Goal: Task Accomplishment & Management: Use online tool/utility

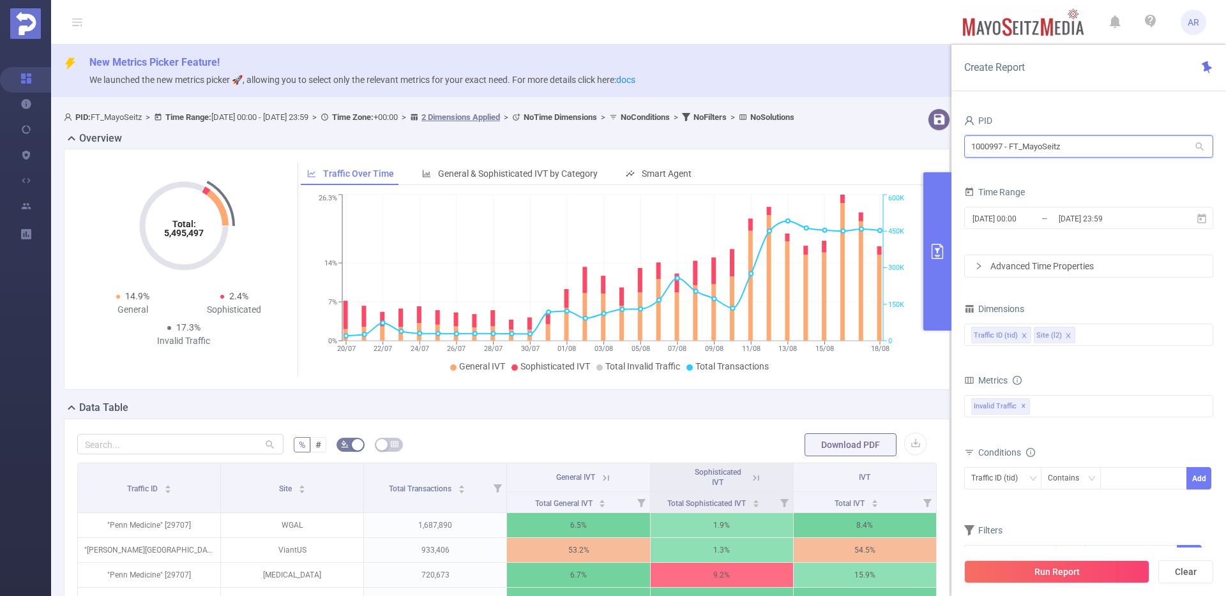
click at [1067, 151] on input "1000997 - FT_MayoSeitz" at bounding box center [1088, 146] width 249 height 22
type input "cura"
click at [1003, 224] on input "[DATE] 00:00" at bounding box center [1022, 218] width 103 height 17
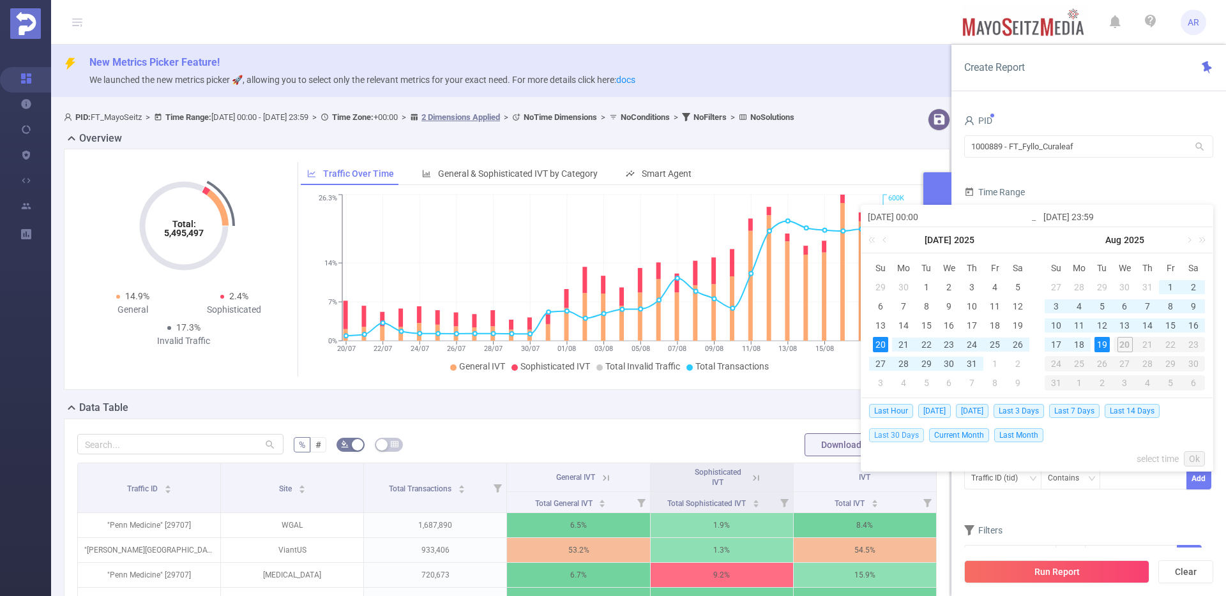
click at [903, 438] on span "Last 30 Days" at bounding box center [896, 435] width 55 height 14
type input "[DATE] 00:00"
type input "[DATE] 23:59"
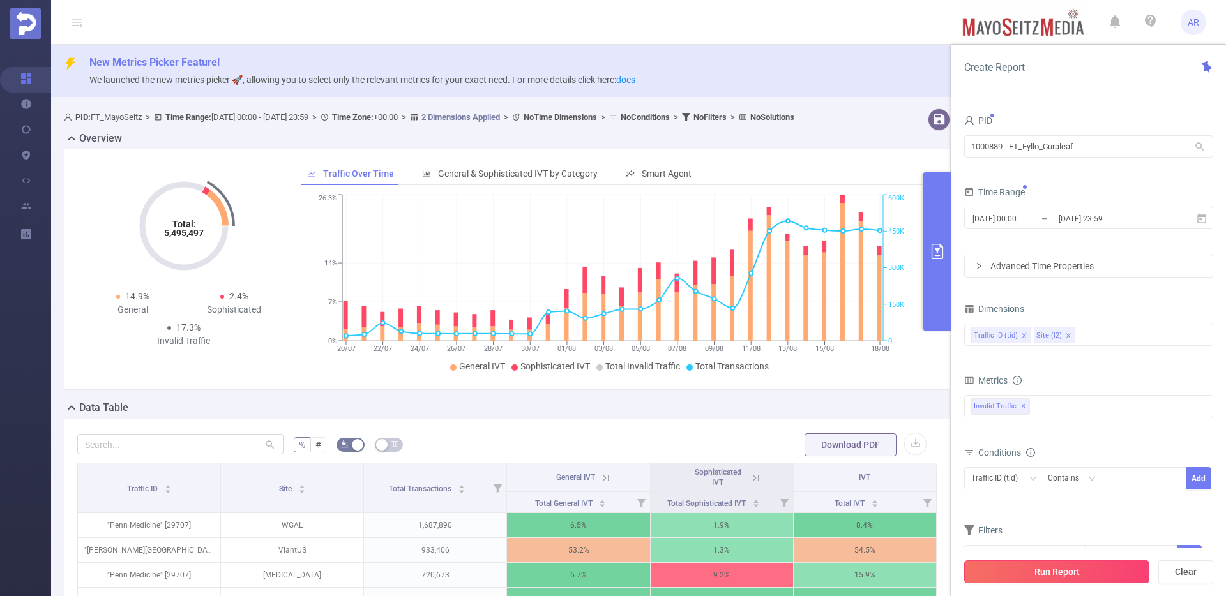
click at [1048, 572] on button "Run Report" at bounding box center [1056, 572] width 185 height 23
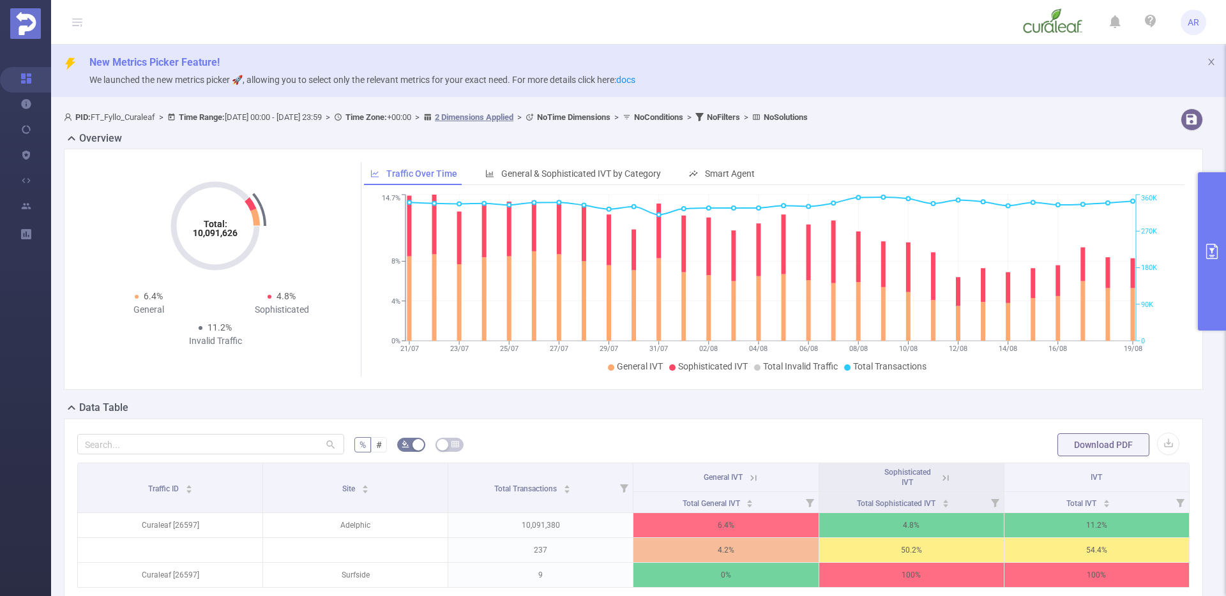
click at [1212, 290] on button "primary" at bounding box center [1212, 251] width 28 height 158
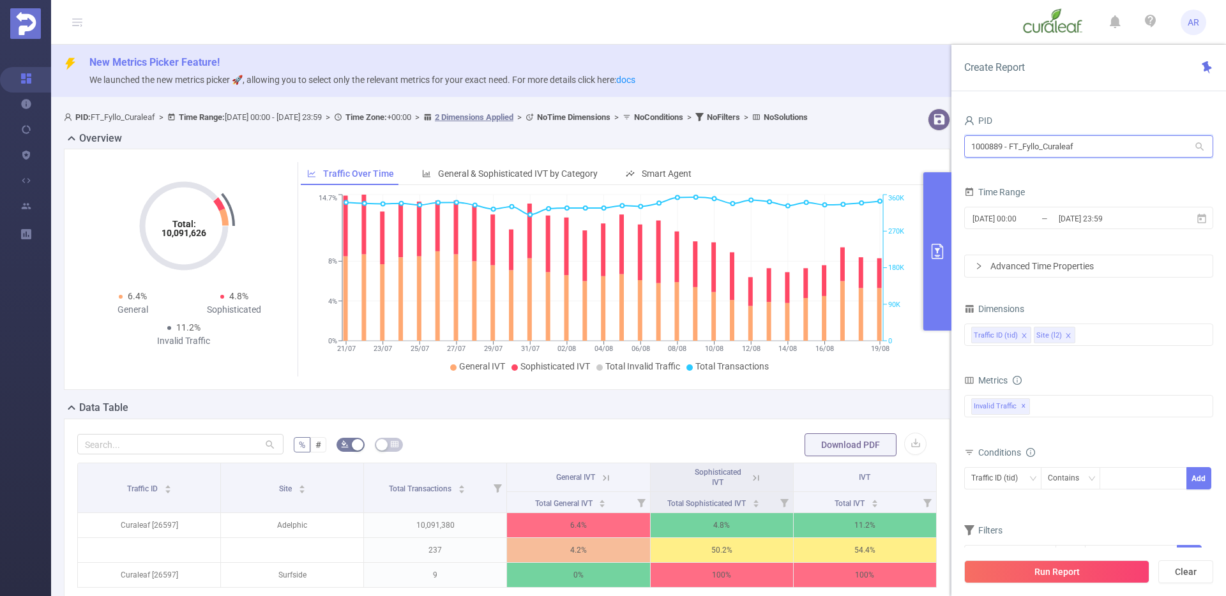
click at [1030, 152] on input "1000889 - FT_Fyllo_Curaleaf" at bounding box center [1088, 146] width 249 height 22
click at [1073, 223] on input "[DATE] 23:59" at bounding box center [1108, 218] width 103 height 17
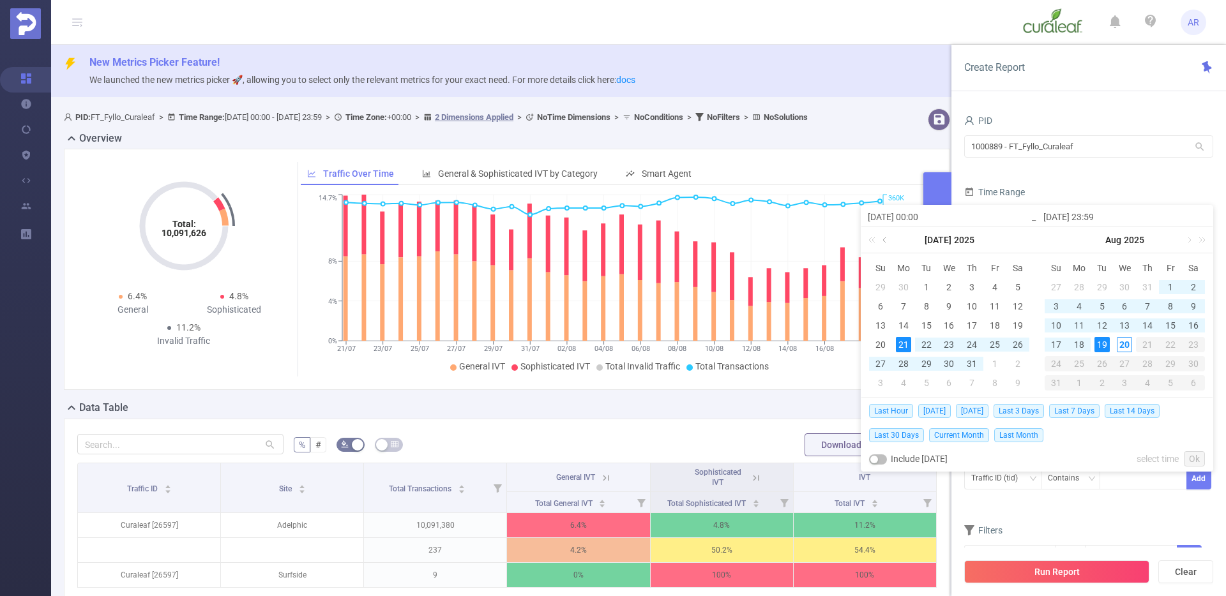
click at [881, 240] on link at bounding box center [885, 240] width 11 height 26
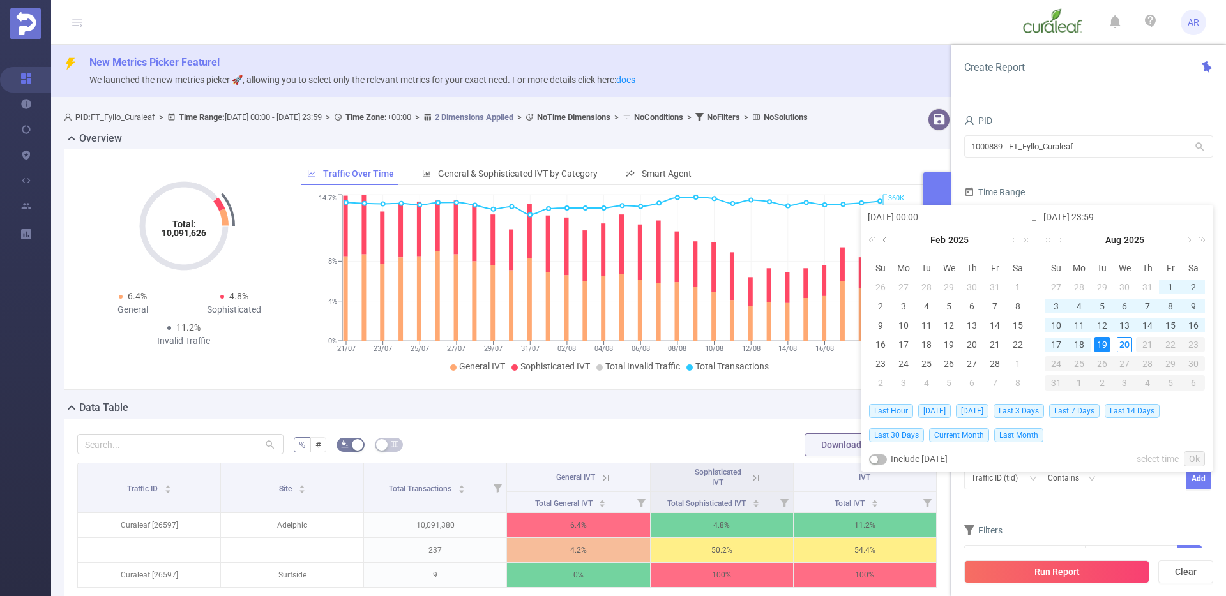
click at [881, 240] on link at bounding box center [885, 240] width 11 height 26
click at [944, 289] on div "1" at bounding box center [948, 287] width 15 height 15
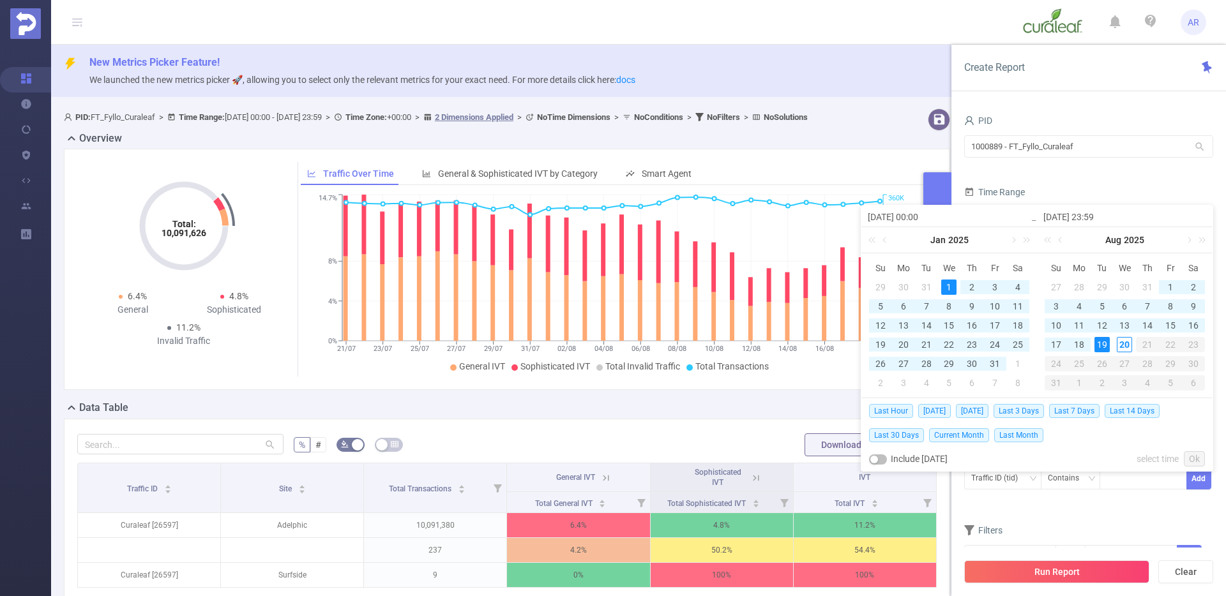
click at [1108, 345] on div "19" at bounding box center [1101, 344] width 15 height 15
type input "[DATE] 00:00"
click at [1188, 462] on link "Ok" at bounding box center [1194, 458] width 21 height 15
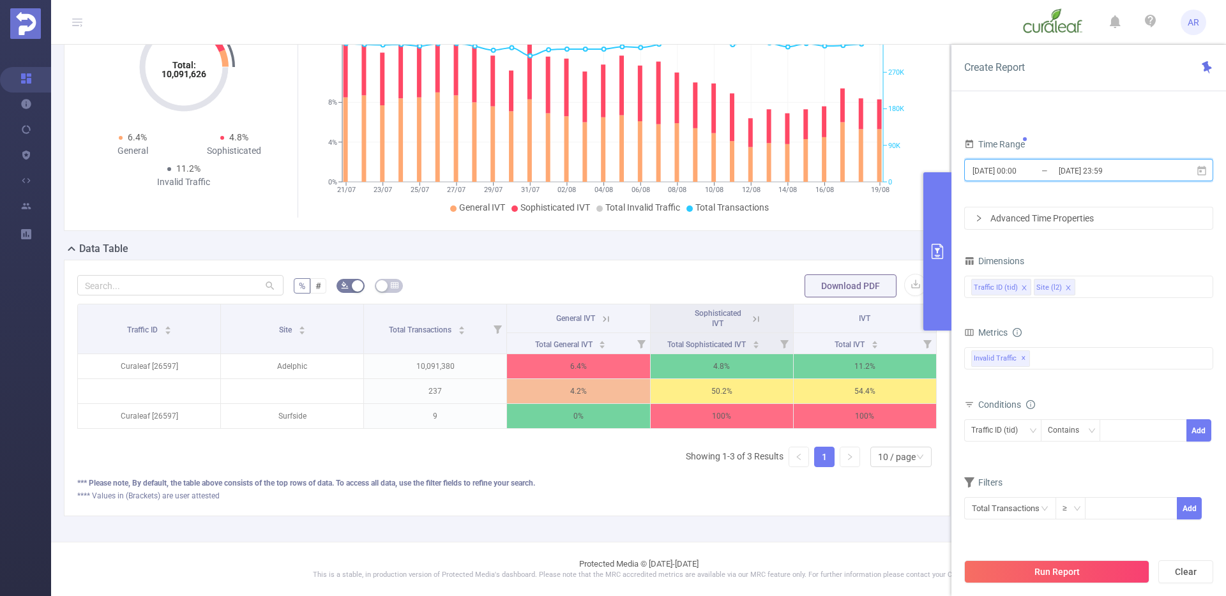
scroll to position [181, 0]
click at [1022, 287] on icon "icon: close" at bounding box center [1024, 287] width 4 height 4
click at [1022, 570] on button "Run Report" at bounding box center [1056, 572] width 185 height 23
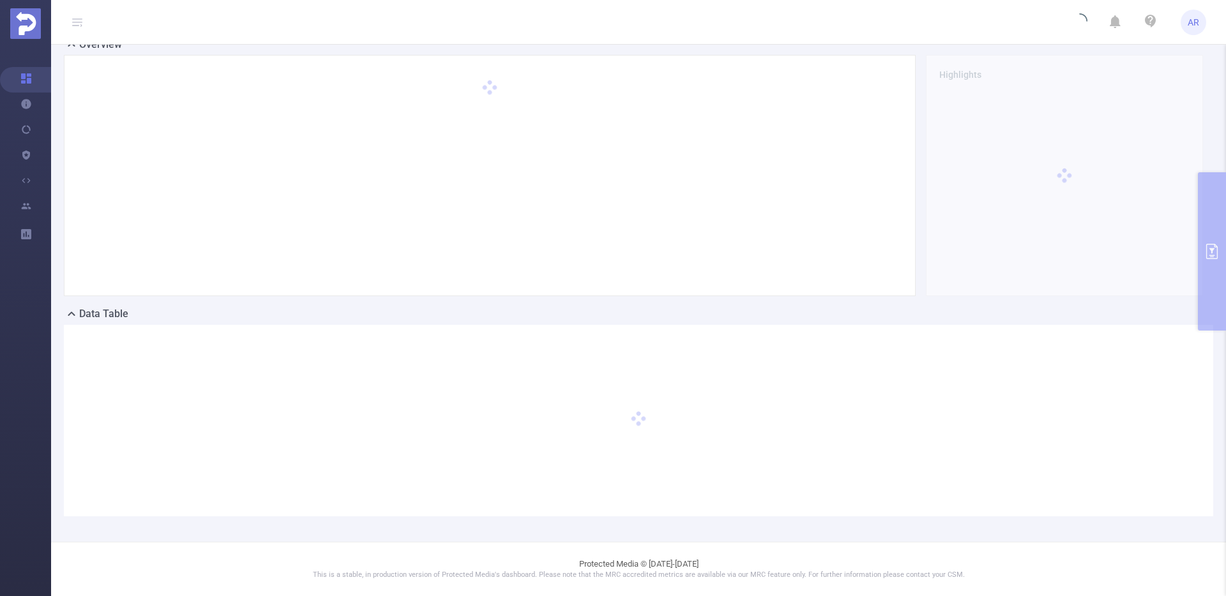
scroll to position [94, 0]
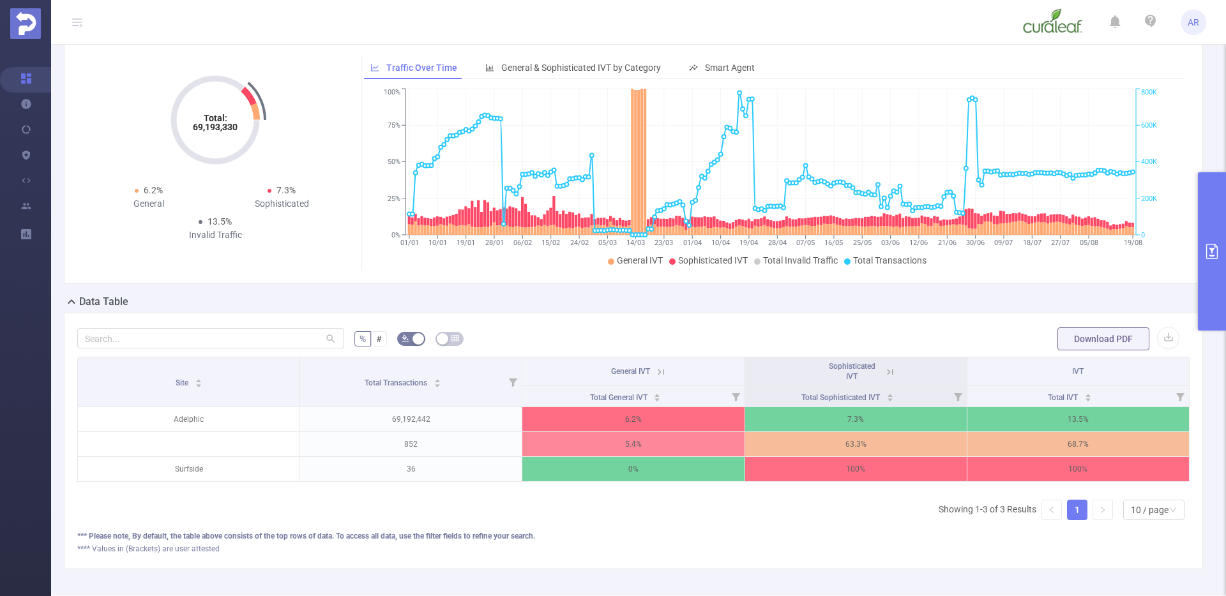
scroll to position [116, 0]
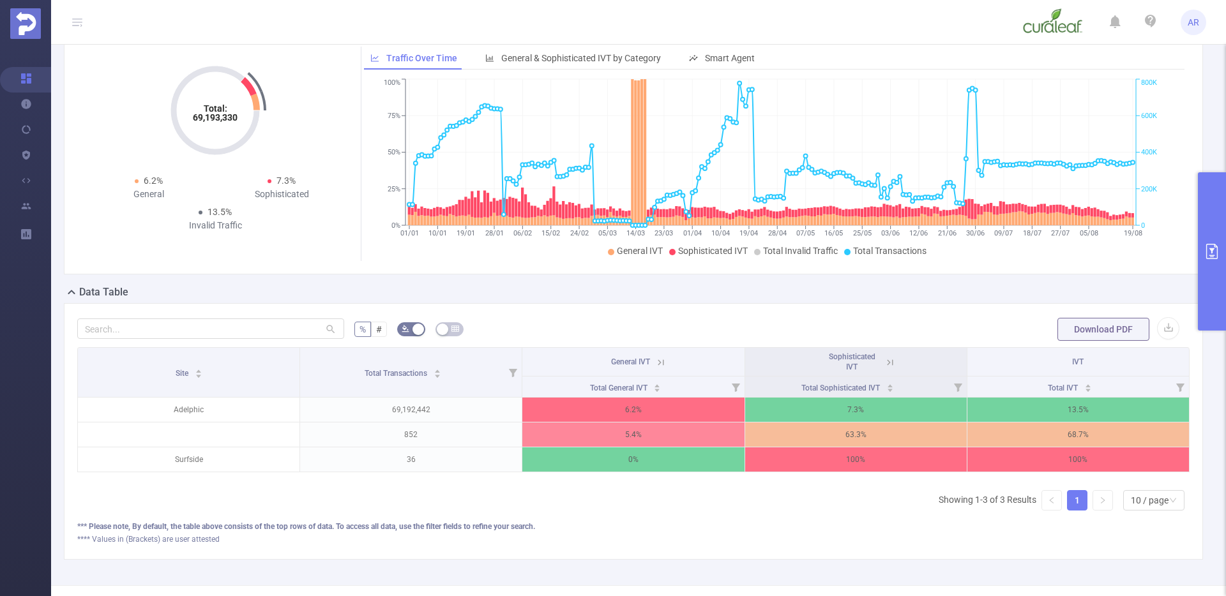
click at [612, 513] on div "Site Total Transactions General IVT Sophisticated IVT IVT Total General IVT Tot…" at bounding box center [633, 434] width 1112 height 174
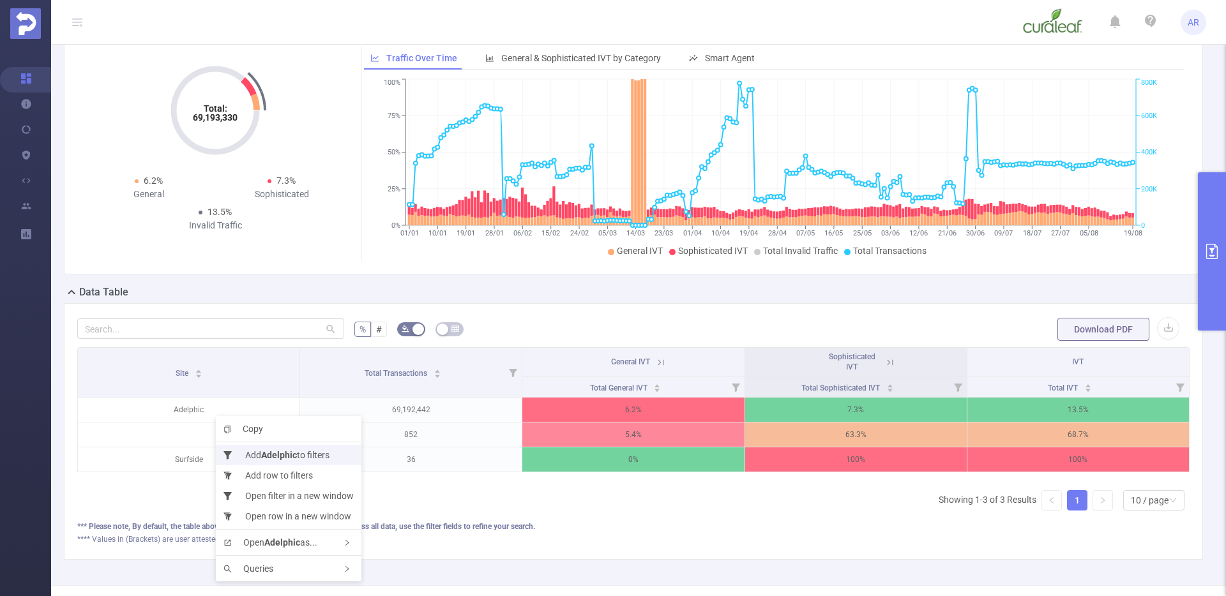
click at [257, 450] on li "Add Adelphic to filters" at bounding box center [289, 455] width 146 height 20
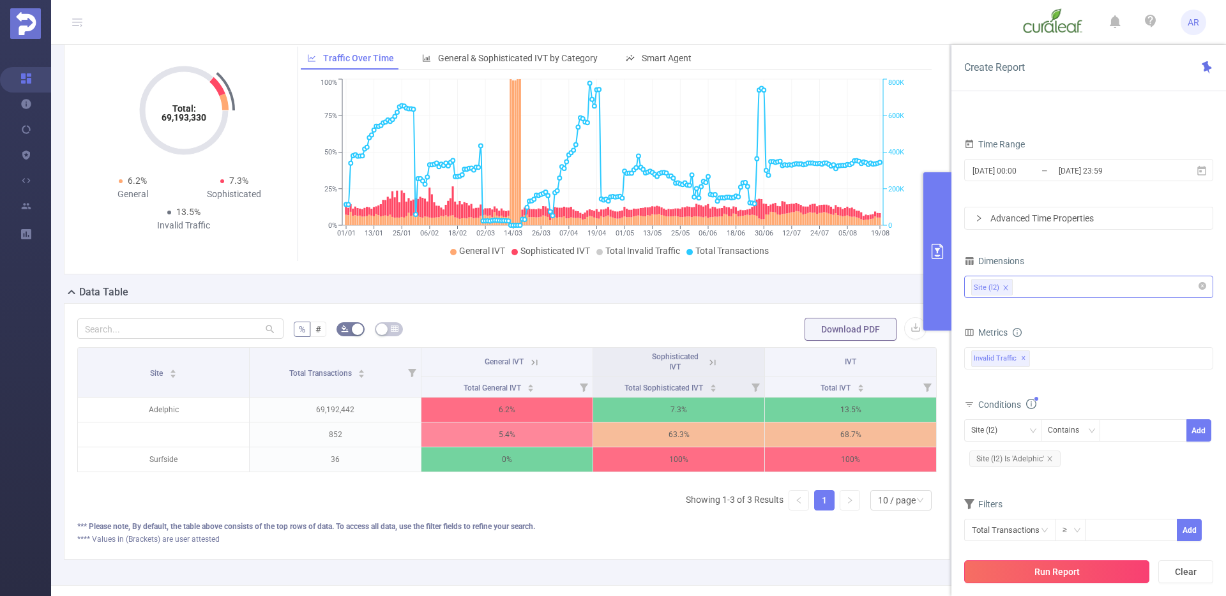
click at [1029, 569] on button "Run Report" at bounding box center [1056, 572] width 185 height 23
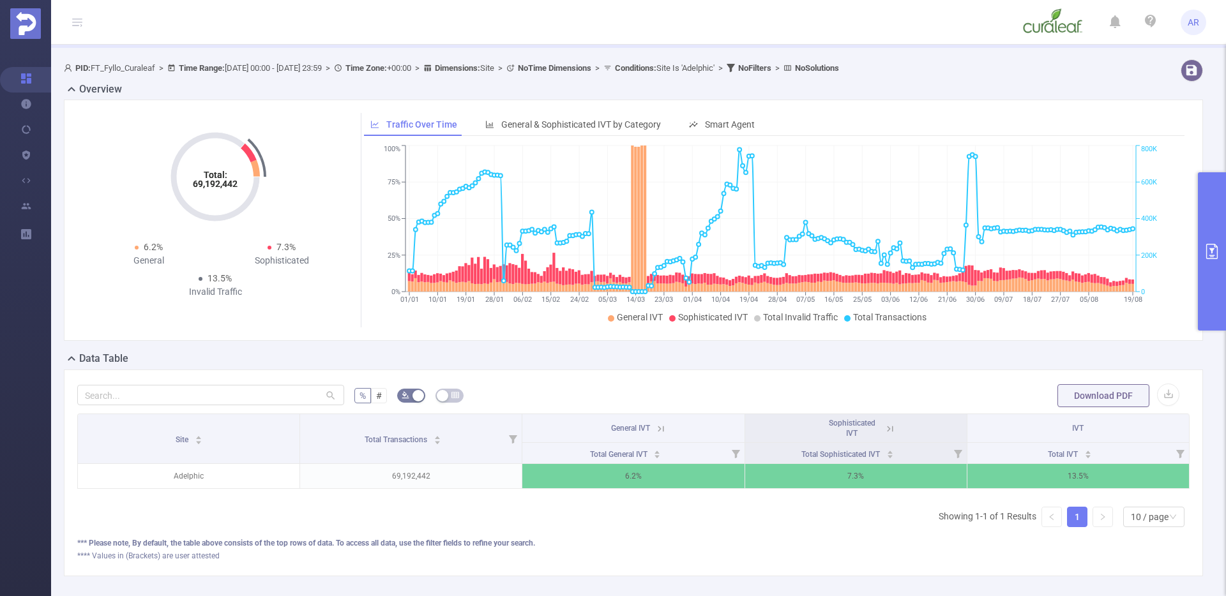
scroll to position [74, 0]
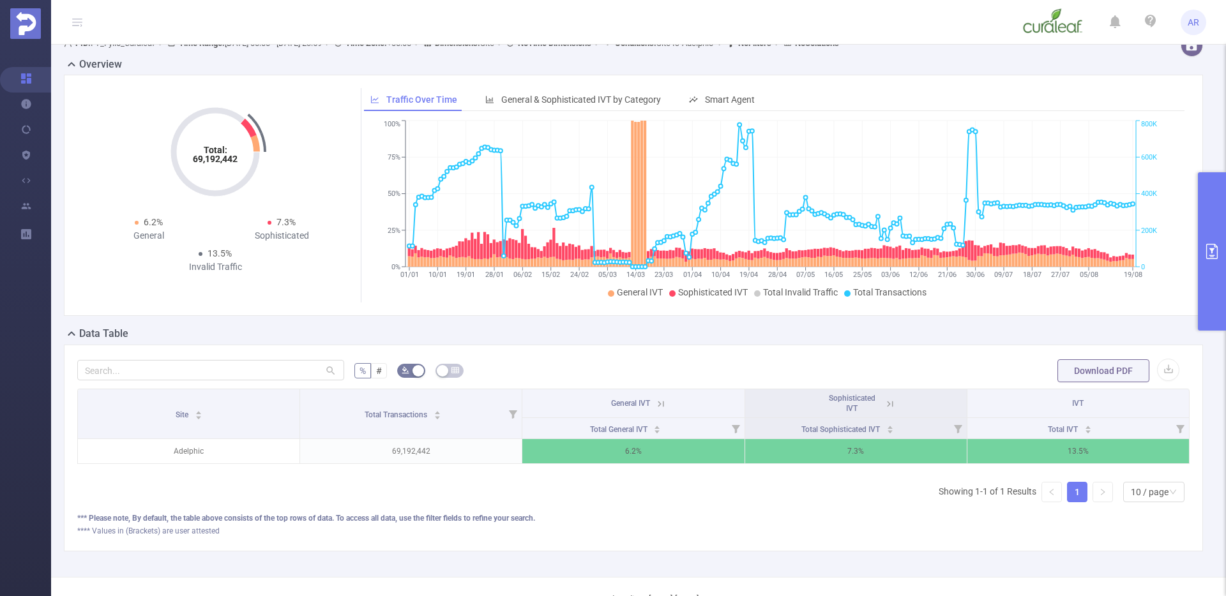
click at [1204, 233] on button "primary" at bounding box center [1212, 251] width 28 height 158
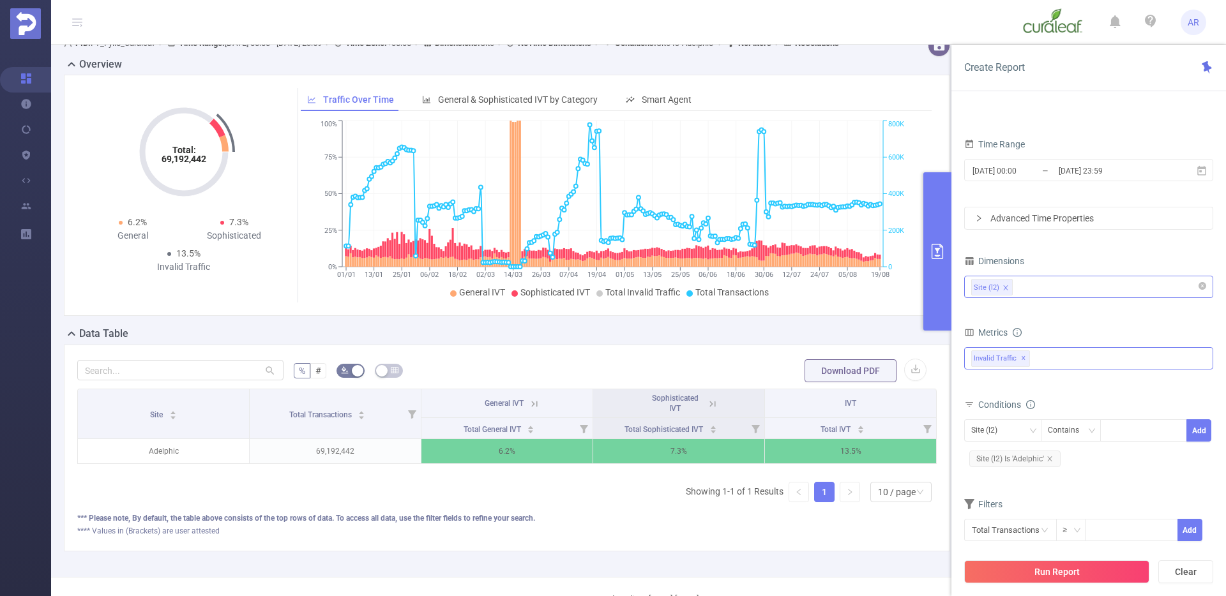
click at [1058, 352] on div "Invalid Traffic ✕" at bounding box center [1088, 358] width 249 height 22
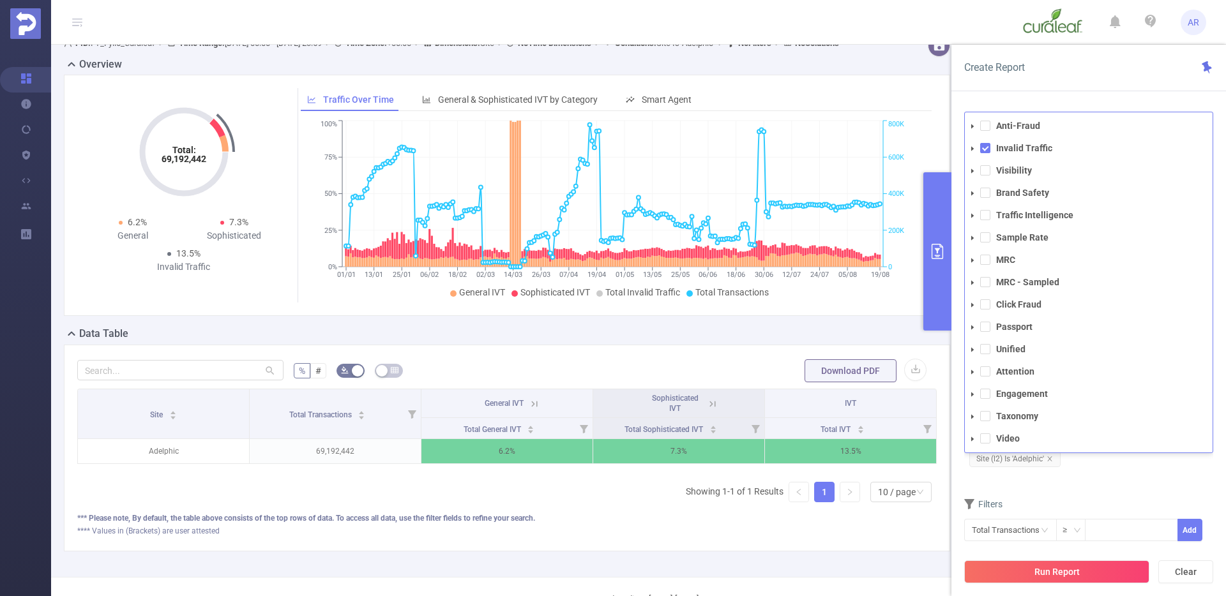
click at [1140, 90] on div "Create Report" at bounding box center [1088, 68] width 275 height 47
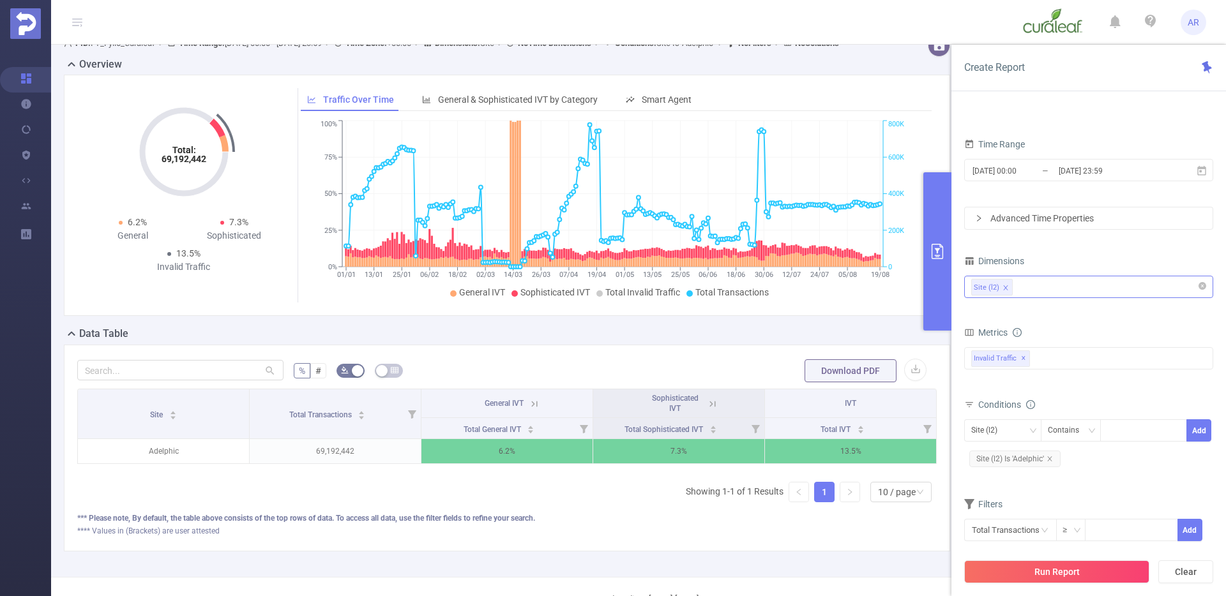
click at [1028, 294] on div "Site (l2)" at bounding box center [1088, 286] width 235 height 21
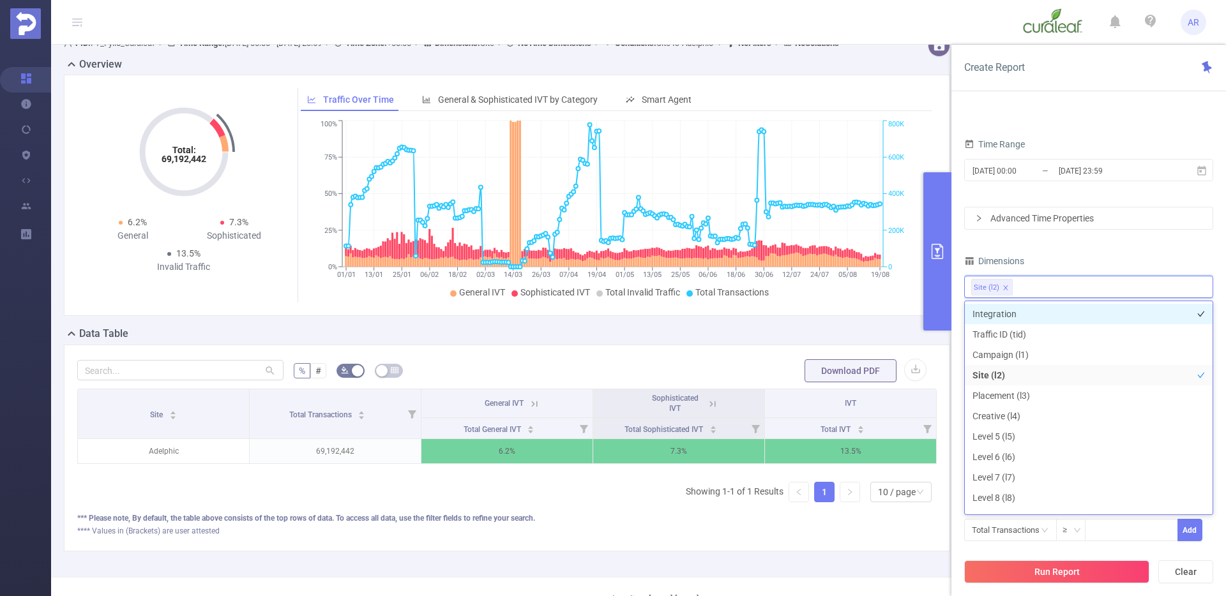
click at [1020, 310] on li "Integration" at bounding box center [1089, 314] width 248 height 20
click at [1119, 259] on div "Dimensions" at bounding box center [1088, 262] width 249 height 21
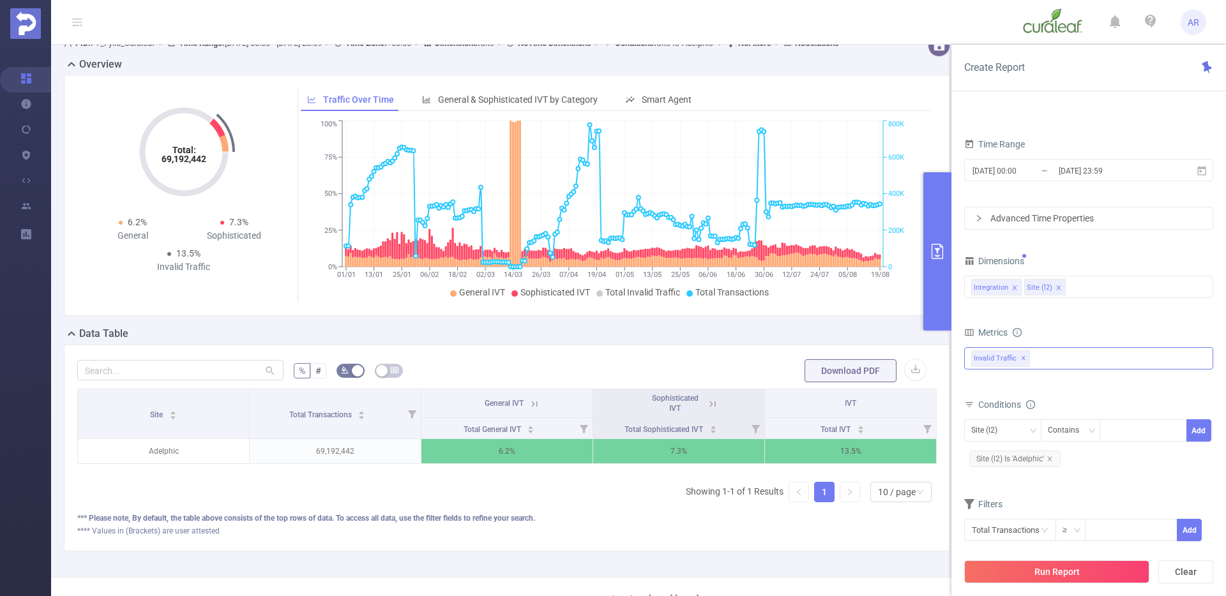
click at [1043, 356] on div "Invalid Traffic ✕ Anti-Fraud Invalid Traffic Visibility Brand Safety Traffic In…" at bounding box center [1088, 358] width 249 height 22
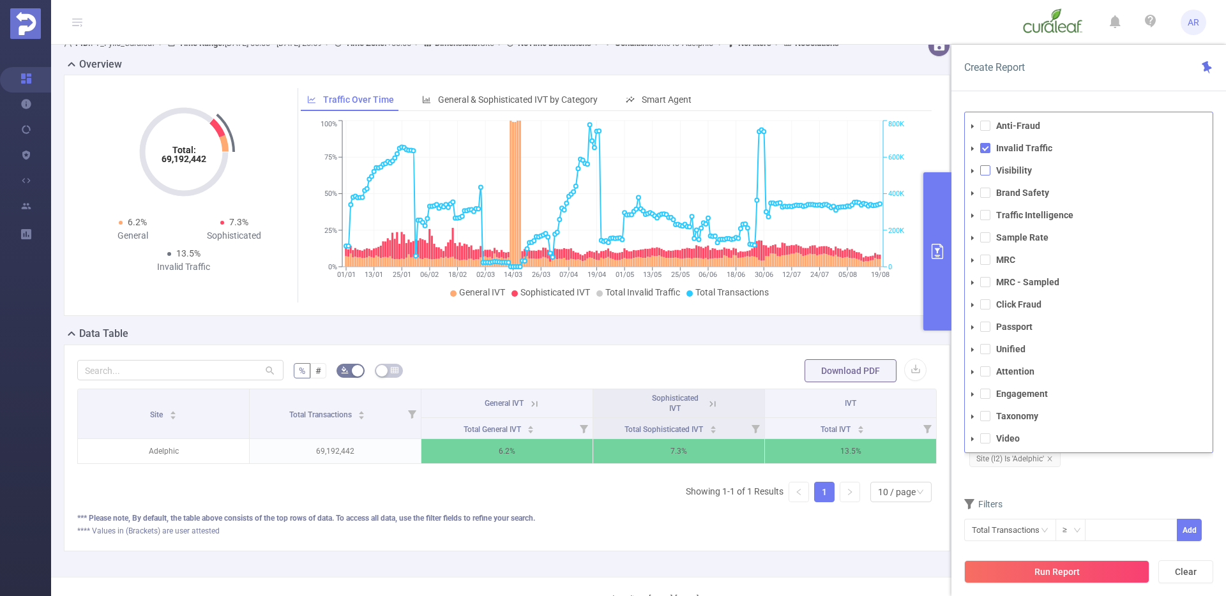
click at [983, 174] on span at bounding box center [985, 170] width 10 height 10
click at [1065, 488] on form "Dimensions Integration Site (l2) Metrics Total General IVT Data Centers Disclos…" at bounding box center [1088, 405] width 249 height 306
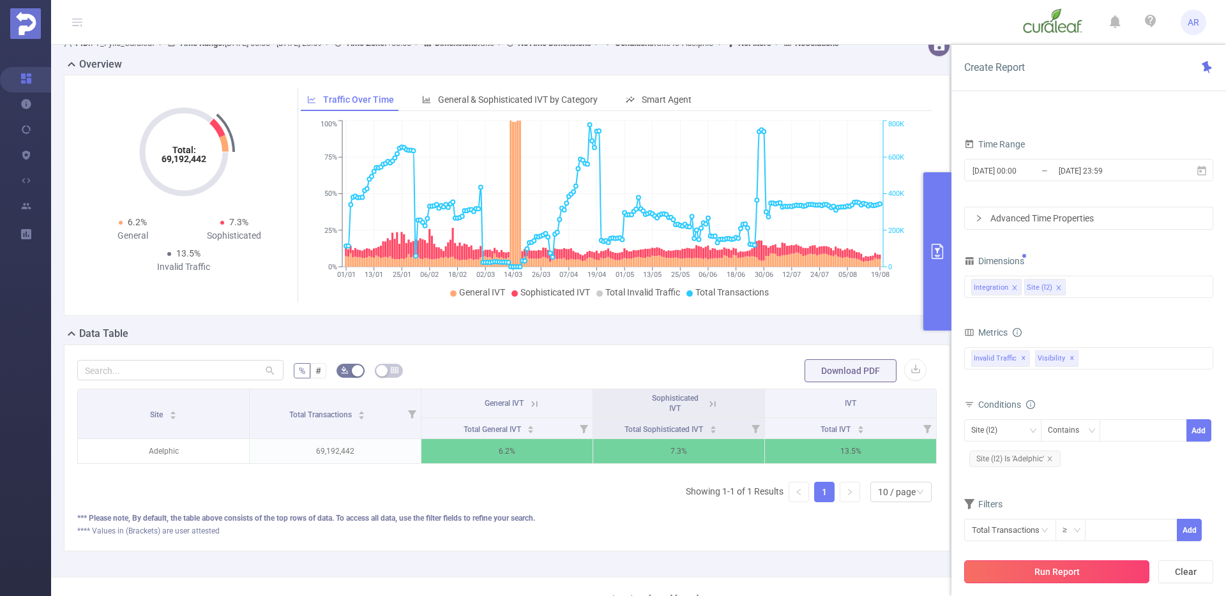
click at [1043, 568] on button "Run Report" at bounding box center [1056, 572] width 185 height 23
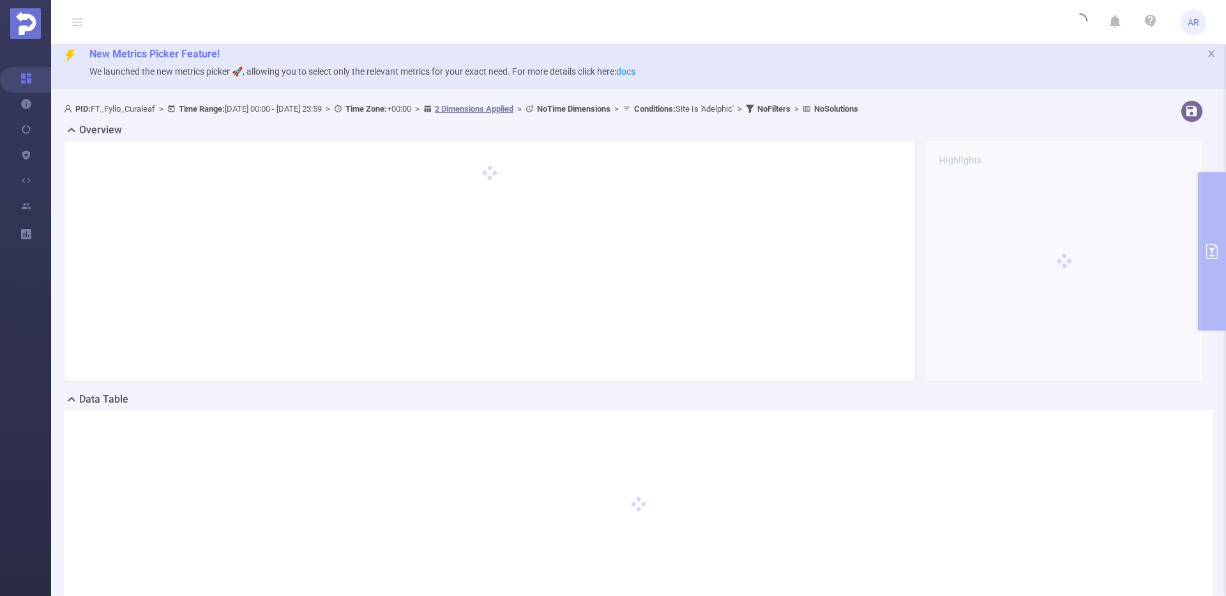
scroll to position [0, 0]
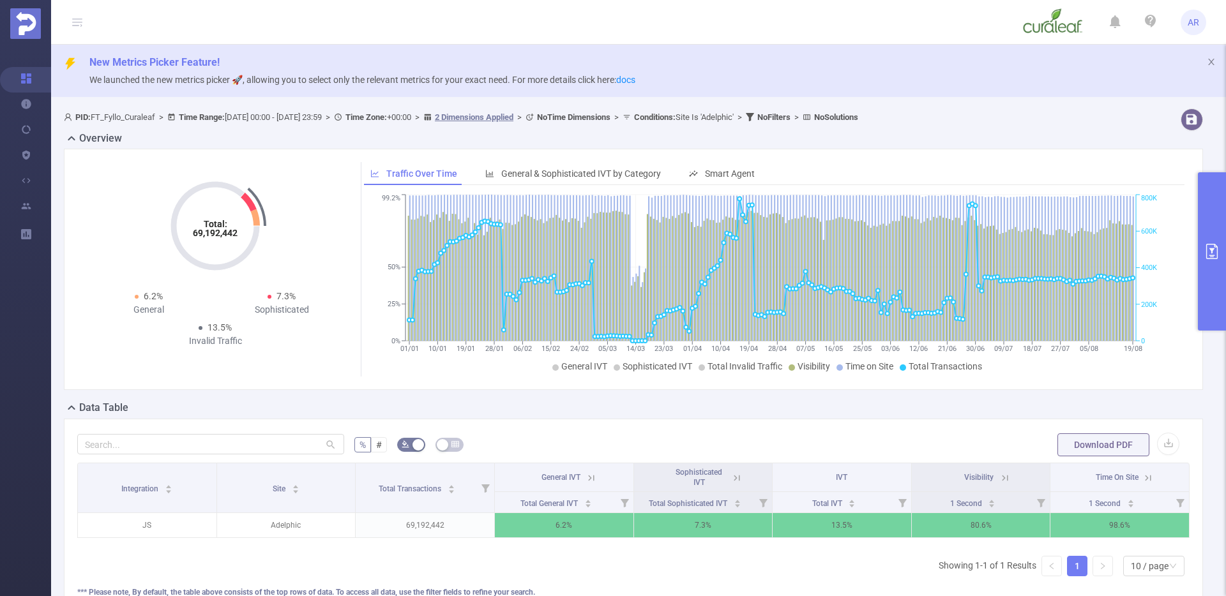
click at [1210, 275] on button "primary" at bounding box center [1212, 251] width 28 height 158
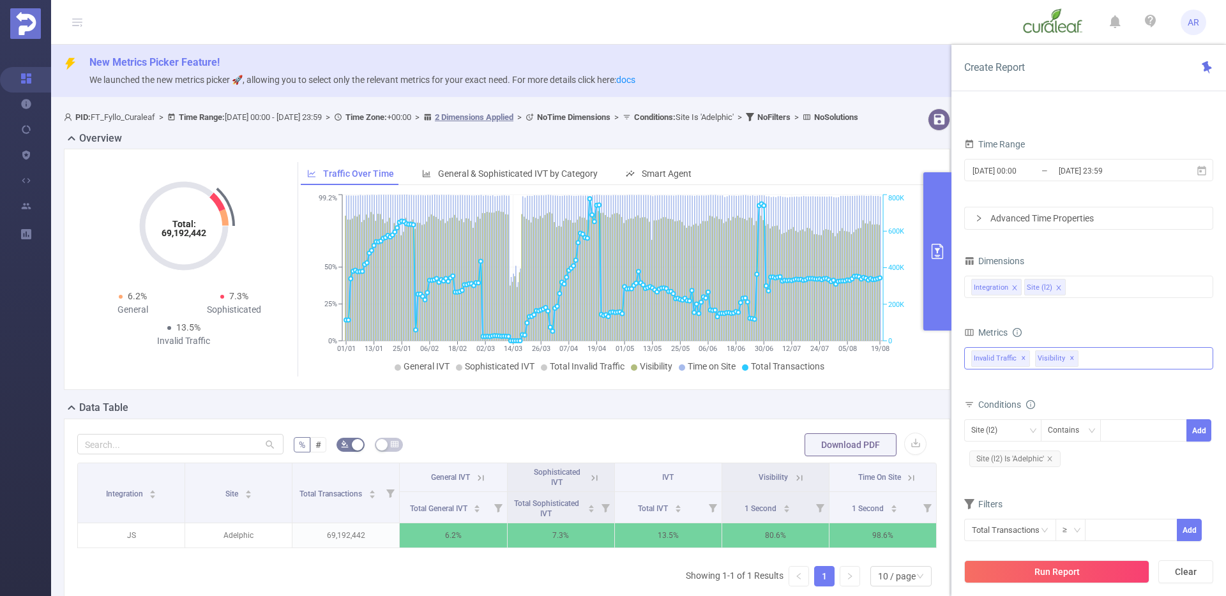
click at [1106, 361] on div "Invalid Traffic ✕ Anti-Fraud Invalid Traffic Visibility Brand Safety Traffic In…" at bounding box center [1088, 358] width 249 height 22
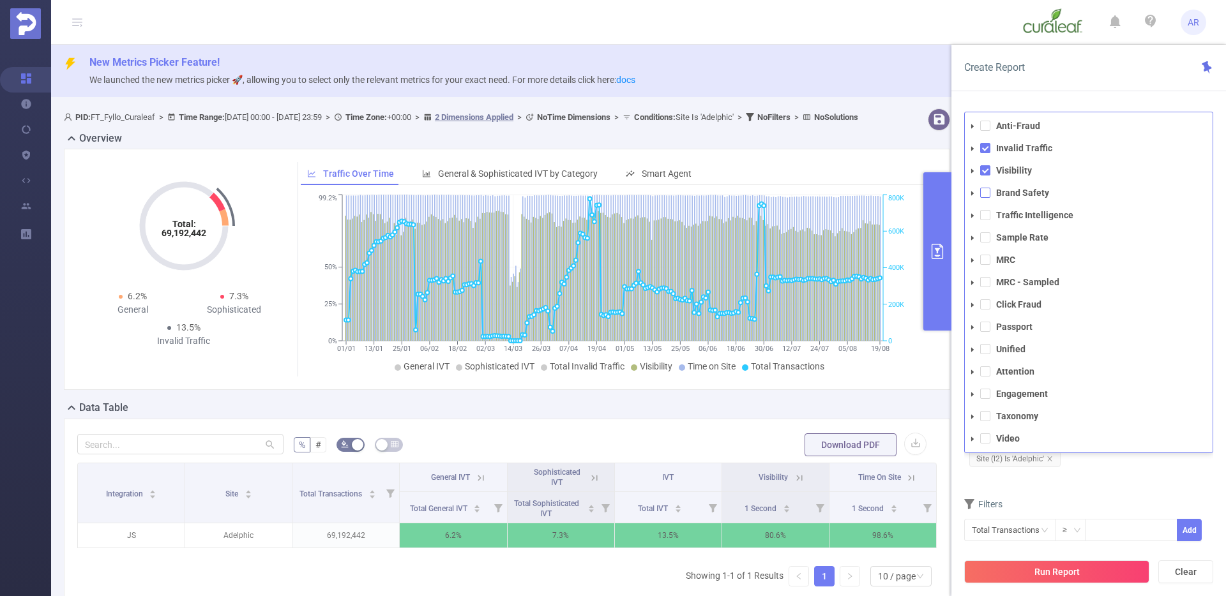
click at [988, 191] on span at bounding box center [985, 193] width 10 height 10
click at [1072, 576] on button "Run Report" at bounding box center [1056, 572] width 185 height 23
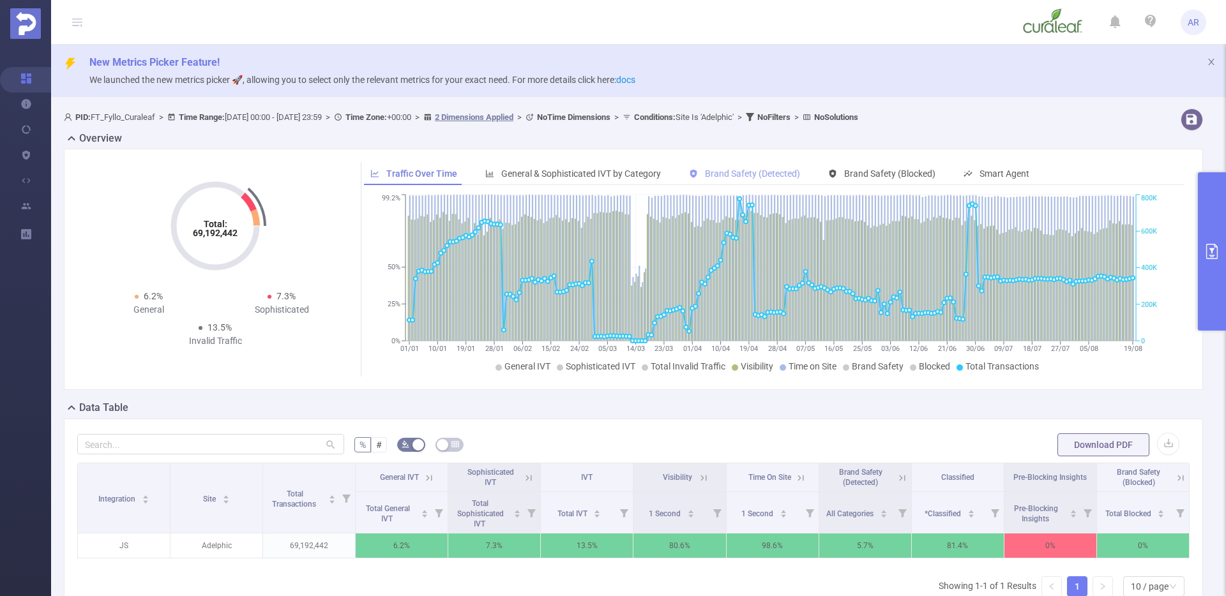
click at [765, 178] on span "Brand Safety (Detected)" at bounding box center [752, 174] width 95 height 10
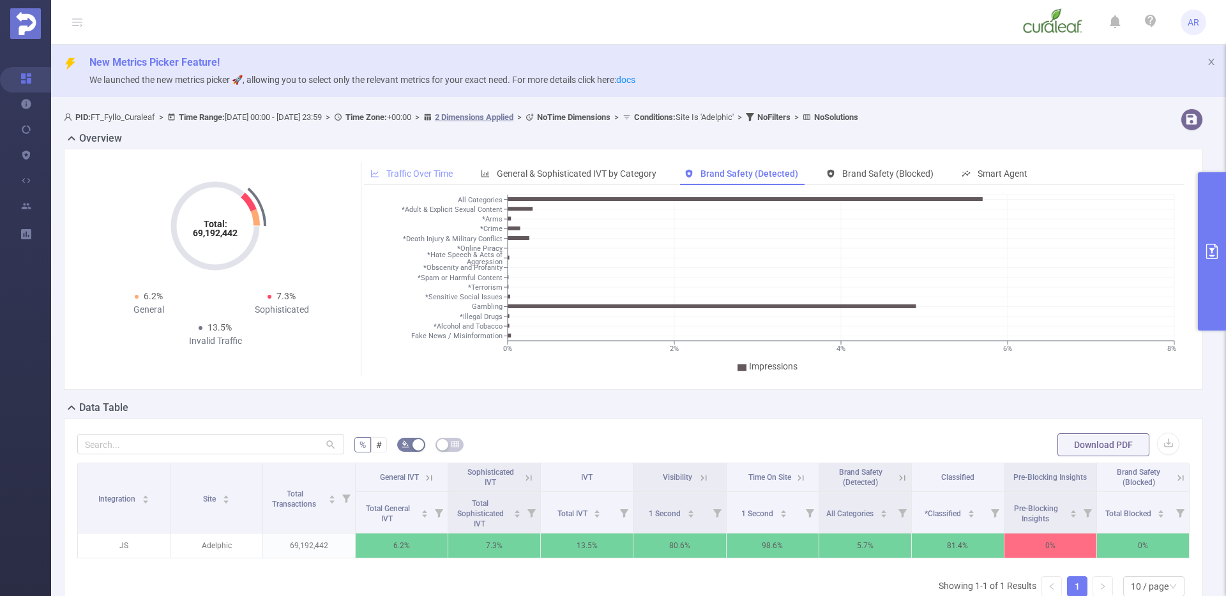
click at [390, 181] on div "Traffic Over Time" at bounding box center [411, 174] width 95 height 24
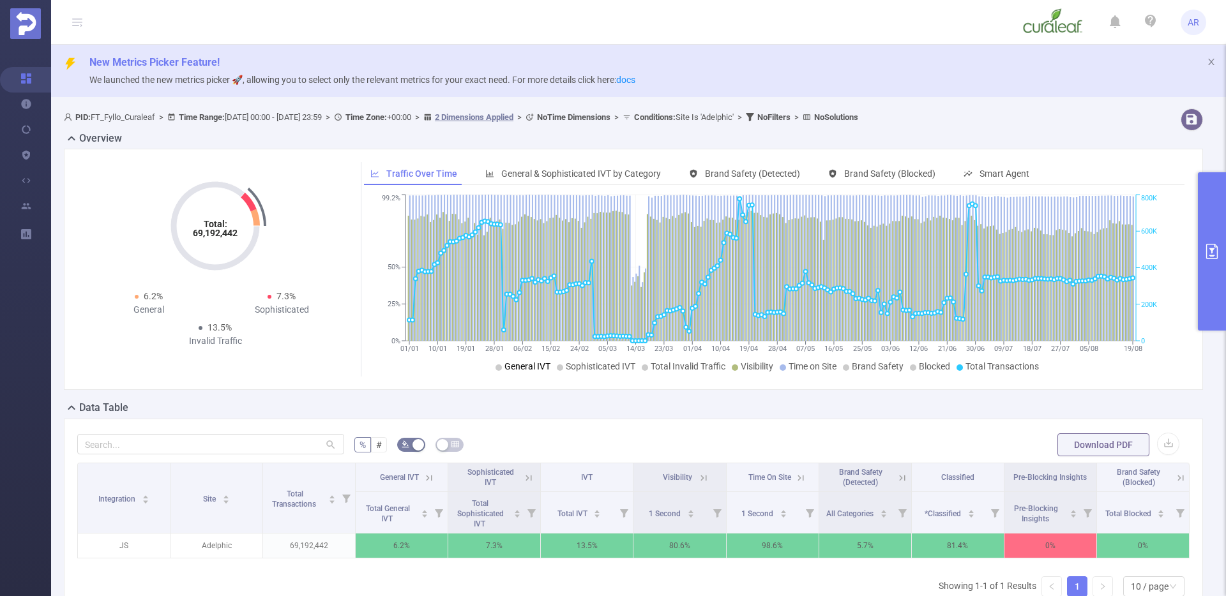
click at [510, 360] on li "General IVT" at bounding box center [522, 366] width 55 height 13
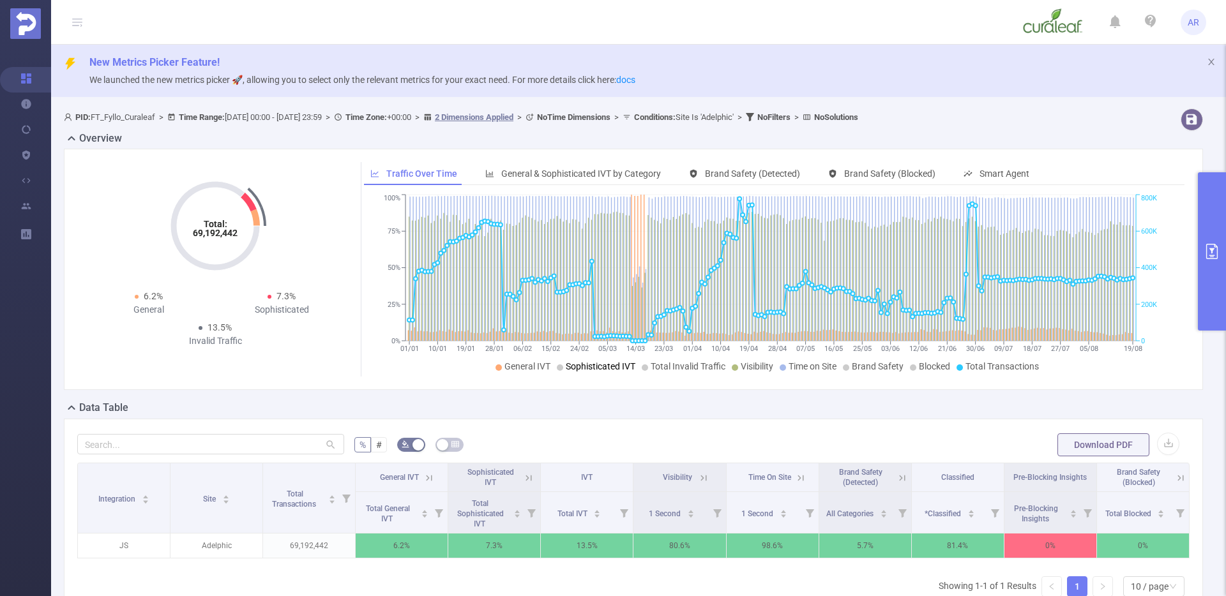
click at [584, 366] on span "Sophisticated IVT" at bounding box center [601, 366] width 70 height 10
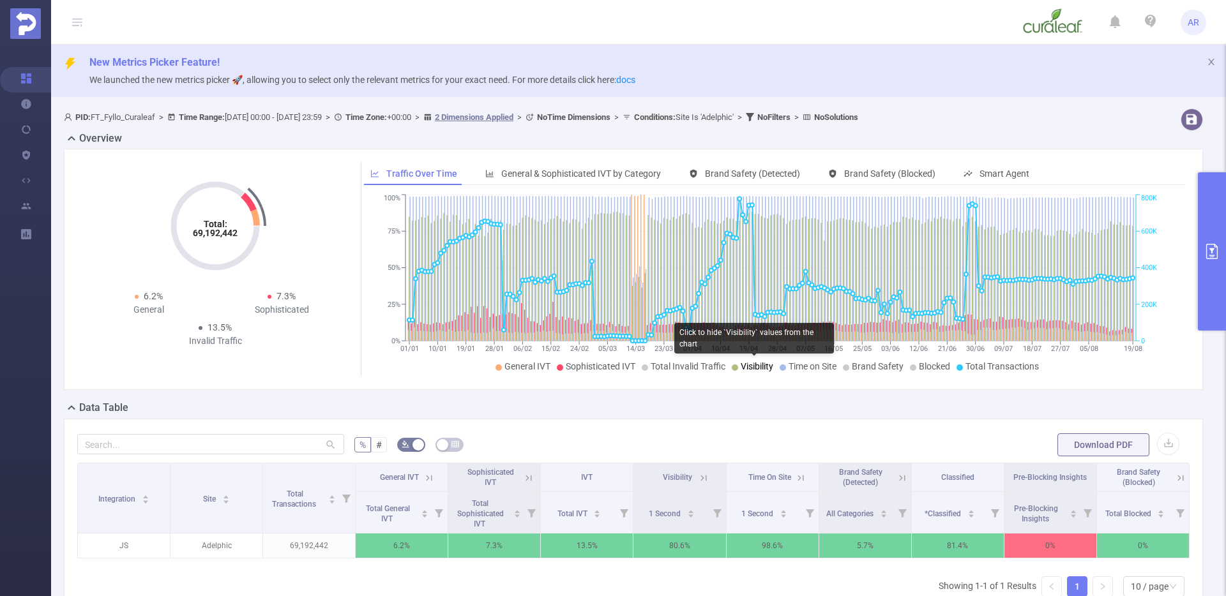
click at [751, 369] on span "Visibility" at bounding box center [757, 366] width 33 height 10
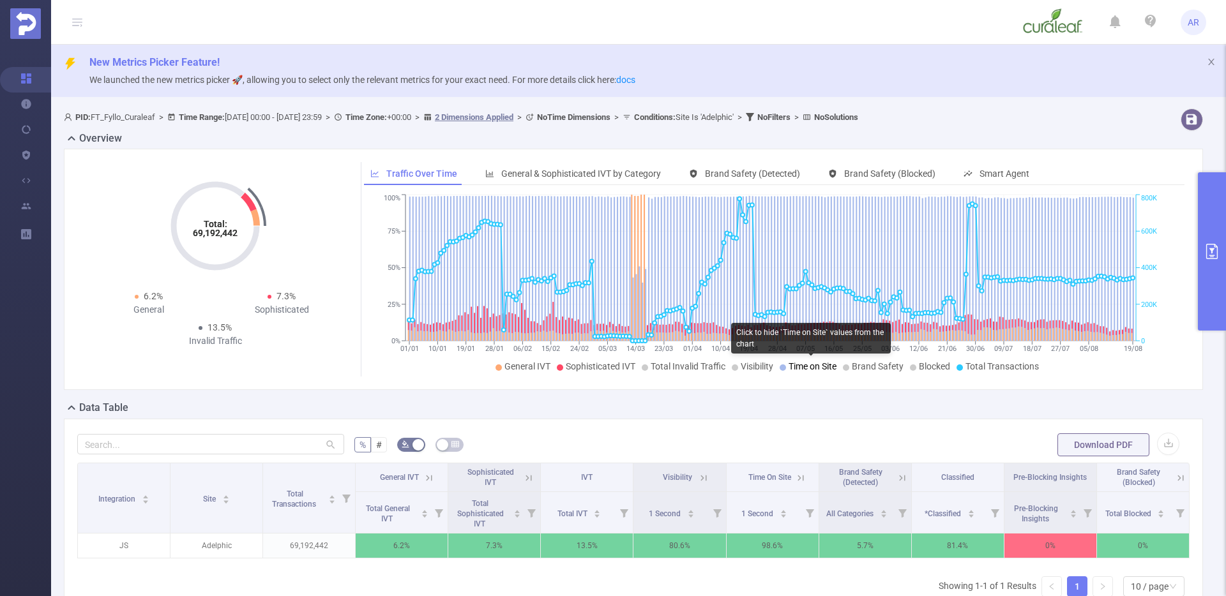
drag, startPoint x: 778, startPoint y: 370, endPoint x: 812, endPoint y: 370, distance: 33.8
click at [812, 370] on span "Time on Site" at bounding box center [812, 366] width 48 height 10
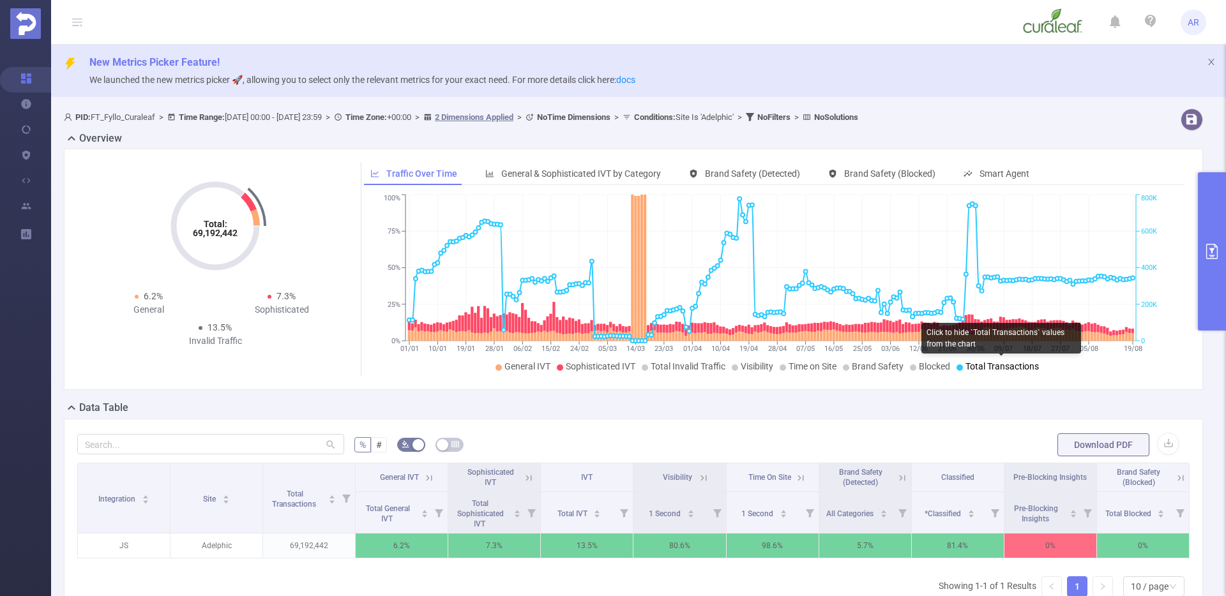
click at [982, 361] on span "Total Transactions" at bounding box center [1001, 366] width 73 height 10
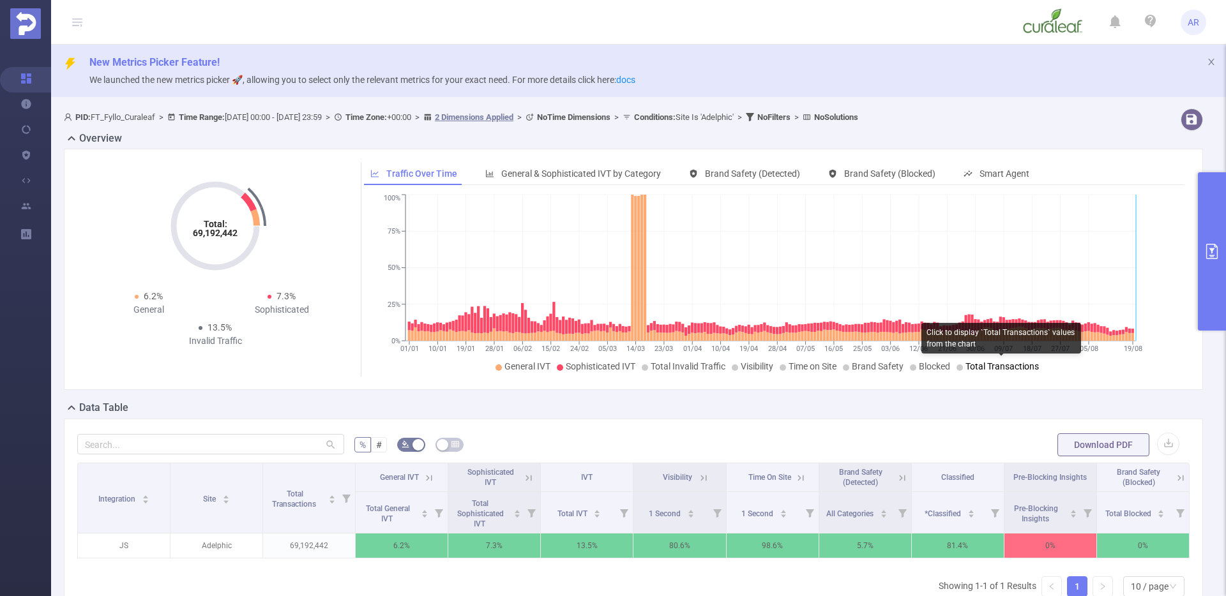
click at [982, 361] on span "Total Transactions" at bounding box center [1001, 366] width 73 height 10
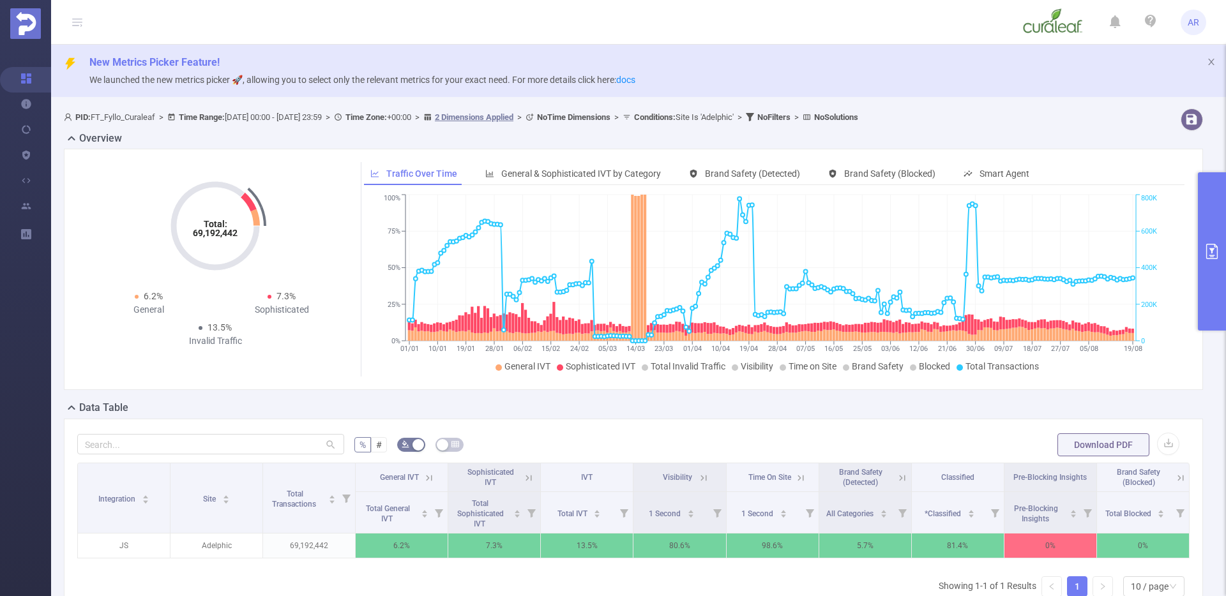
click at [85, 27] on header "AR" at bounding box center [613, 22] width 1226 height 45
click at [81, 26] on icon at bounding box center [77, 22] width 15 height 44
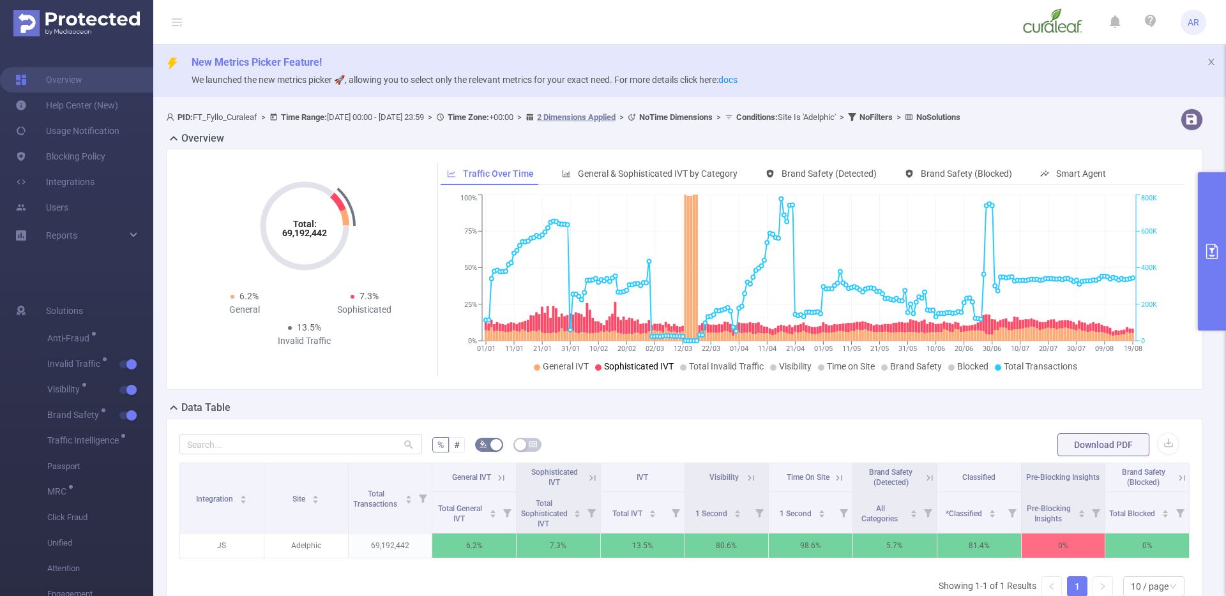
click at [1205, 234] on button "primary" at bounding box center [1212, 251] width 28 height 158
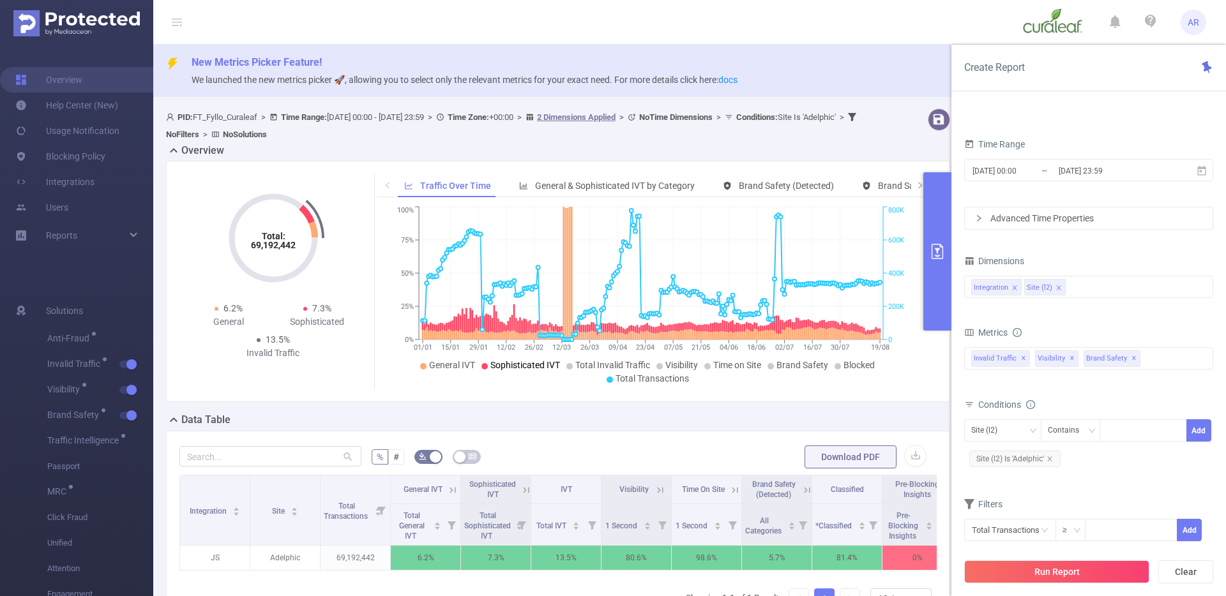
click at [1012, 287] on icon "icon: close" at bounding box center [1014, 288] width 6 height 6
click at [1025, 287] on div "Site (l2)" at bounding box center [1088, 286] width 235 height 21
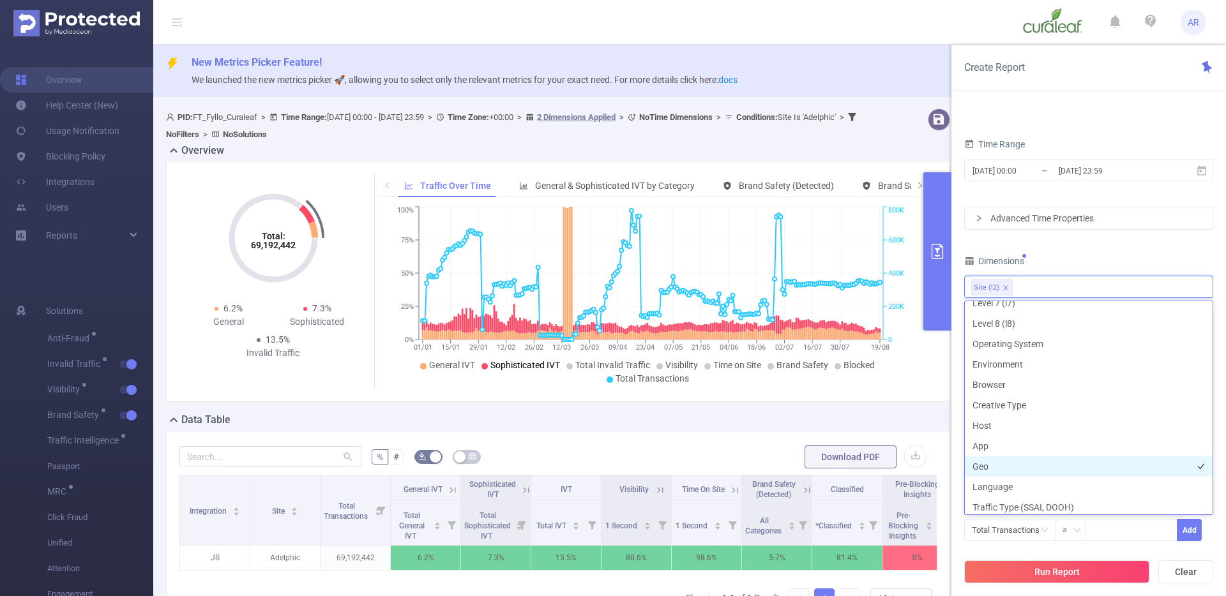
scroll to position [137, 0]
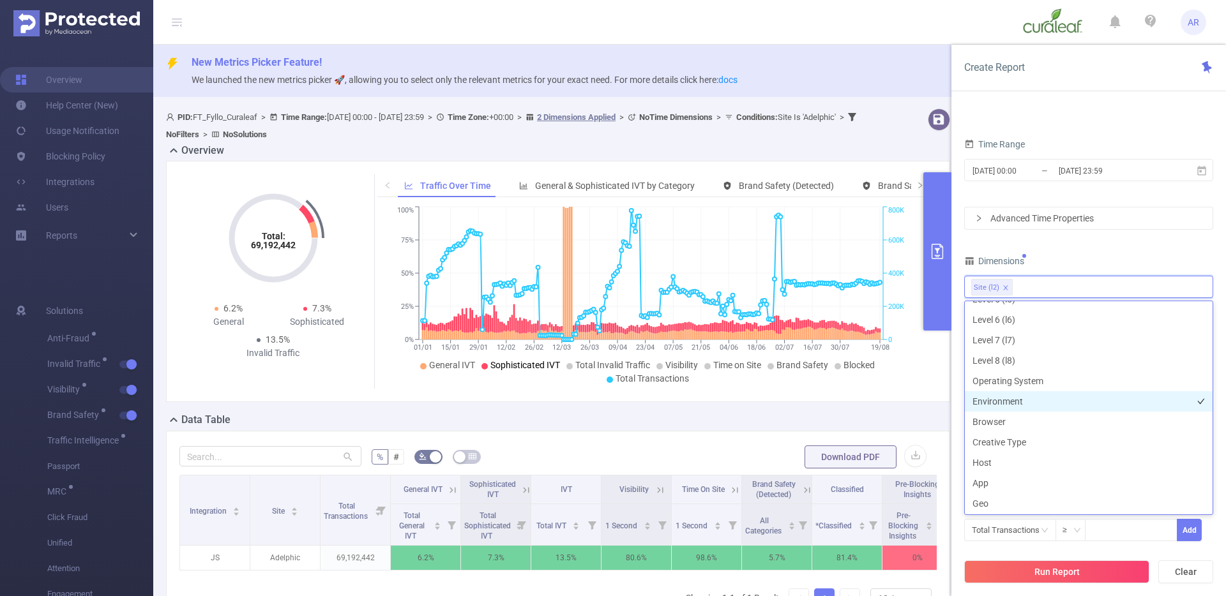
click at [1000, 404] on li "Environment" at bounding box center [1089, 401] width 248 height 20
click at [1105, 255] on div "Dimensions" at bounding box center [1088, 262] width 249 height 21
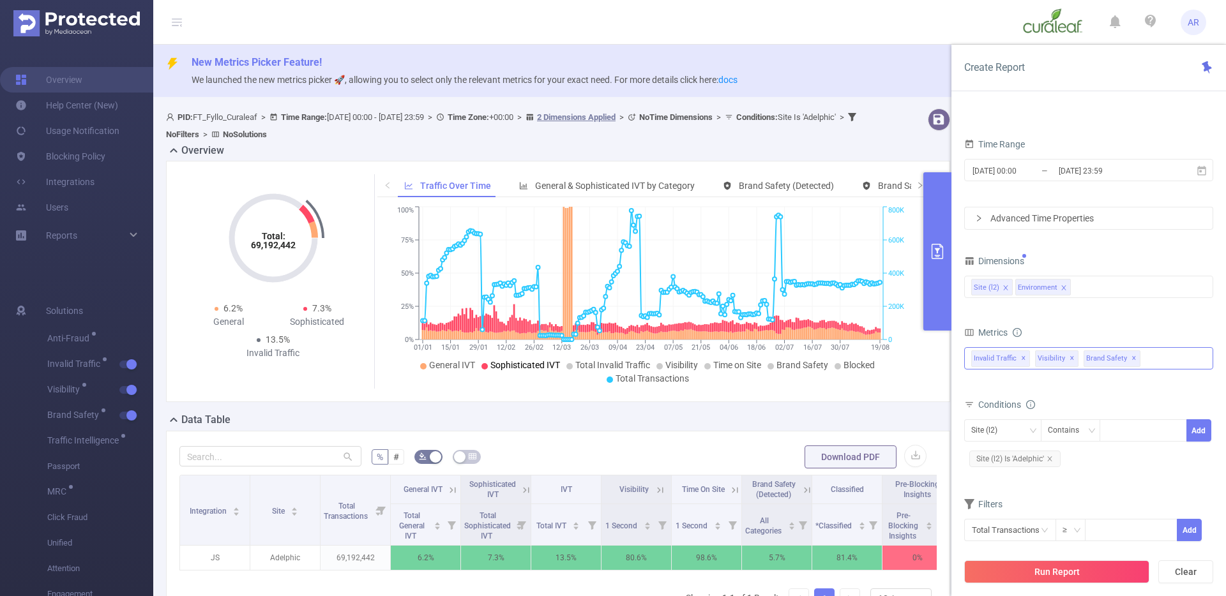
click at [1069, 359] on span "✕" at bounding box center [1071, 358] width 5 height 15
click at [1069, 359] on span "Brand Safety ✕" at bounding box center [1063, 359] width 57 height 17
click at [1106, 492] on form "Dimensions Site (l2) Environment Metrics Total General IVT Data Centers Disclos…" at bounding box center [1088, 405] width 249 height 306
click at [1083, 359] on span "✕" at bounding box center [1085, 358] width 5 height 15
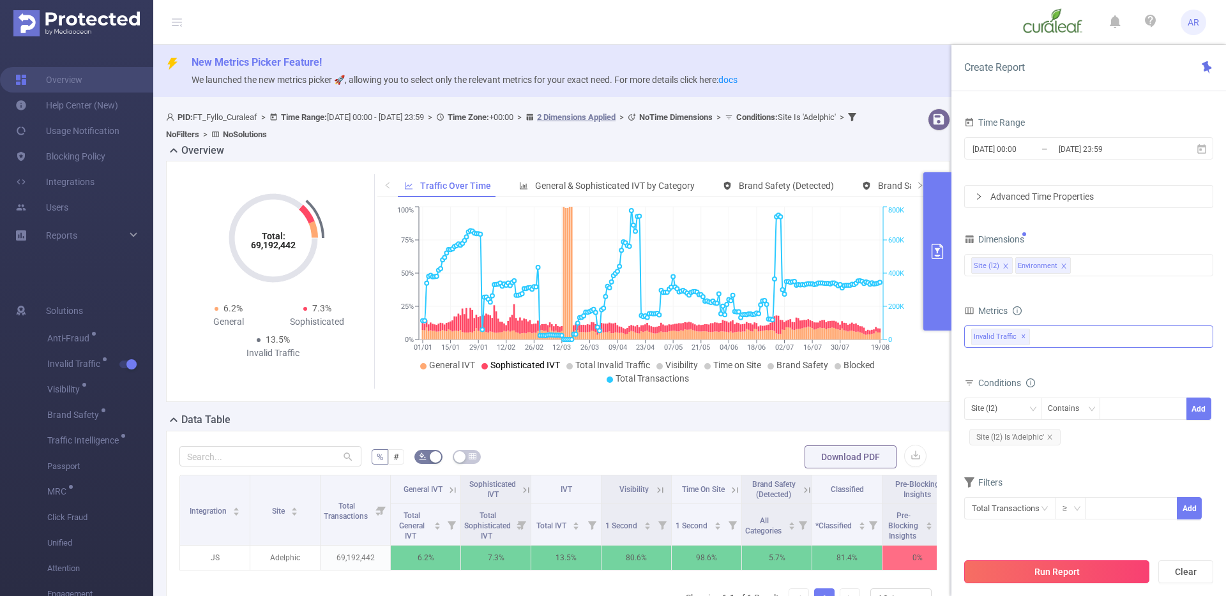
click at [1055, 575] on button "Run Report" at bounding box center [1056, 572] width 185 height 23
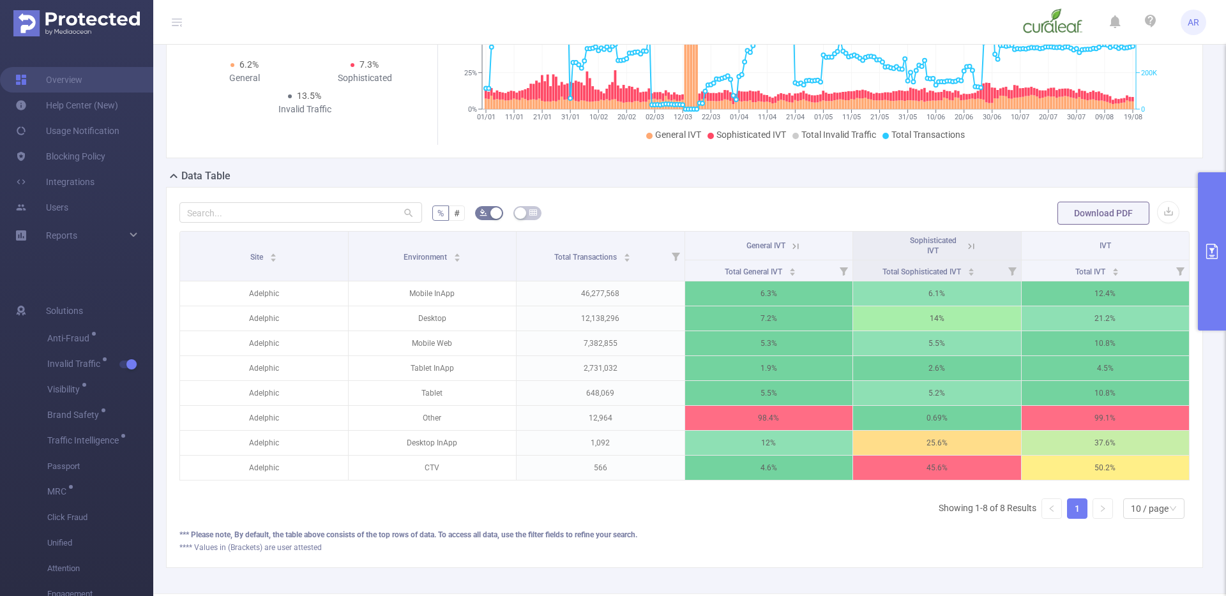
scroll to position [236, 0]
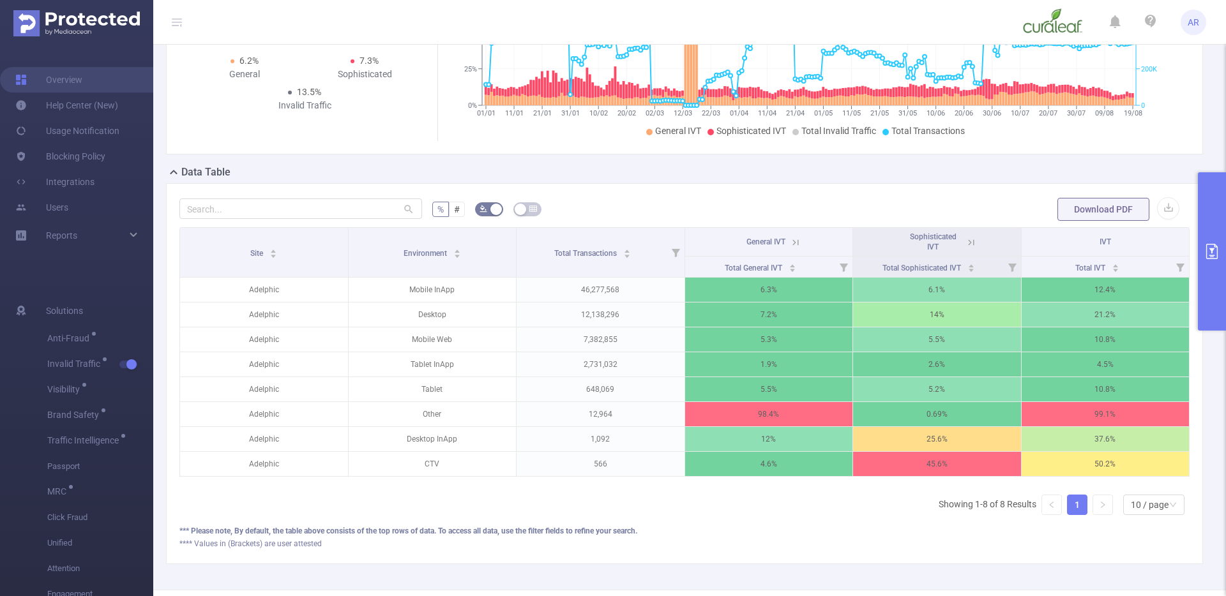
click at [1207, 294] on button "primary" at bounding box center [1212, 251] width 28 height 158
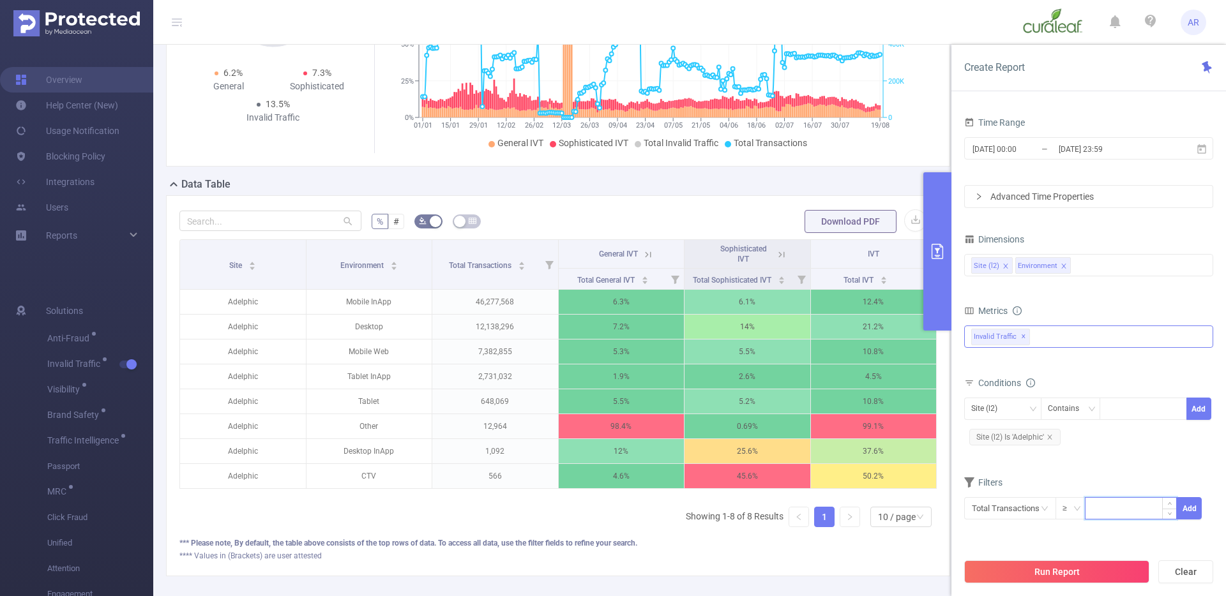
click at [1115, 516] on input at bounding box center [1130, 507] width 91 height 19
type input "1,000"
click at [1078, 469] on form "Dimensions Site (l2) Environment Metrics Total General IVT Data Centers Disclos…" at bounding box center [1088, 383] width 249 height 306
click at [939, 248] on icon "primary" at bounding box center [937, 251] width 11 height 15
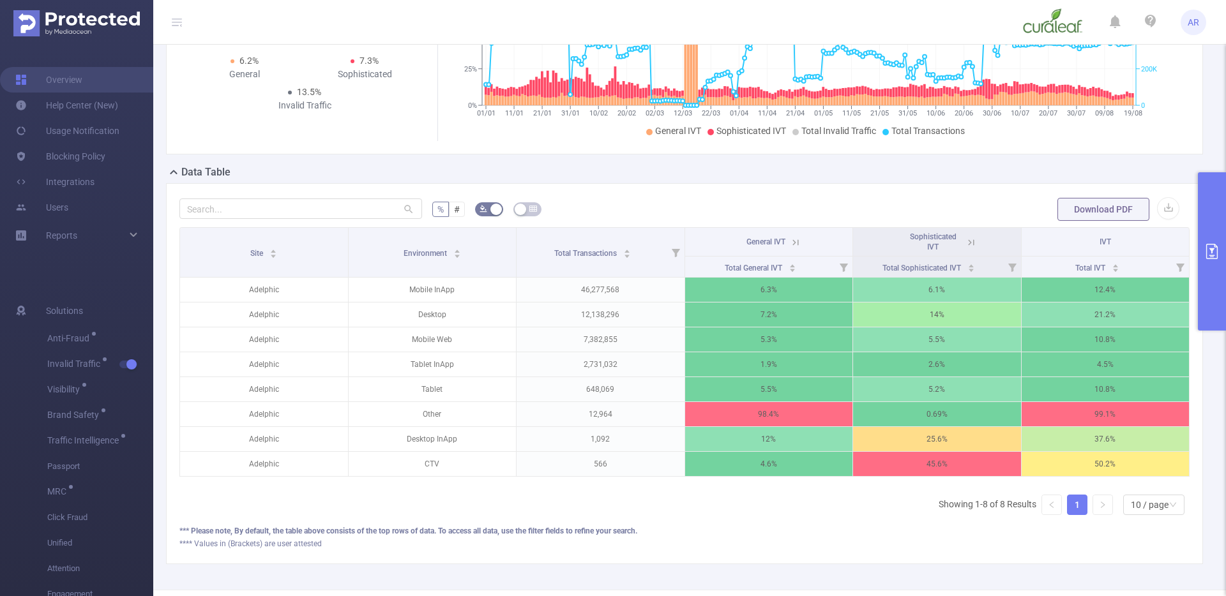
click at [1216, 217] on button "primary" at bounding box center [1212, 251] width 28 height 158
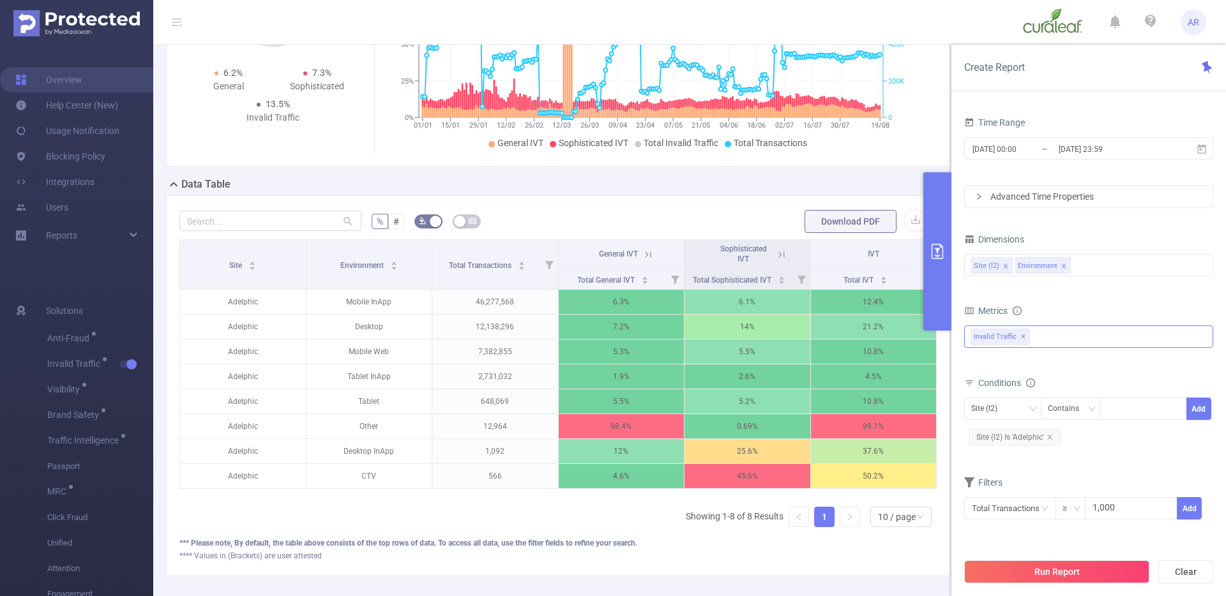
click at [1060, 264] on icon "icon: close" at bounding box center [1063, 266] width 6 height 6
click at [1060, 267] on div "Site (l2)" at bounding box center [1088, 265] width 235 height 21
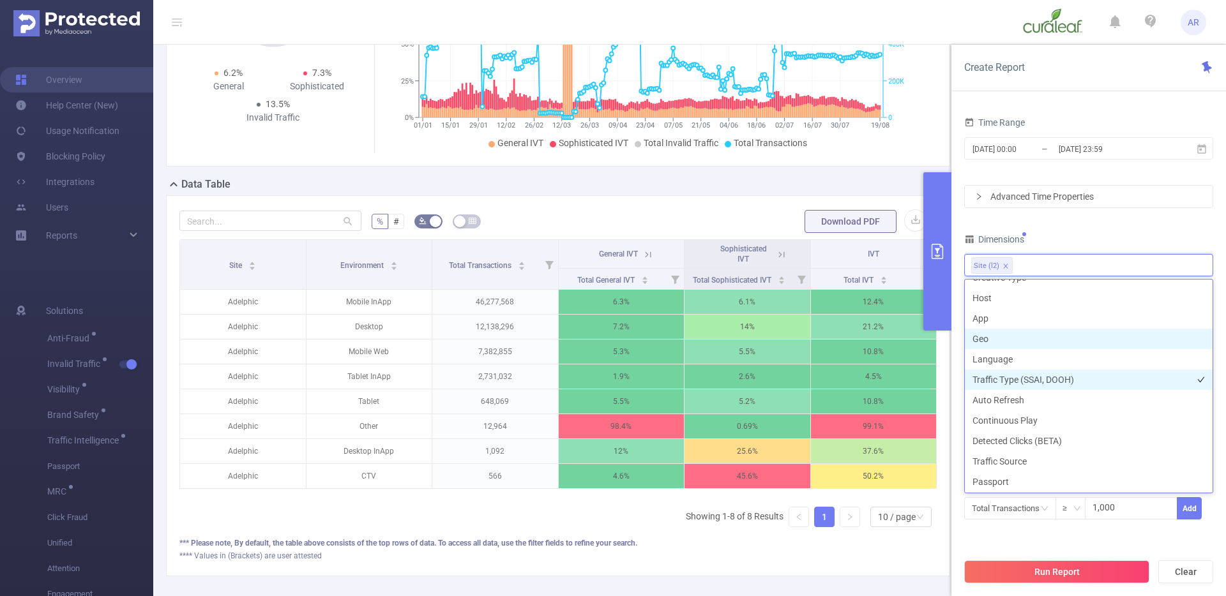
scroll to position [281, 0]
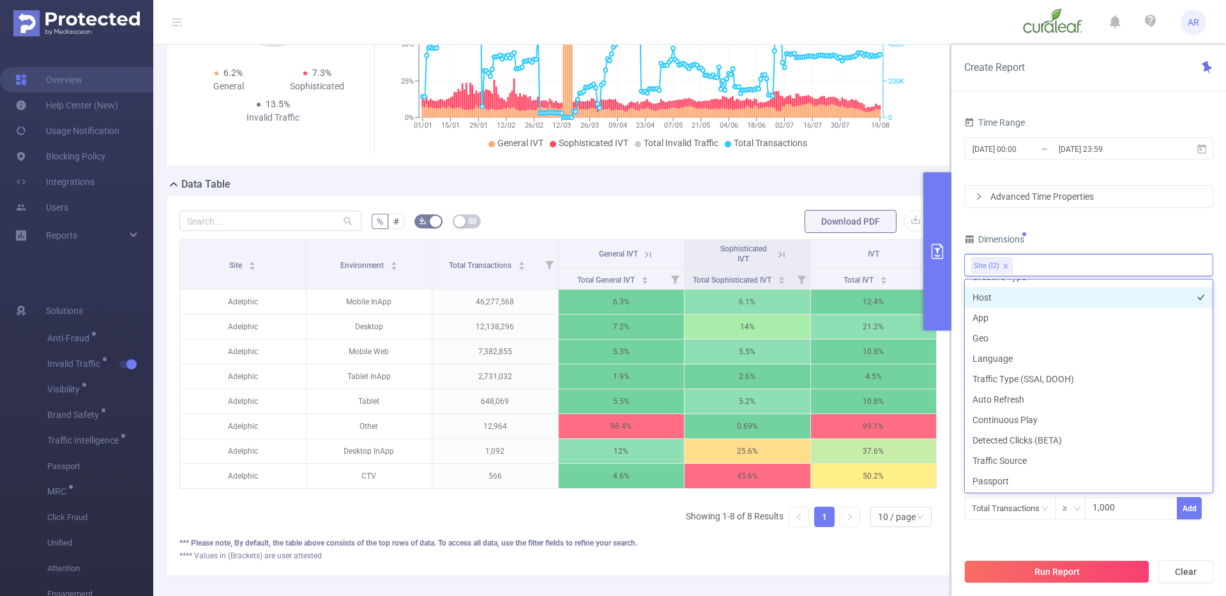
click at [995, 290] on li "Host" at bounding box center [1089, 297] width 248 height 20
click at [998, 319] on li "App" at bounding box center [1089, 318] width 248 height 20
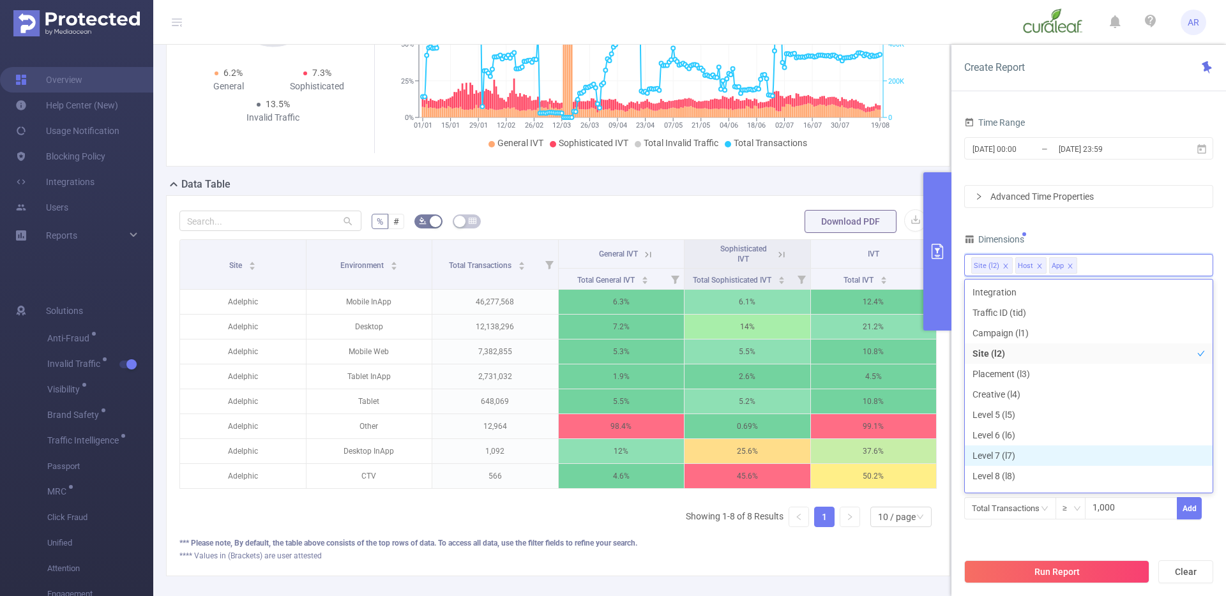
scroll to position [14, 0]
click at [1045, 575] on button "Run Report" at bounding box center [1056, 572] width 185 height 23
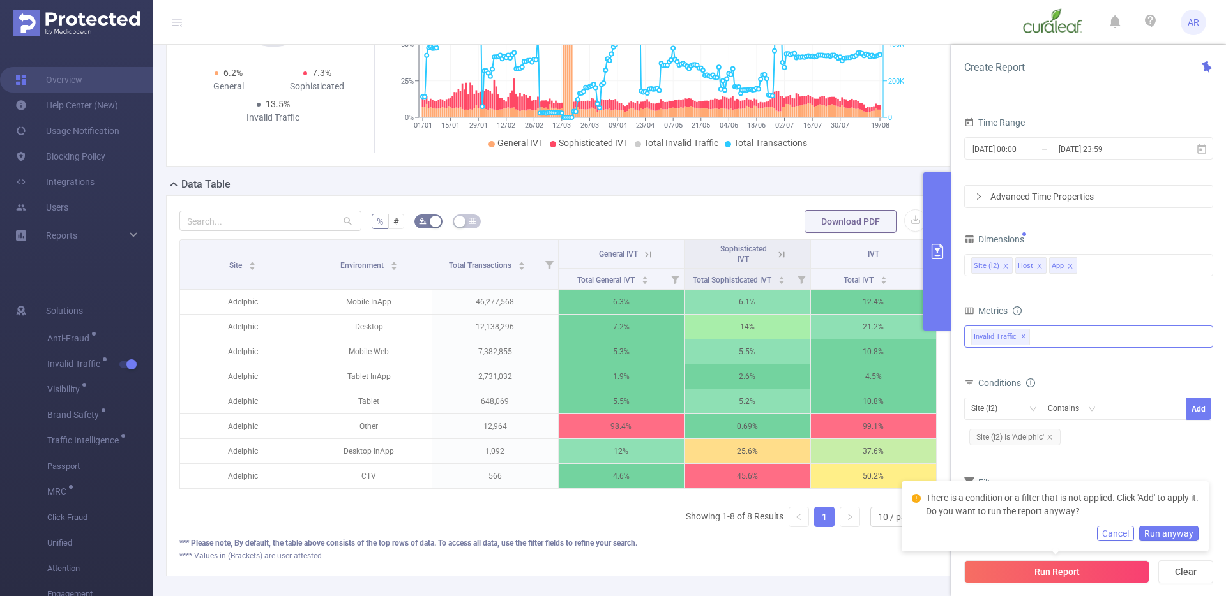
click at [1165, 527] on button "Run anyway" at bounding box center [1168, 533] width 59 height 15
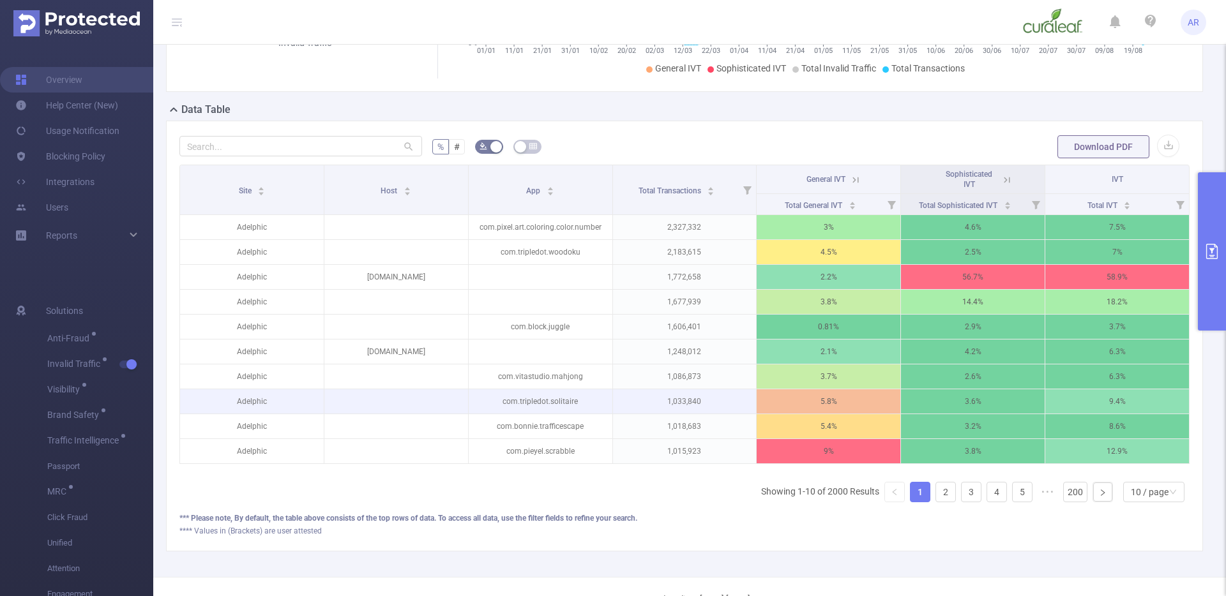
scroll to position [300, 0]
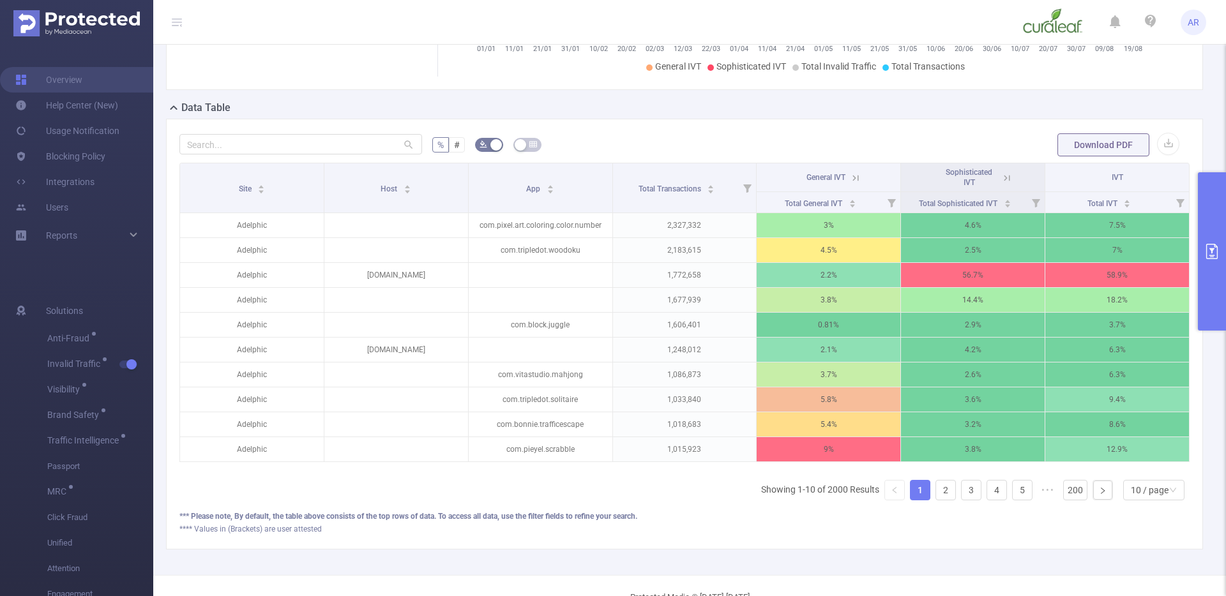
click at [1004, 179] on icon at bounding box center [1007, 178] width 6 height 6
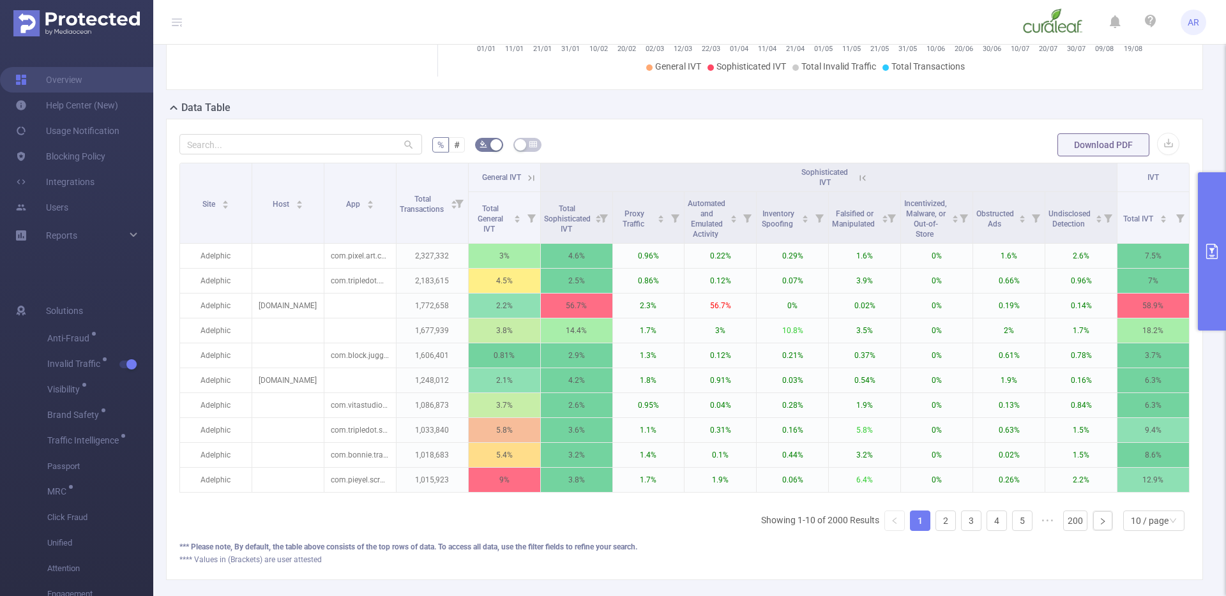
click at [857, 177] on icon at bounding box center [862, 177] width 11 height 11
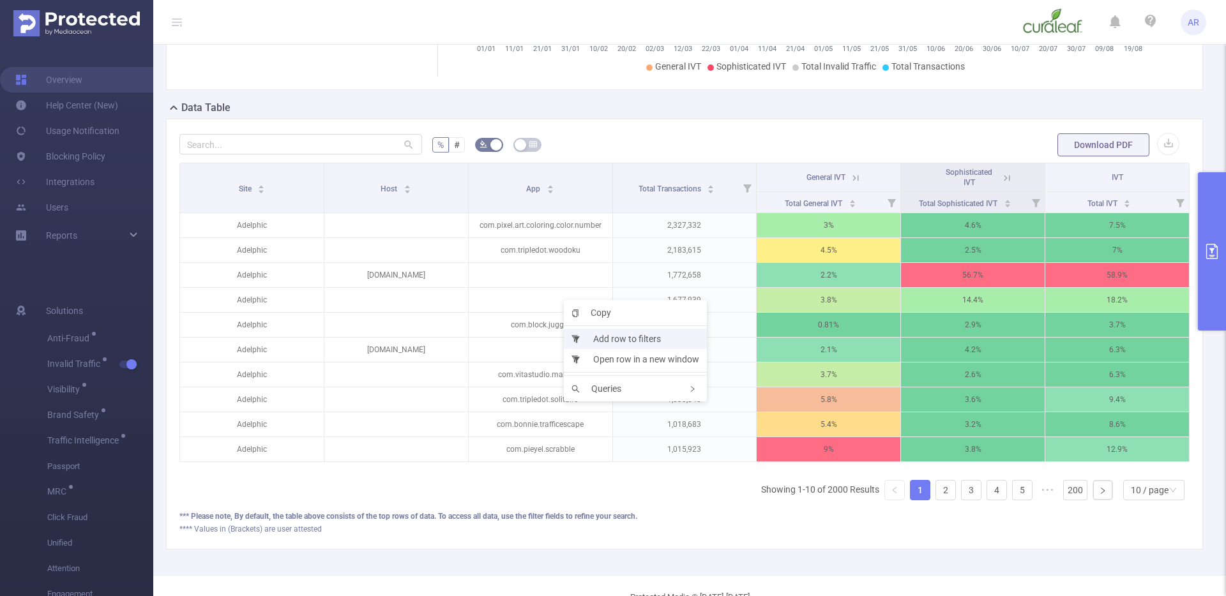
click at [607, 342] on li "Add row to filters" at bounding box center [635, 339] width 143 height 20
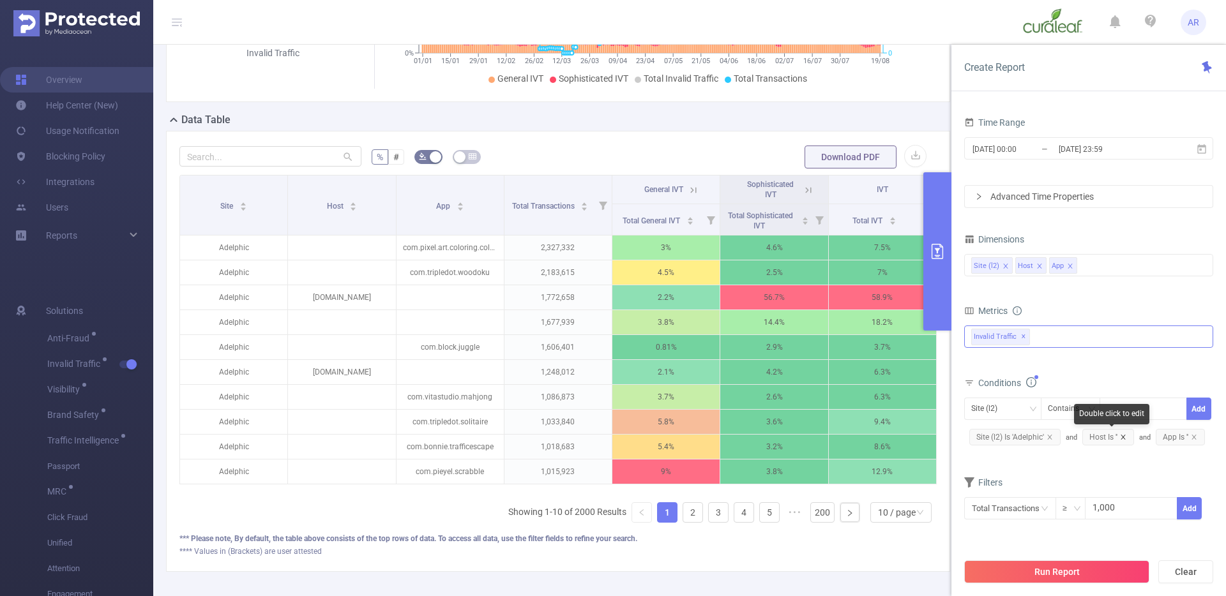
click at [1124, 437] on icon "icon: close" at bounding box center [1123, 437] width 6 height 6
click at [1124, 437] on span "App Is ''" at bounding box center [1106, 437] width 49 height 17
click at [1122, 436] on icon "icon: close" at bounding box center [1120, 437] width 4 height 4
click at [1000, 408] on div "Site (l2)" at bounding box center [988, 408] width 35 height 21
click at [1000, 450] on li "Host" at bounding box center [1002, 456] width 77 height 20
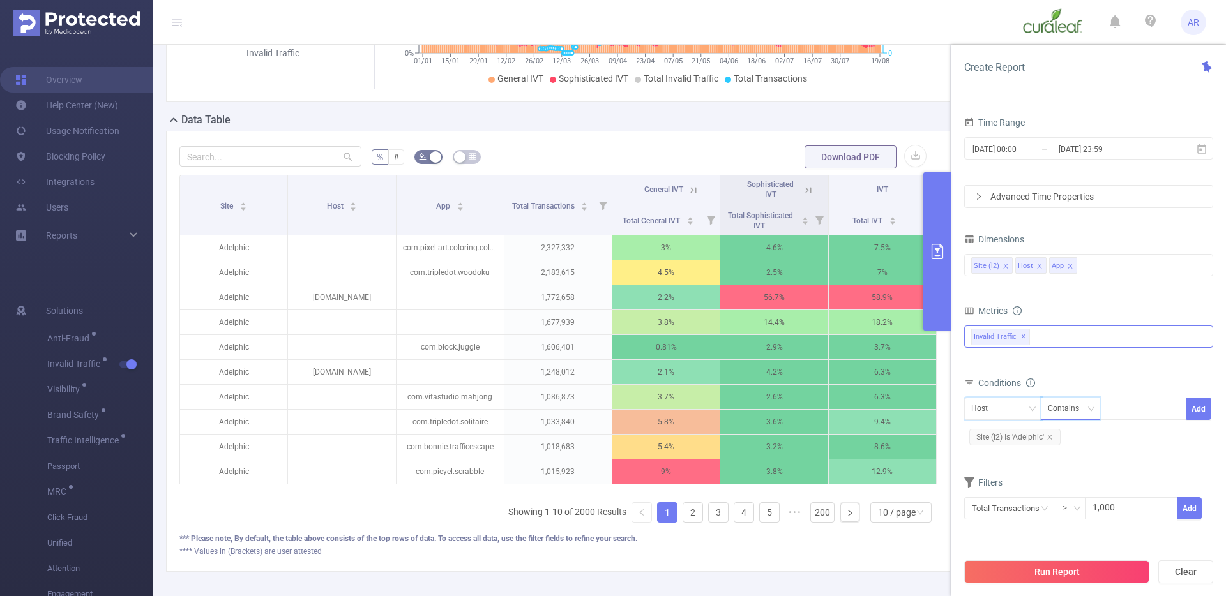
click at [1082, 409] on div "Contains" at bounding box center [1068, 408] width 40 height 21
click at [1070, 482] on li "Is Not" at bounding box center [1082, 476] width 85 height 20
click at [1136, 412] on div at bounding box center [1142, 408] width 73 height 21
click at [1201, 416] on button "Add" at bounding box center [1198, 409] width 25 height 22
click at [973, 407] on div "App" at bounding box center [982, 408] width 23 height 21
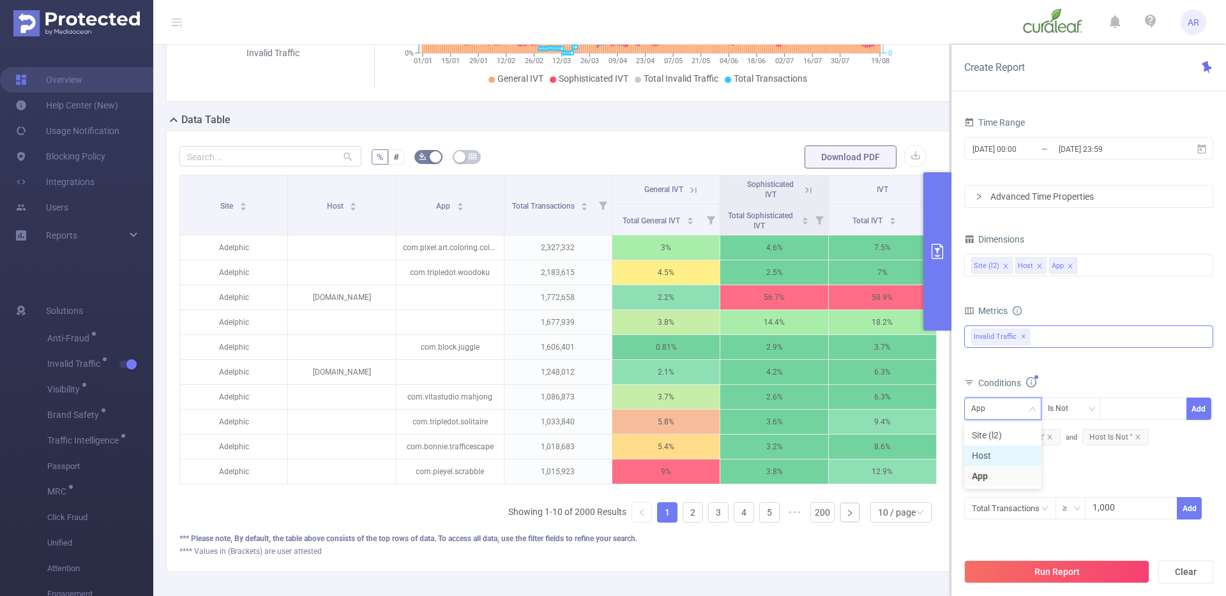
click at [1001, 459] on li "Host" at bounding box center [1002, 456] width 77 height 20
click at [1193, 415] on button "Add" at bounding box center [1198, 409] width 25 height 22
click at [1195, 413] on button "Add" at bounding box center [1198, 409] width 25 height 22
click at [1066, 565] on button "Run Report" at bounding box center [1056, 572] width 185 height 23
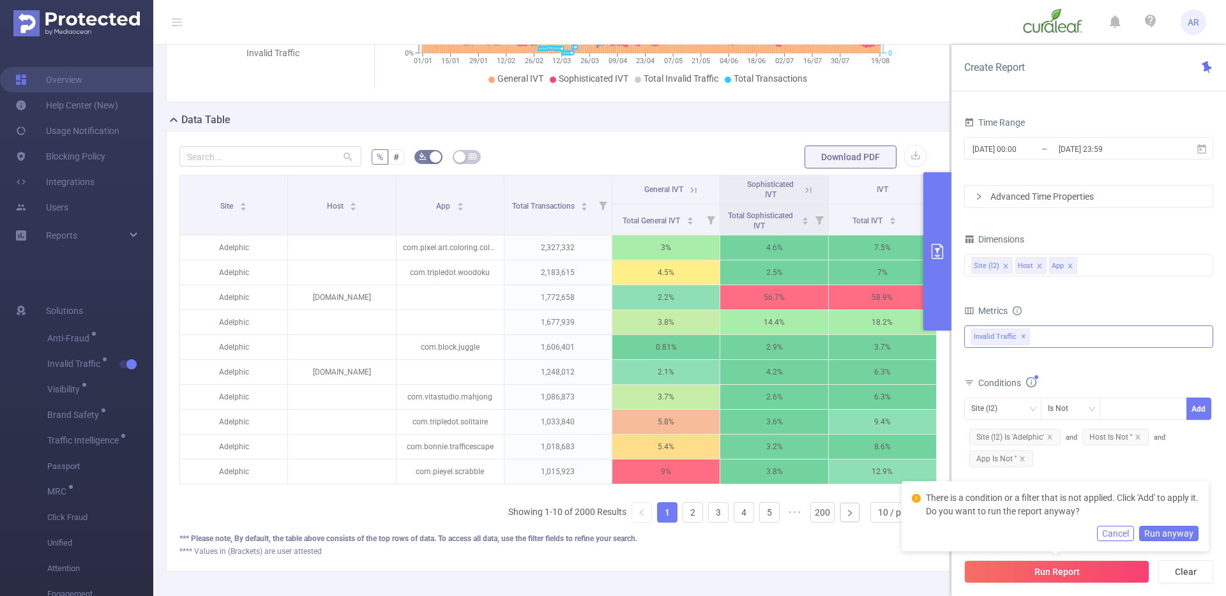
click at [1117, 531] on button "Cancel" at bounding box center [1115, 533] width 37 height 15
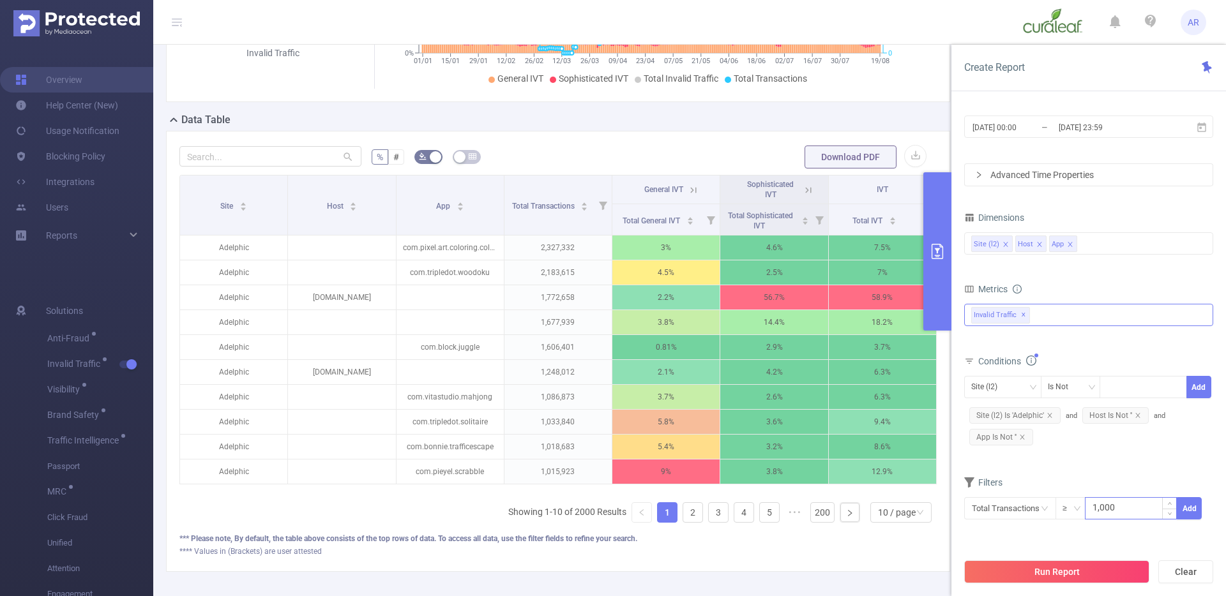
click at [1115, 505] on input "1,000" at bounding box center [1130, 507] width 91 height 19
click at [1008, 573] on button "Run Report" at bounding box center [1056, 572] width 185 height 23
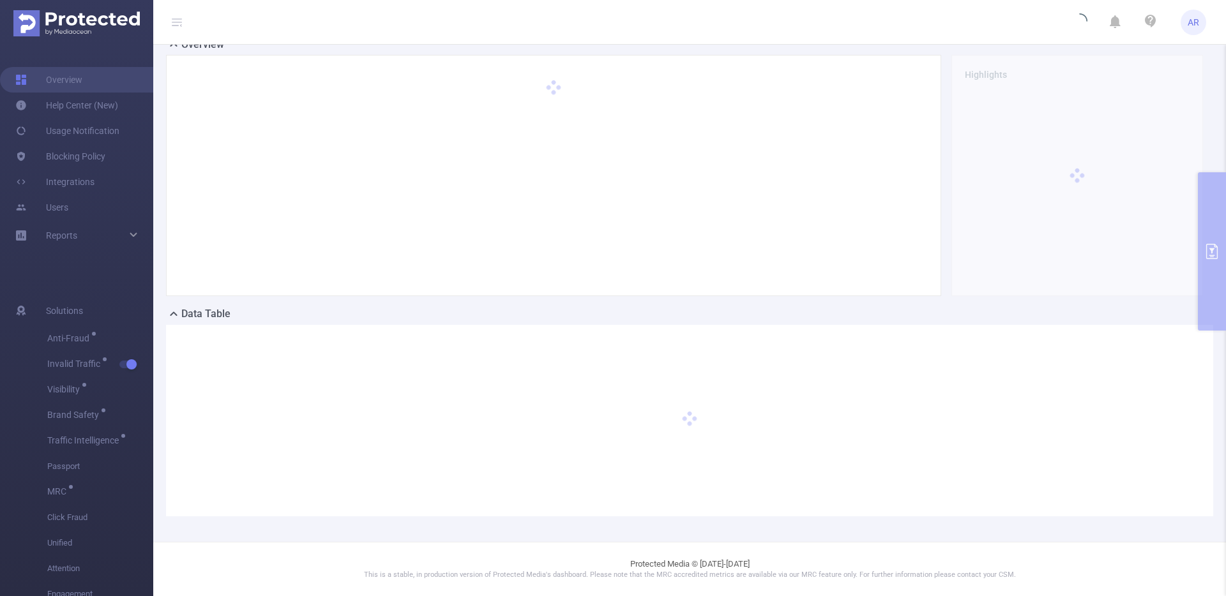
scroll to position [94, 0]
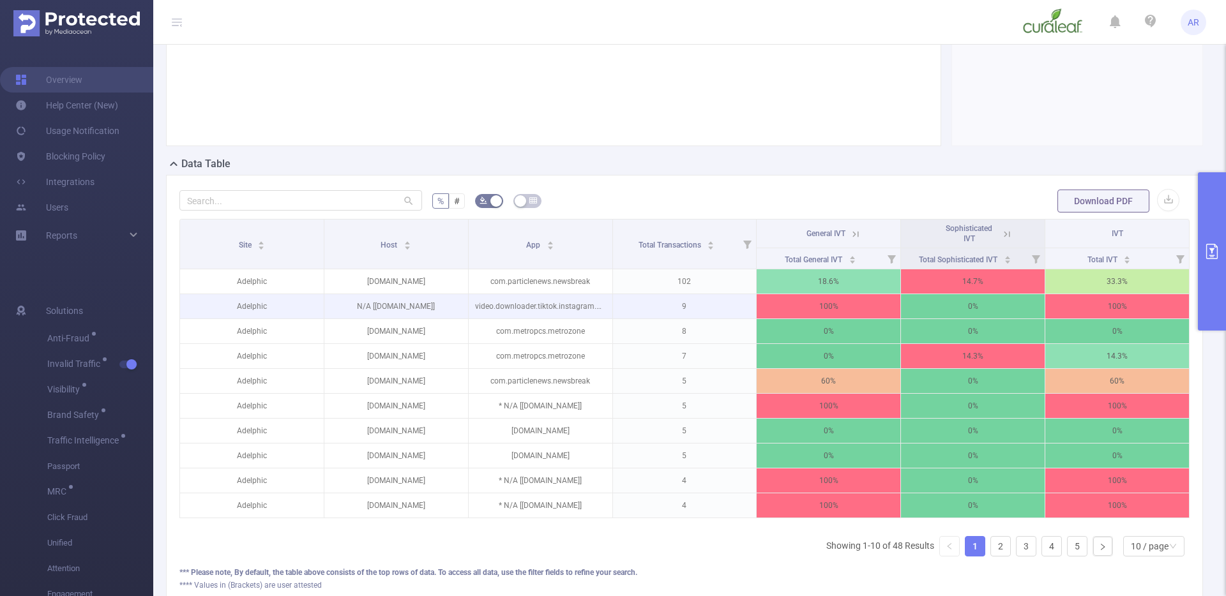
scroll to position [280, 0]
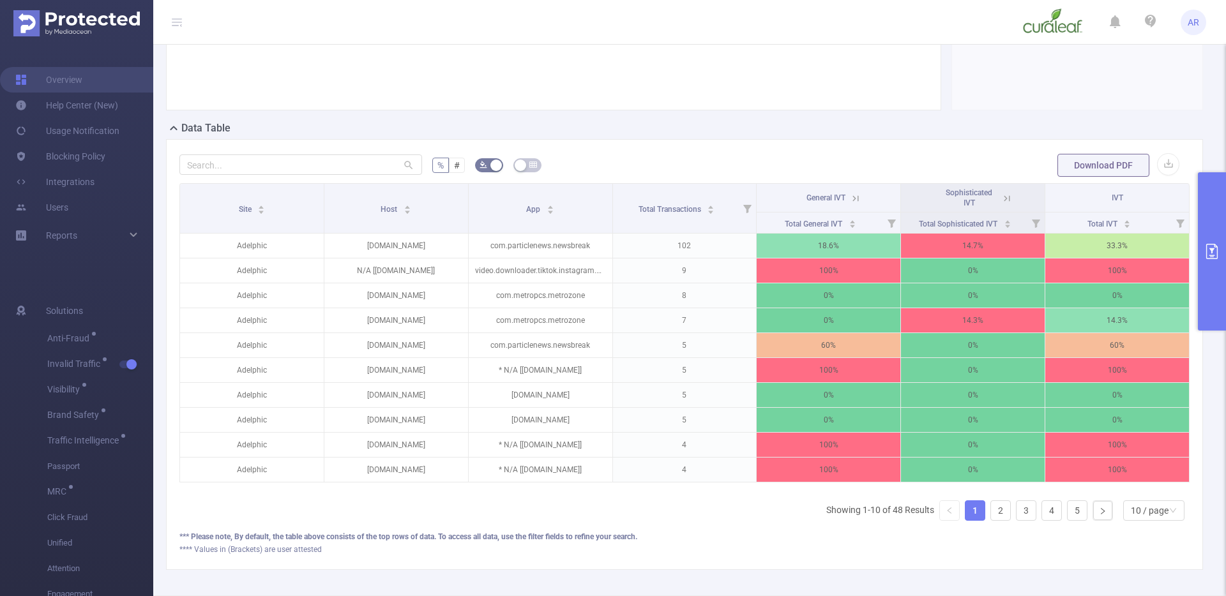
click at [1216, 227] on button "primary" at bounding box center [1212, 251] width 28 height 158
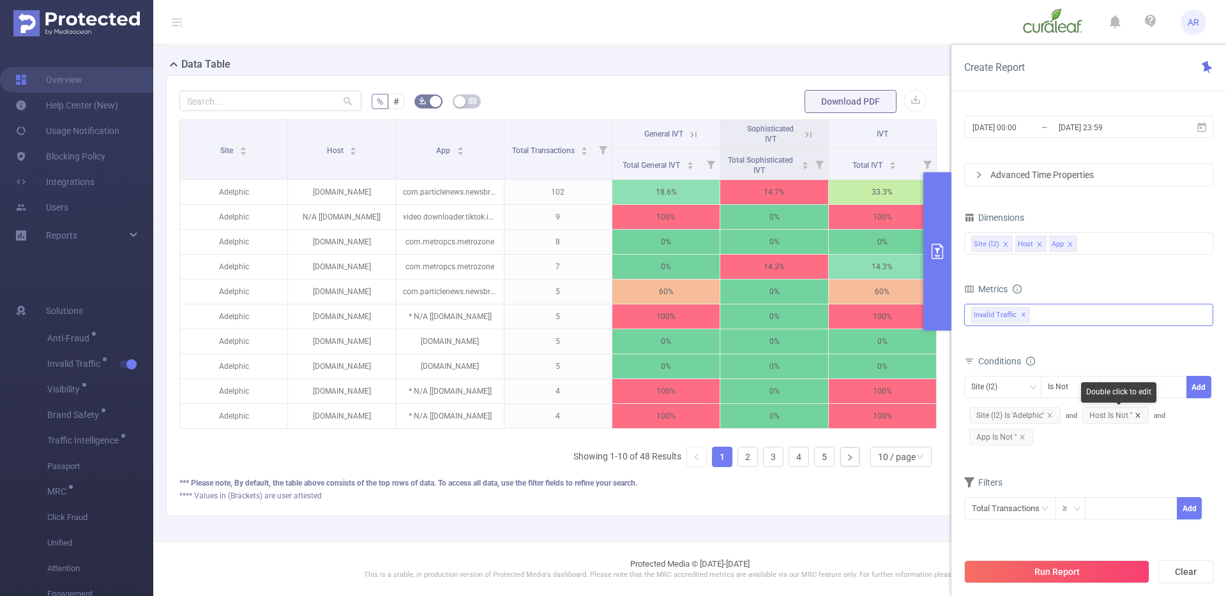
click at [1139, 416] on icon "icon: close" at bounding box center [1138, 415] width 6 height 6
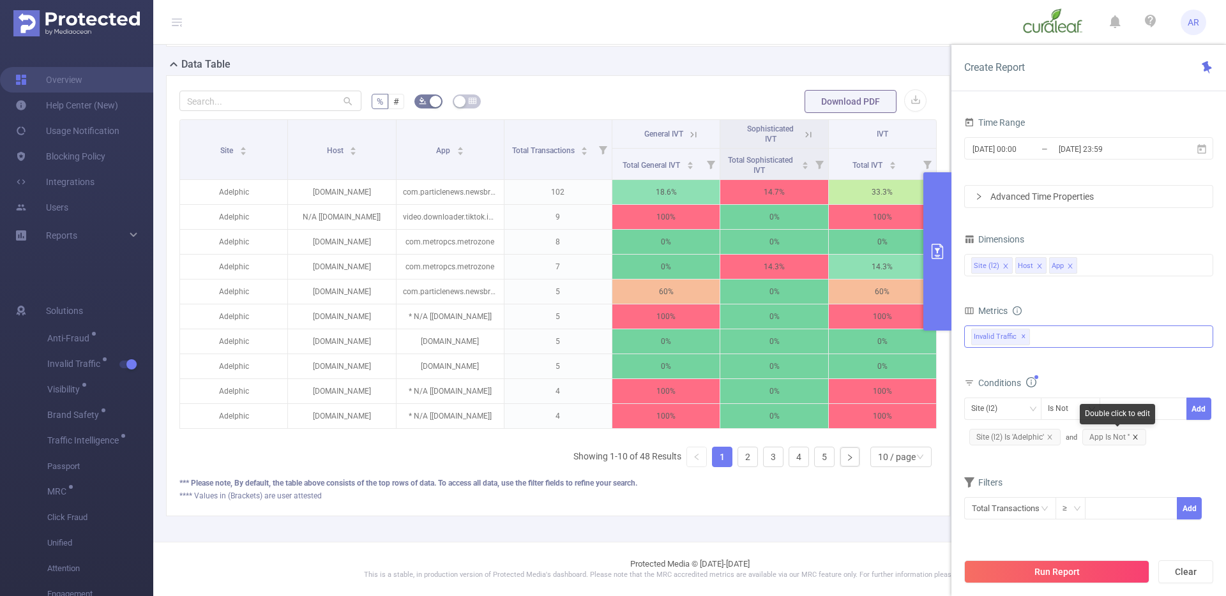
click at [1135, 437] on icon "icon: close" at bounding box center [1135, 437] width 4 height 4
click at [1032, 568] on button "Run Report" at bounding box center [1056, 572] width 185 height 23
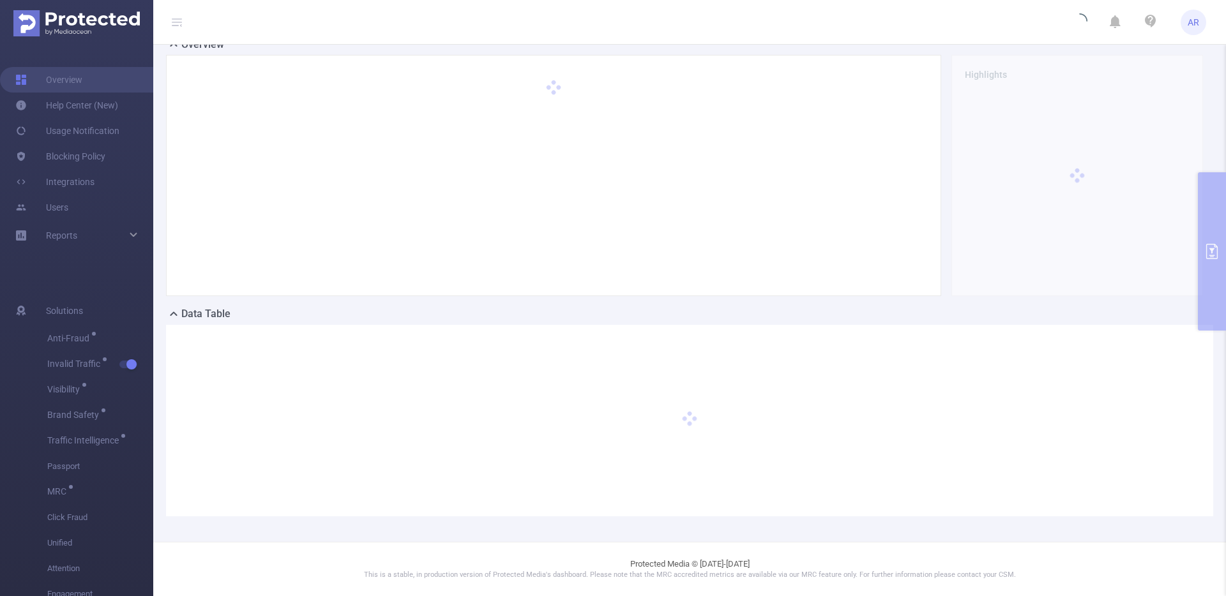
scroll to position [0, 0]
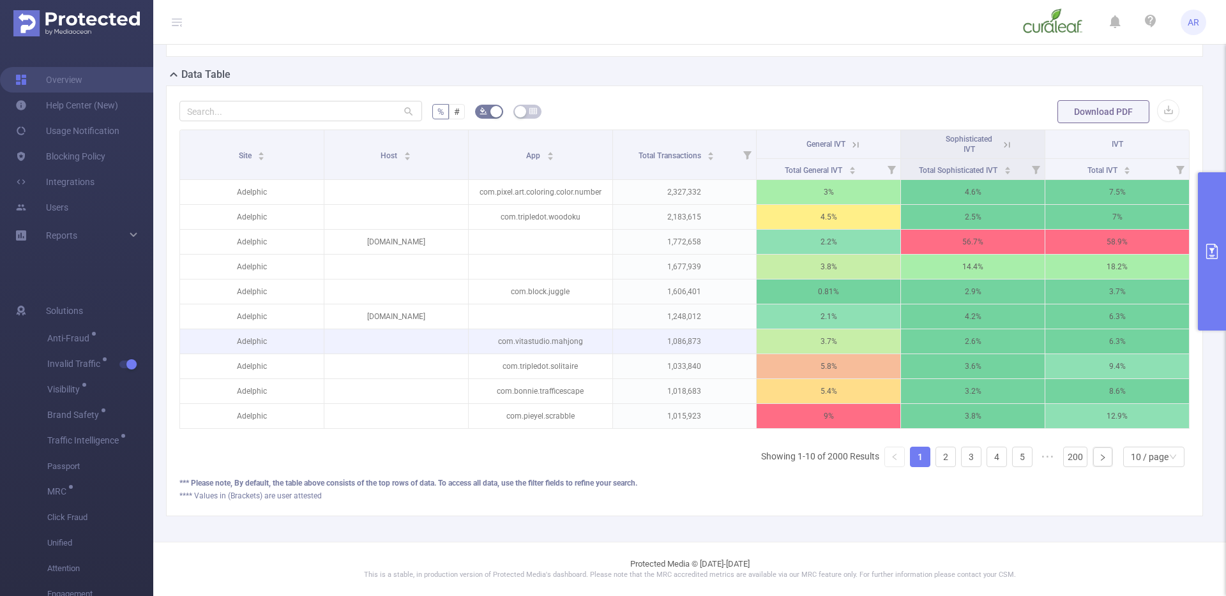
scroll to position [343, 0]
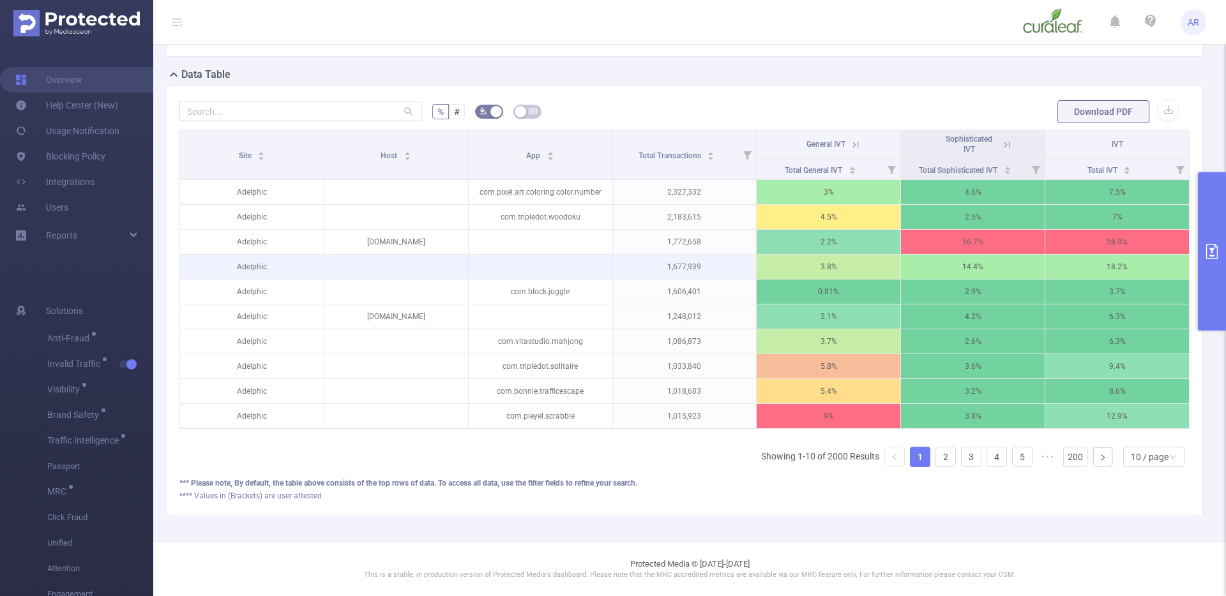
click at [419, 262] on p at bounding box center [396, 266] width 144 height 13
click at [361, 260] on p at bounding box center [396, 266] width 144 height 13
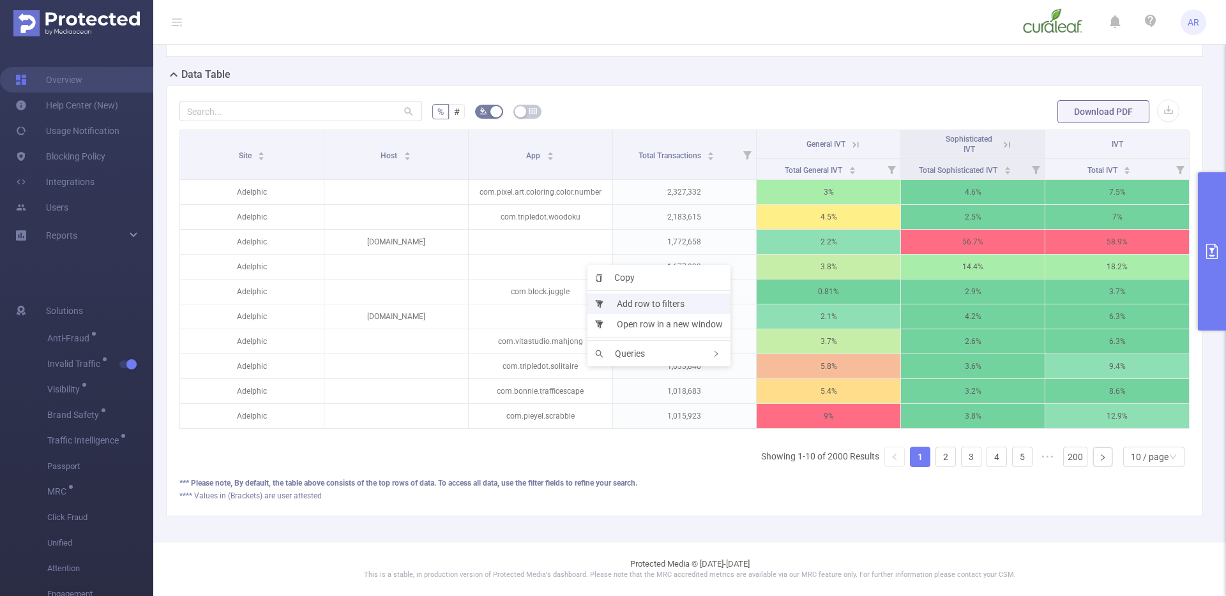
click at [633, 306] on li "Add row to filters" at bounding box center [658, 304] width 143 height 20
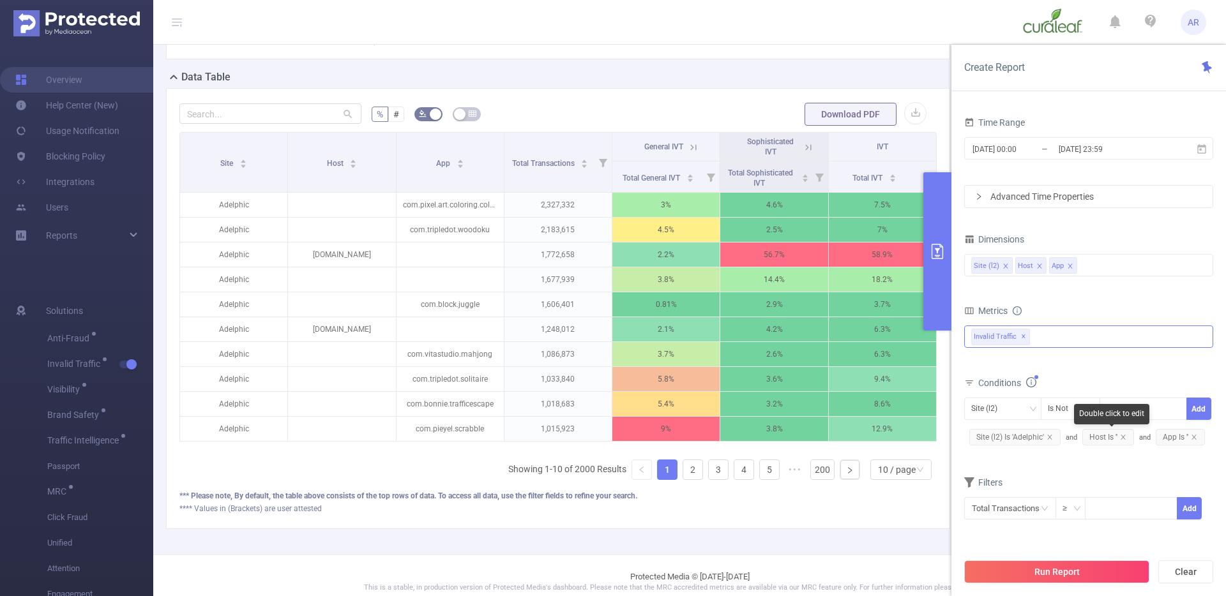
click at [1101, 438] on span "Host Is ''" at bounding box center [1108, 437] width 52 height 17
click at [1105, 440] on span "Host Is ''" at bounding box center [1108, 437] width 52 height 17
click at [1073, 414] on div "Is" at bounding box center [1071, 408] width 46 height 21
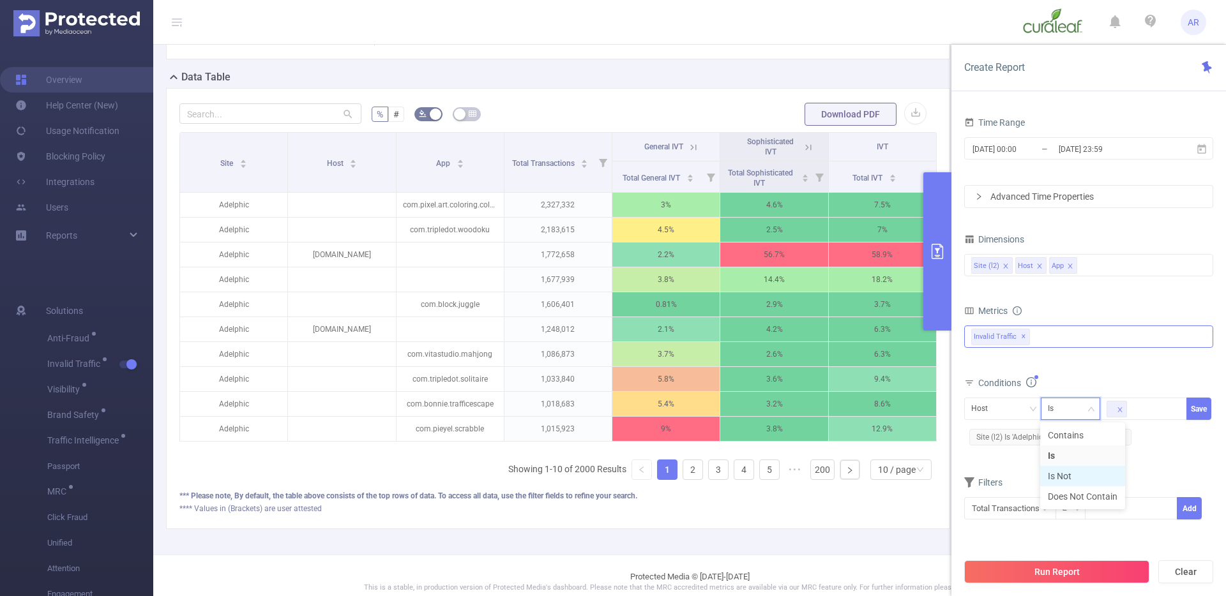
click at [1076, 477] on li "Is Not" at bounding box center [1082, 476] width 85 height 20
click at [1165, 459] on form "Dimensions Site (l2) Host App Metrics Total General IVT Data Centers Disclosed …" at bounding box center [1088, 383] width 249 height 306
click at [1198, 410] on button "Save" at bounding box center [1198, 409] width 25 height 22
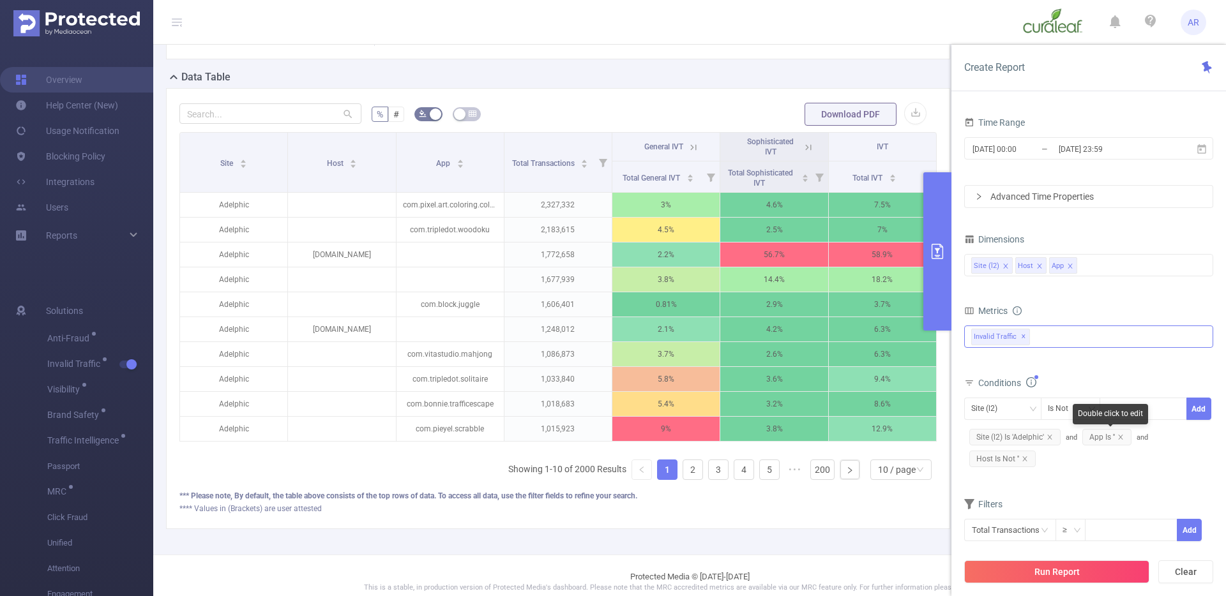
click at [1095, 440] on span "App Is ''" at bounding box center [1106, 437] width 49 height 17
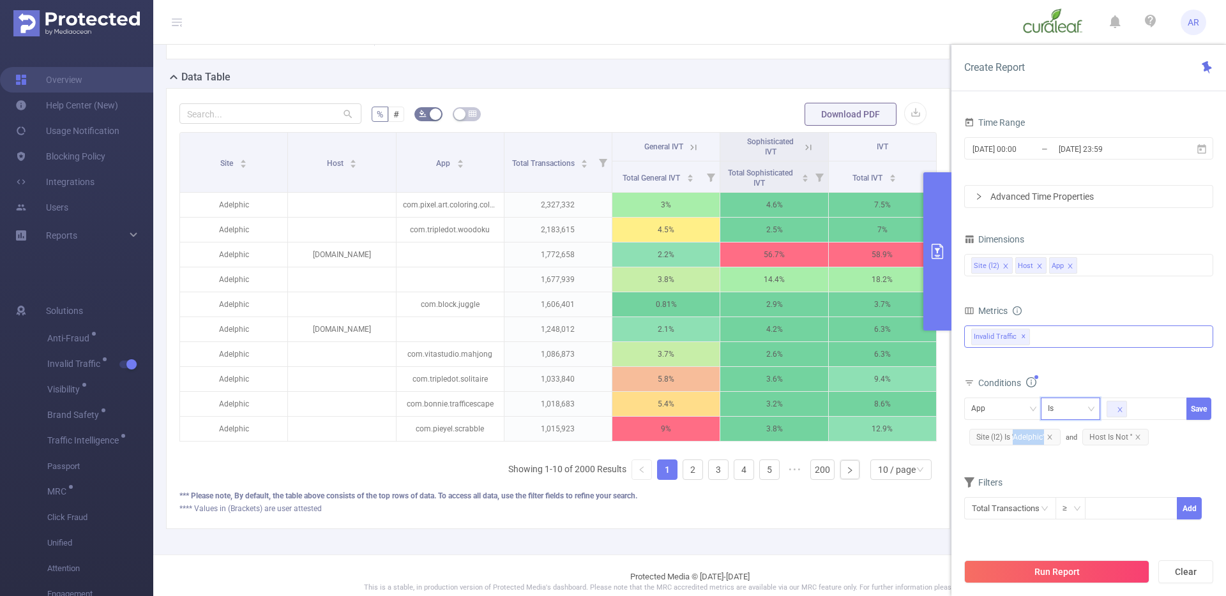
click at [1057, 412] on div "Is" at bounding box center [1055, 408] width 15 height 21
click at [1069, 474] on li "Is Not" at bounding box center [1082, 476] width 85 height 20
click at [1196, 406] on button "Save" at bounding box center [1198, 409] width 25 height 22
click at [1011, 585] on div "Run Report Clear" at bounding box center [1088, 572] width 275 height 49
click at [989, 578] on button "Run Report" at bounding box center [1056, 572] width 185 height 23
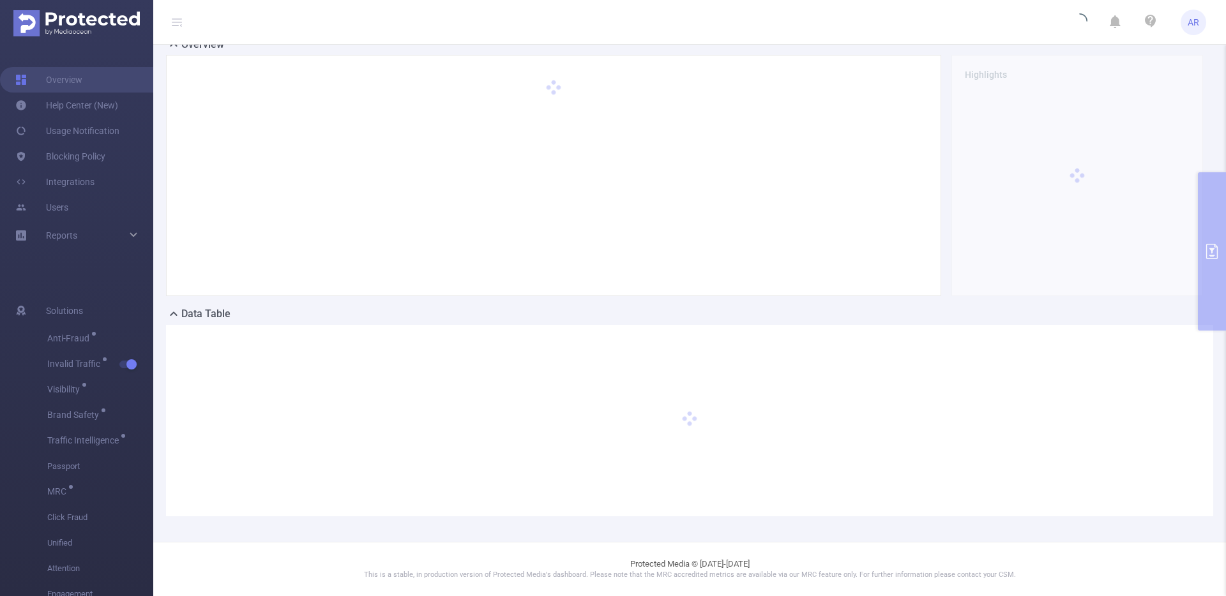
scroll to position [94, 0]
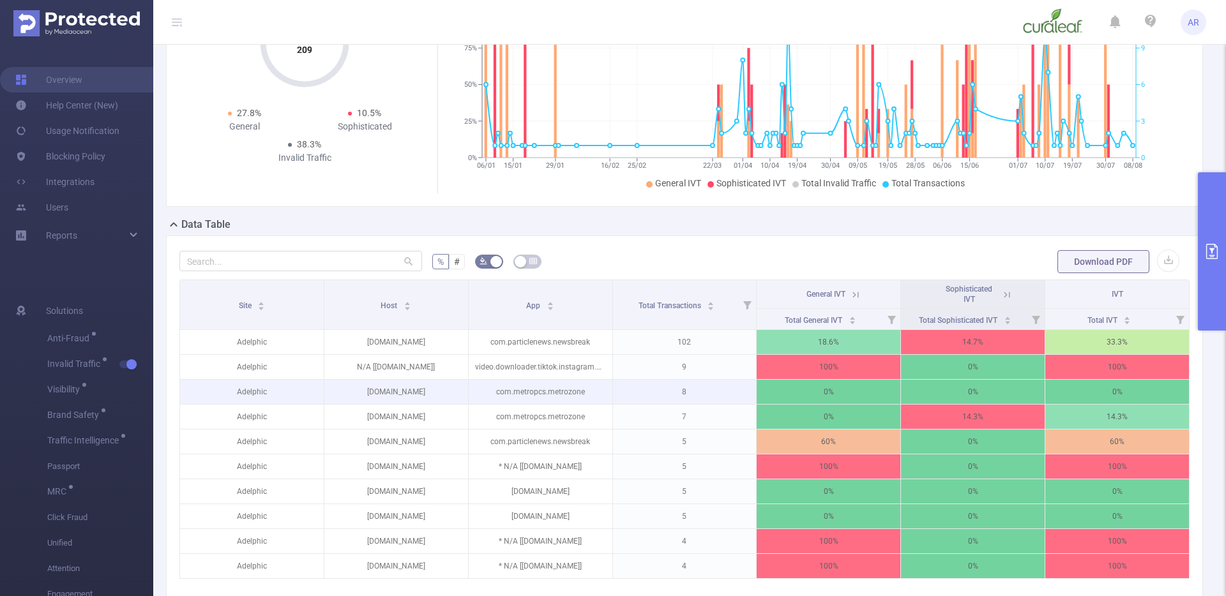
scroll to position [260, 0]
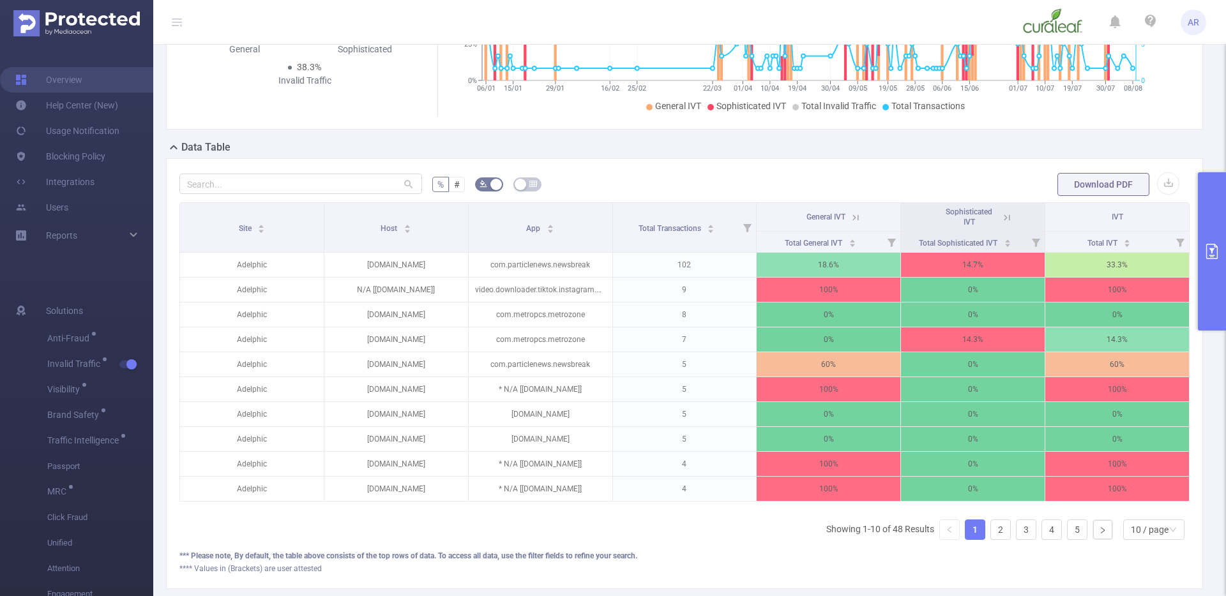
click at [1204, 236] on button "primary" at bounding box center [1212, 251] width 28 height 158
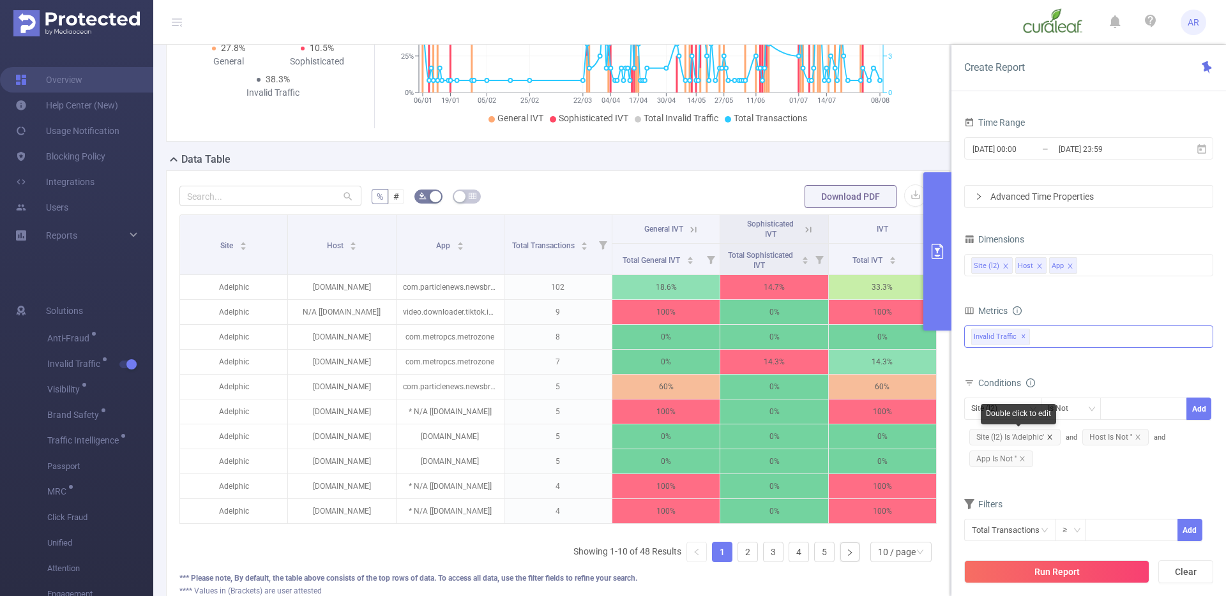
click at [1052, 437] on icon "icon: close" at bounding box center [1049, 437] width 6 height 6
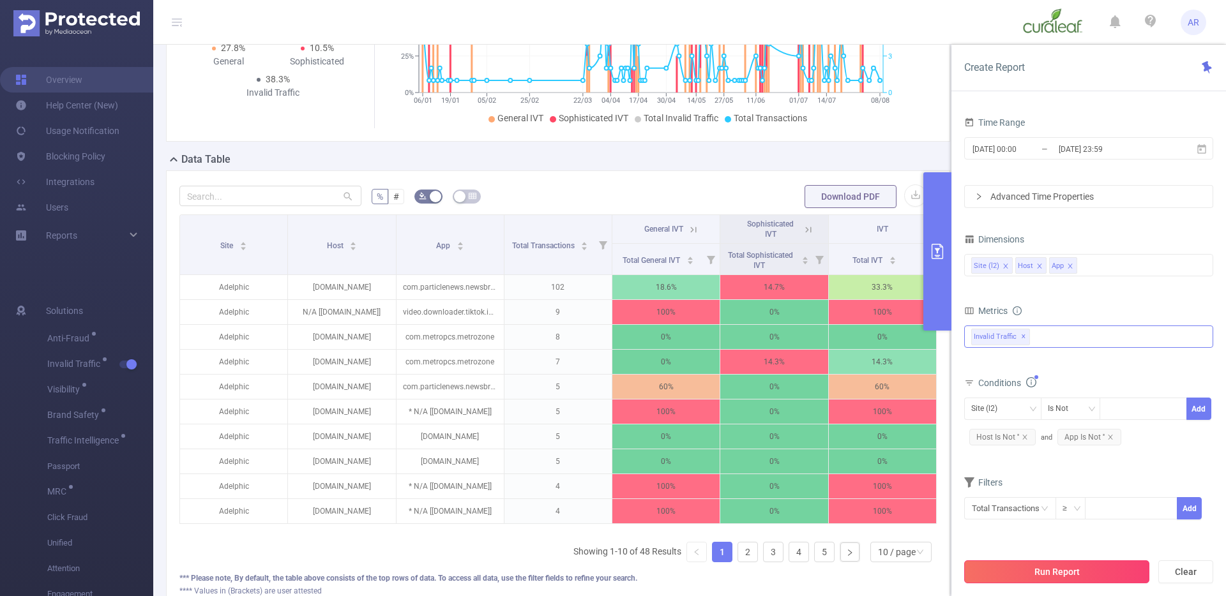
click at [997, 580] on button "Run Report" at bounding box center [1056, 572] width 185 height 23
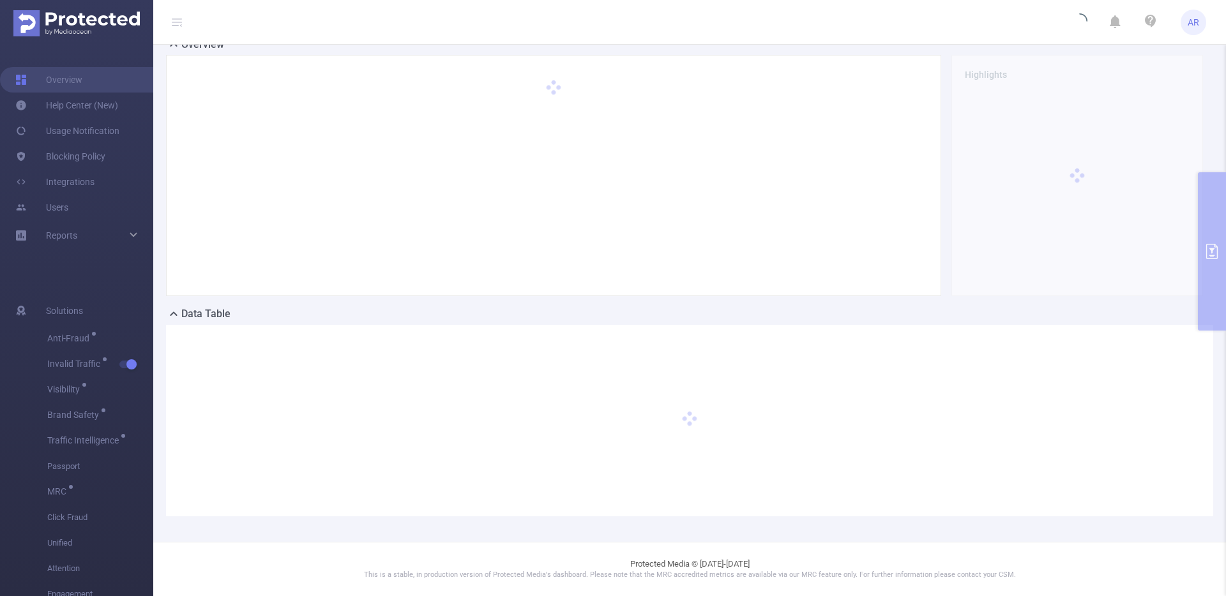
scroll to position [94, 0]
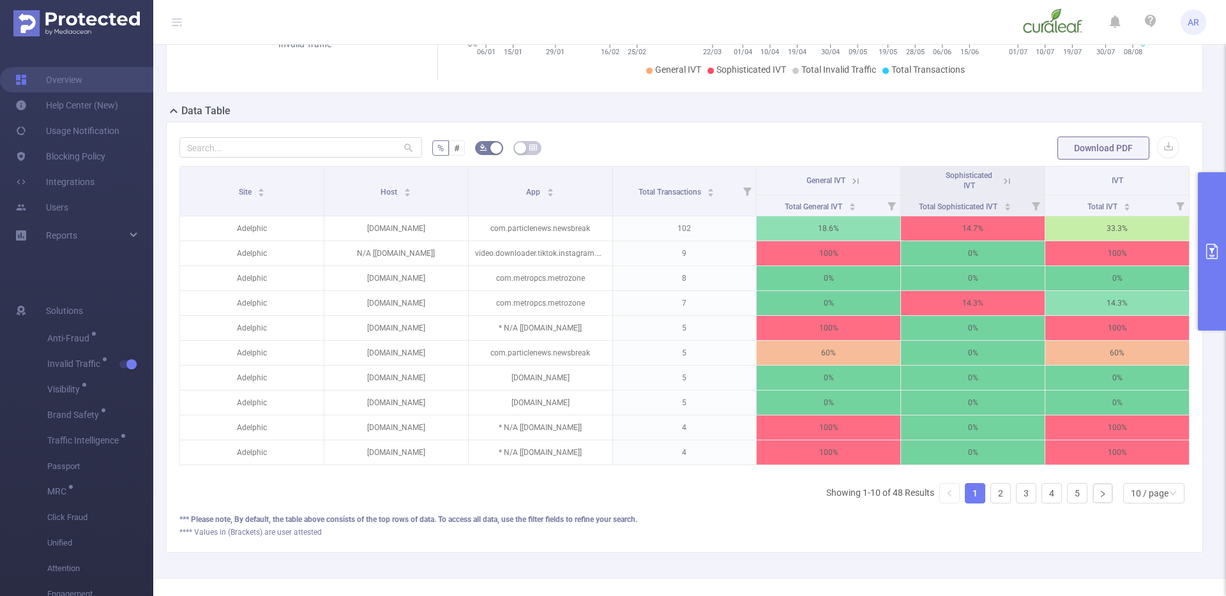
scroll to position [298, 0]
click at [1207, 249] on icon "primary" at bounding box center [1211, 251] width 15 height 15
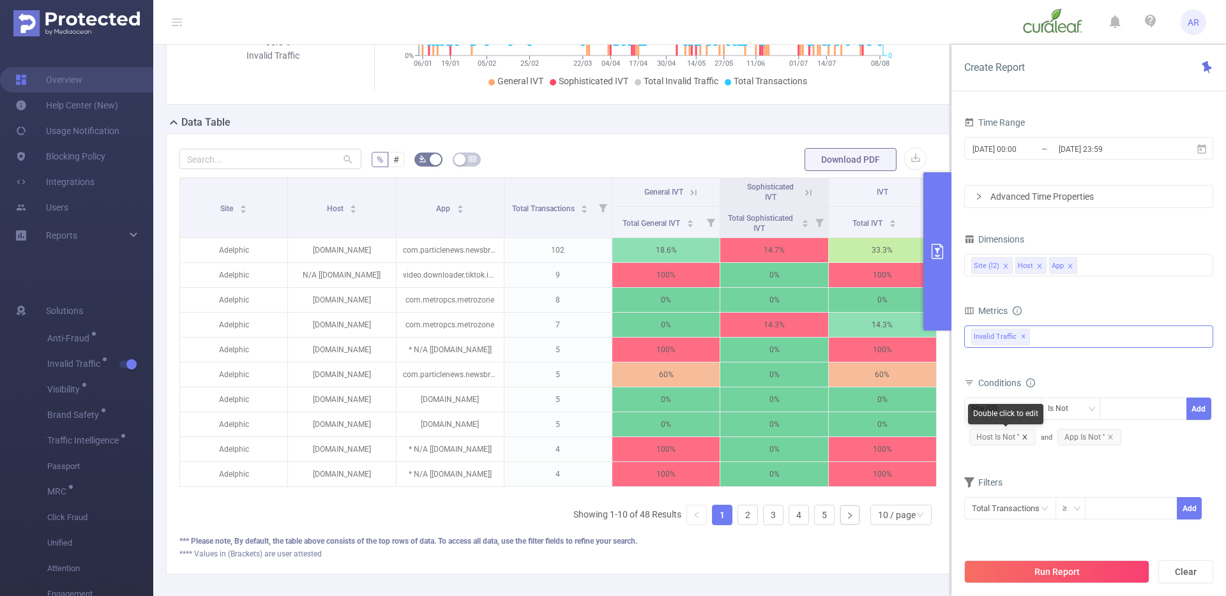
click at [1025, 440] on icon "icon: close" at bounding box center [1025, 437] width 6 height 6
click at [1022, 438] on icon "icon: close" at bounding box center [1022, 437] width 4 height 4
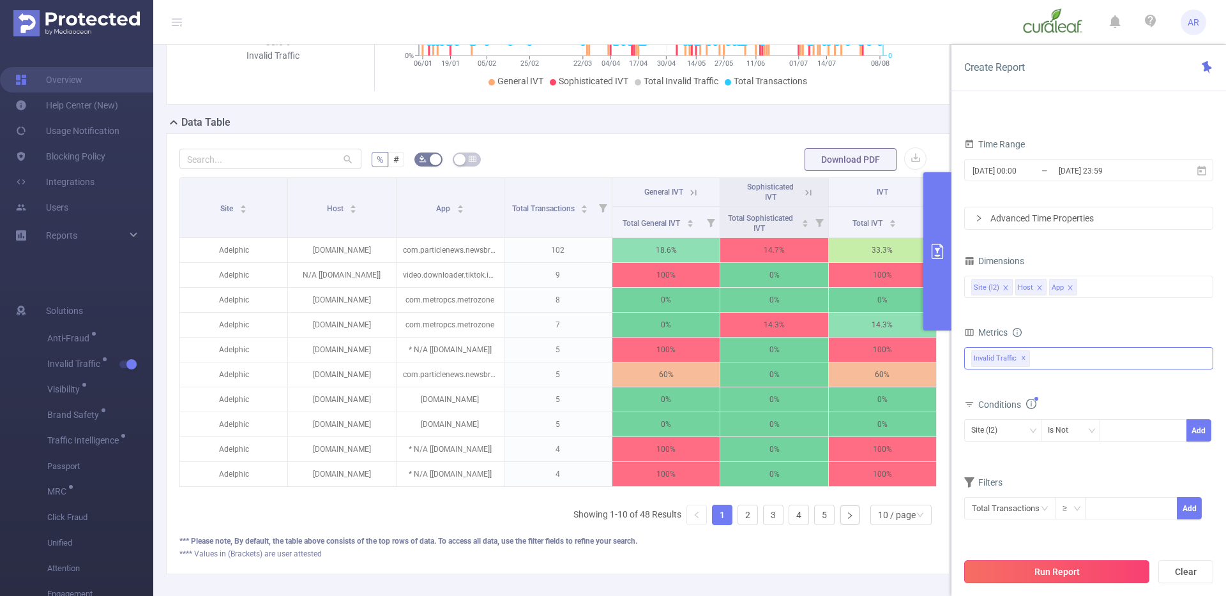
click at [1033, 569] on button "Run Report" at bounding box center [1056, 572] width 185 height 23
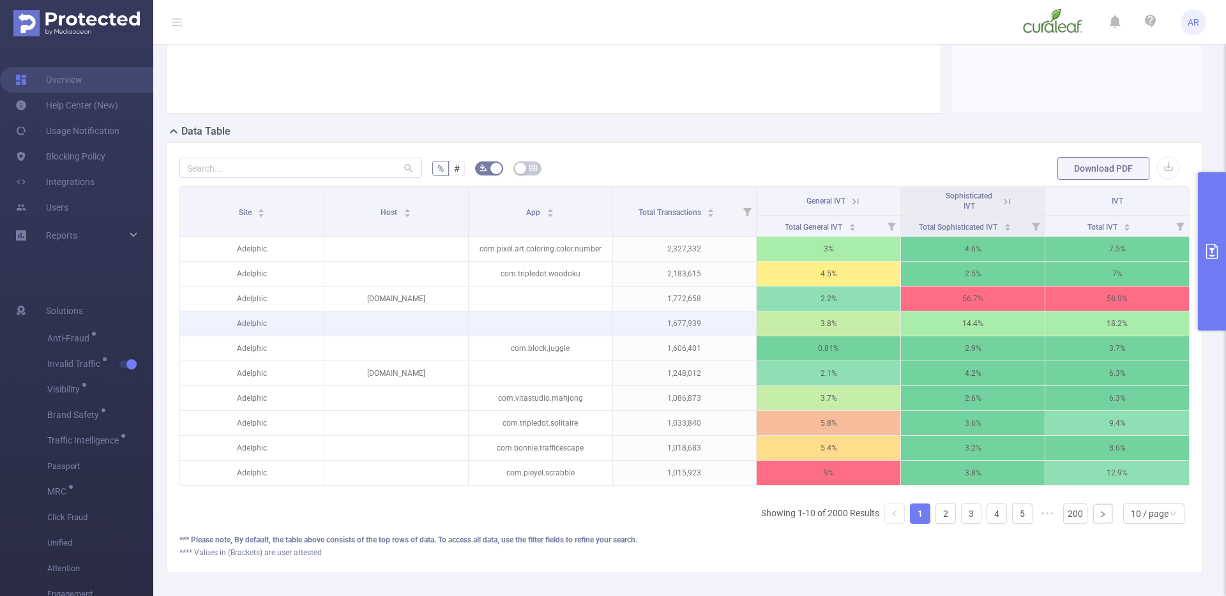
scroll to position [277, 0]
click at [349, 326] on p at bounding box center [396, 323] width 144 height 13
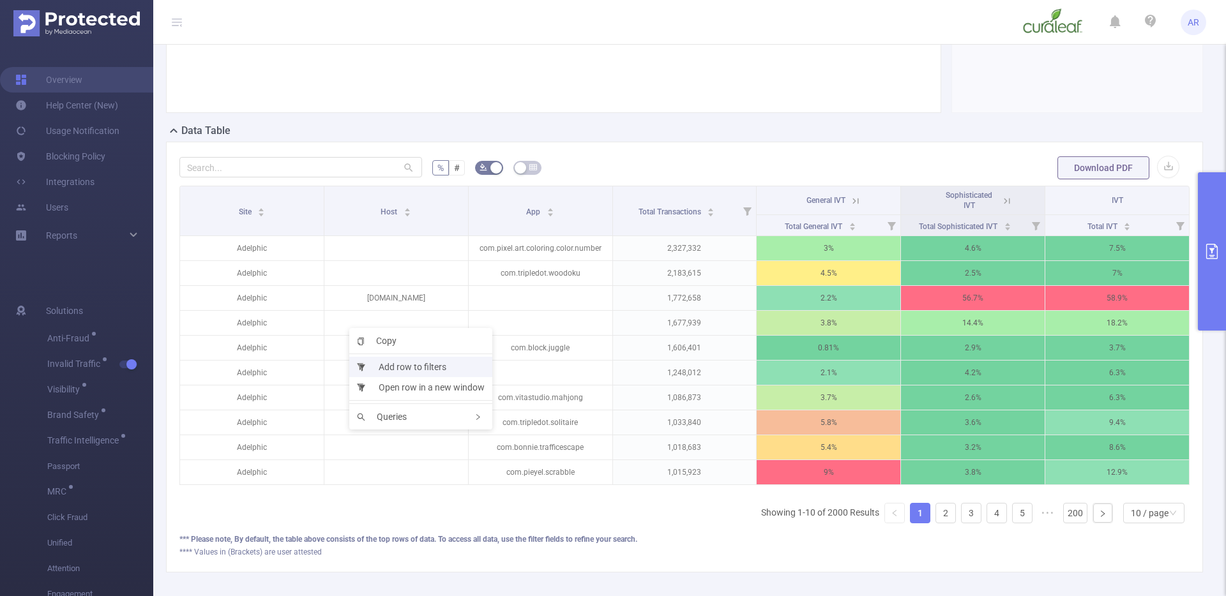
click at [400, 363] on li "Add row to filters" at bounding box center [420, 367] width 143 height 20
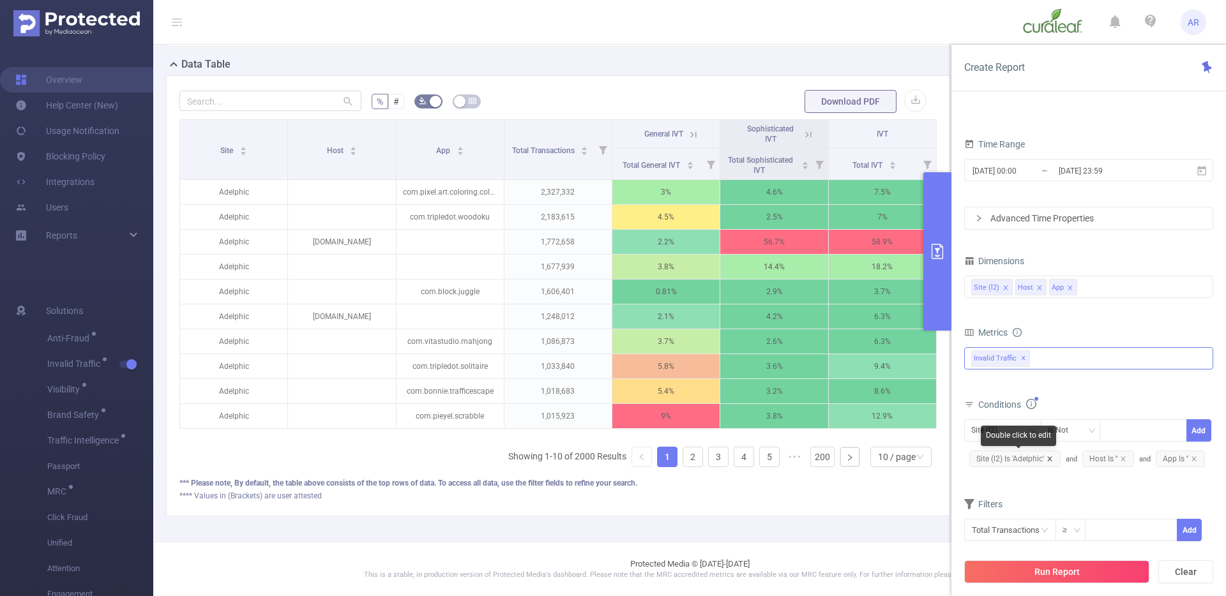
click at [1049, 459] on icon "icon: close" at bounding box center [1049, 459] width 6 height 6
click at [983, 460] on span "Host Is ''" at bounding box center [995, 459] width 52 height 17
click at [1055, 434] on div "Is" at bounding box center [1055, 430] width 15 height 21
click at [1057, 492] on li "Is Not" at bounding box center [1082, 498] width 85 height 20
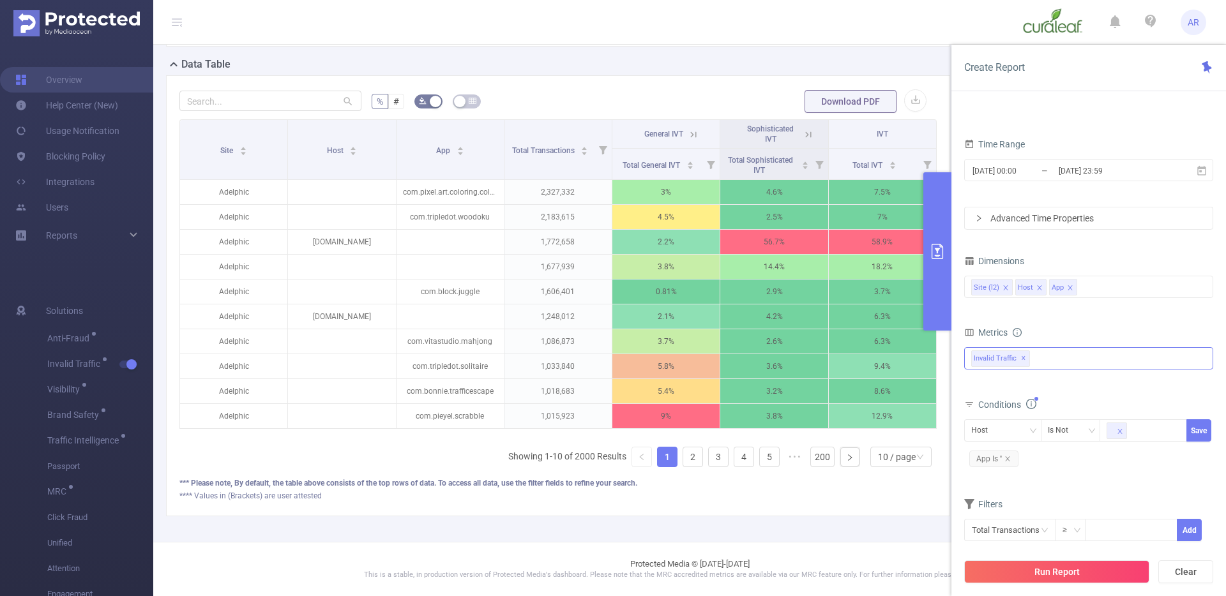
click at [1057, 476] on div "Conditions Host Is Not Save App Is ''" at bounding box center [1088, 438] width 249 height 84
click at [1189, 426] on button "Save" at bounding box center [1198, 430] width 25 height 22
click at [1096, 460] on icon "icon: close" at bounding box center [1095, 458] width 4 height 4
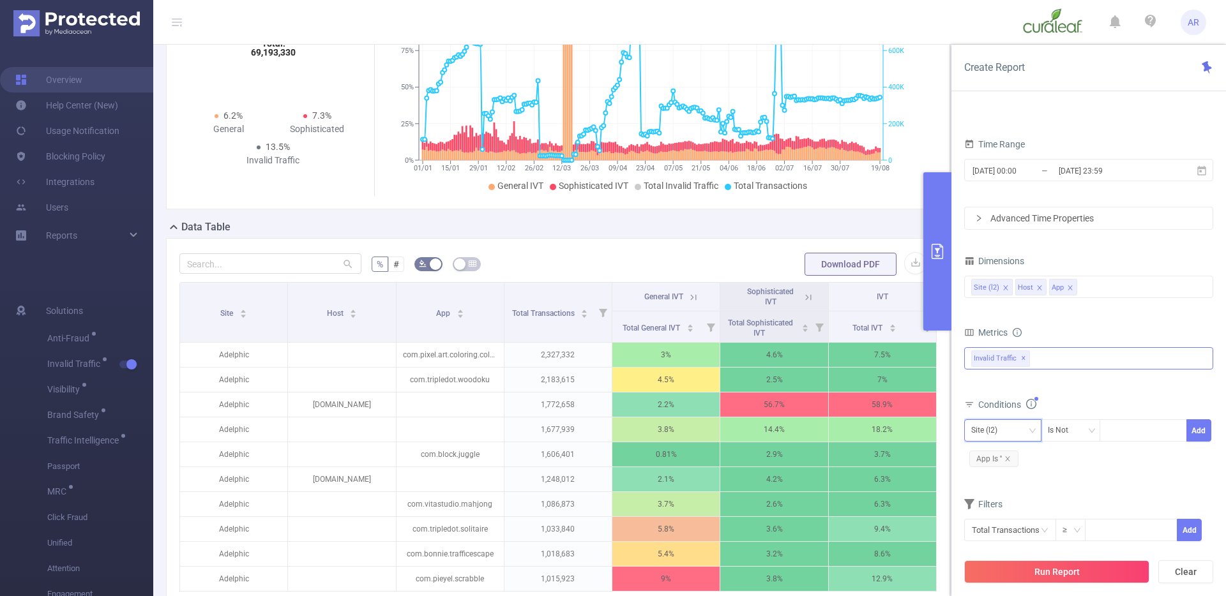
click at [1023, 430] on div "Site (l2)" at bounding box center [1002, 430] width 63 height 21
click at [1097, 478] on div "Conditions Site (l2) Is Not Add App Is ''" at bounding box center [1088, 438] width 249 height 84
click at [996, 455] on span "App Is ''" at bounding box center [993, 459] width 49 height 17
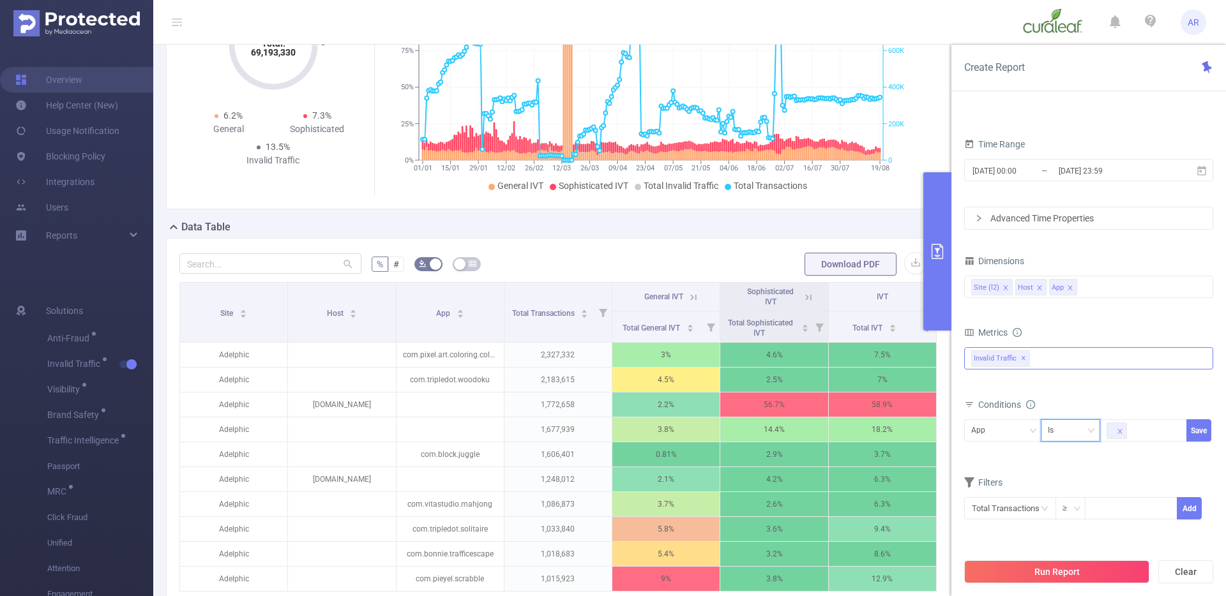
click at [1045, 432] on div "Is" at bounding box center [1071, 430] width 60 height 22
click at [1057, 490] on li "Is Not" at bounding box center [1082, 498] width 85 height 20
click at [1197, 438] on button "Save" at bounding box center [1198, 430] width 25 height 22
click at [1047, 561] on button "Run Report" at bounding box center [1056, 572] width 185 height 23
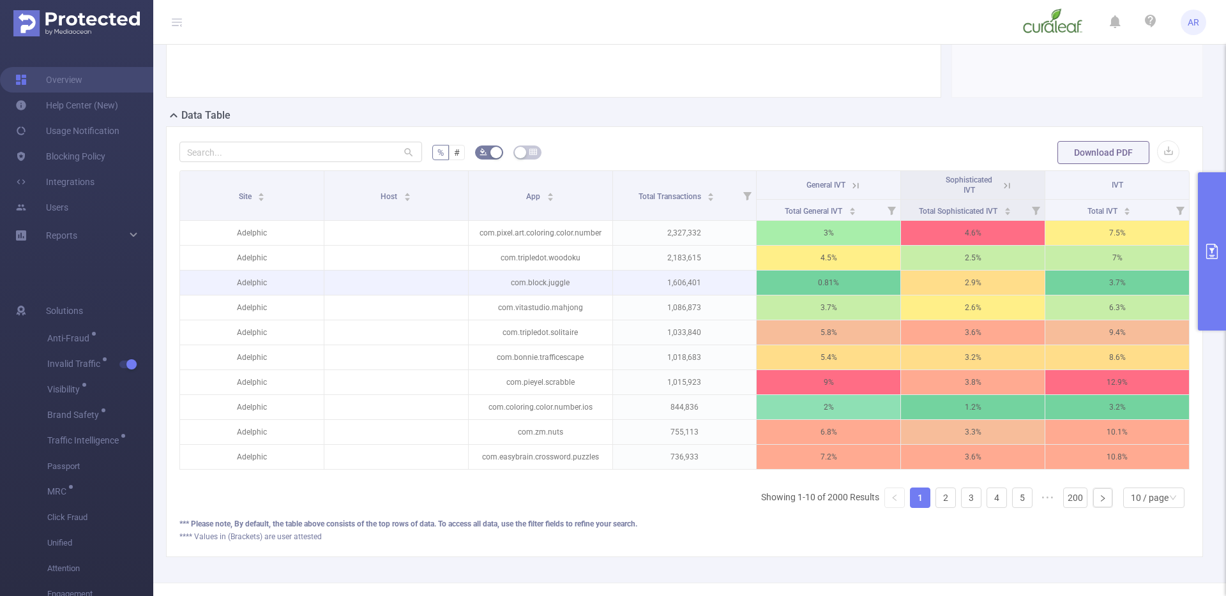
scroll to position [343, 0]
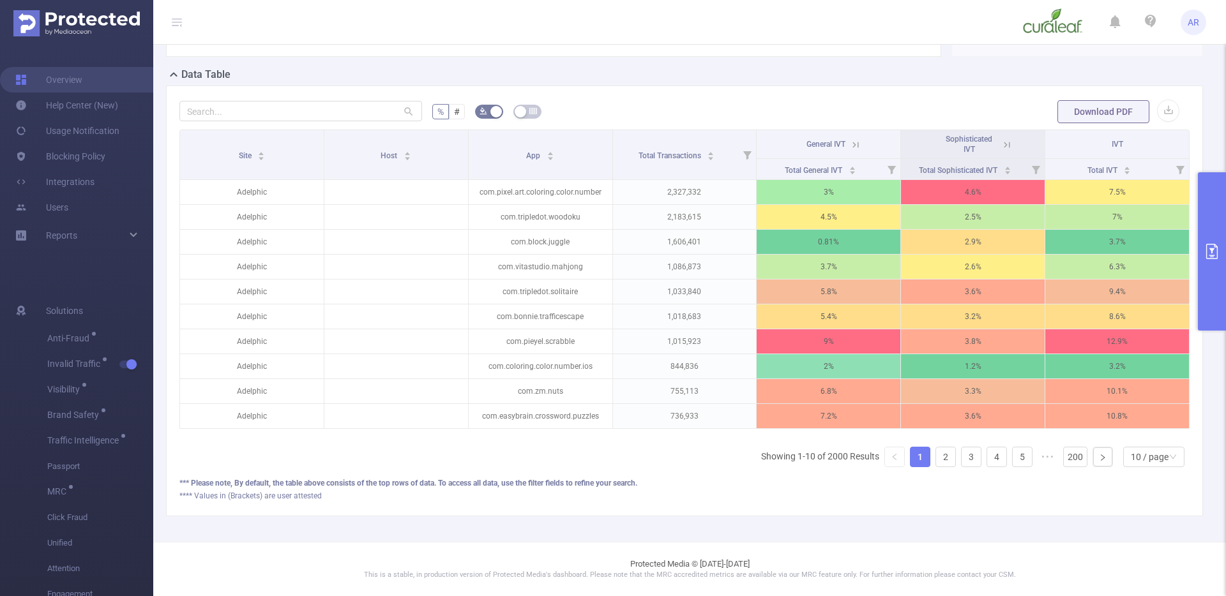
click at [1207, 245] on icon "primary" at bounding box center [1211, 251] width 15 height 15
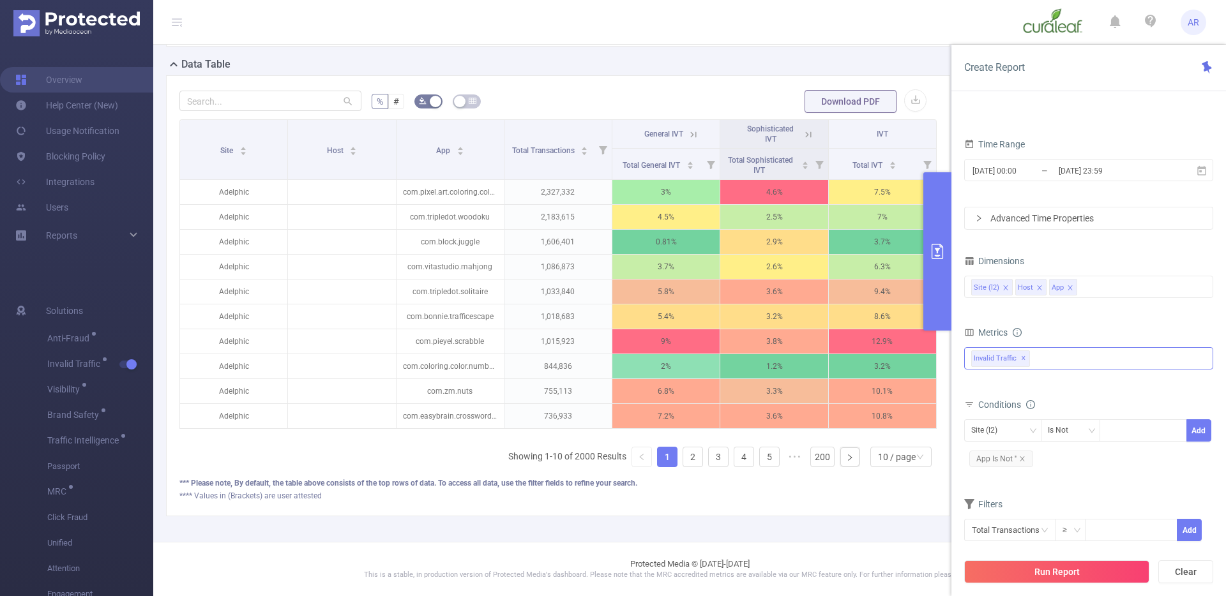
scroll to position [193, 0]
click at [1022, 462] on icon "icon: close" at bounding box center [1022, 459] width 6 height 6
click at [1034, 575] on button "Run Report" at bounding box center [1056, 572] width 185 height 23
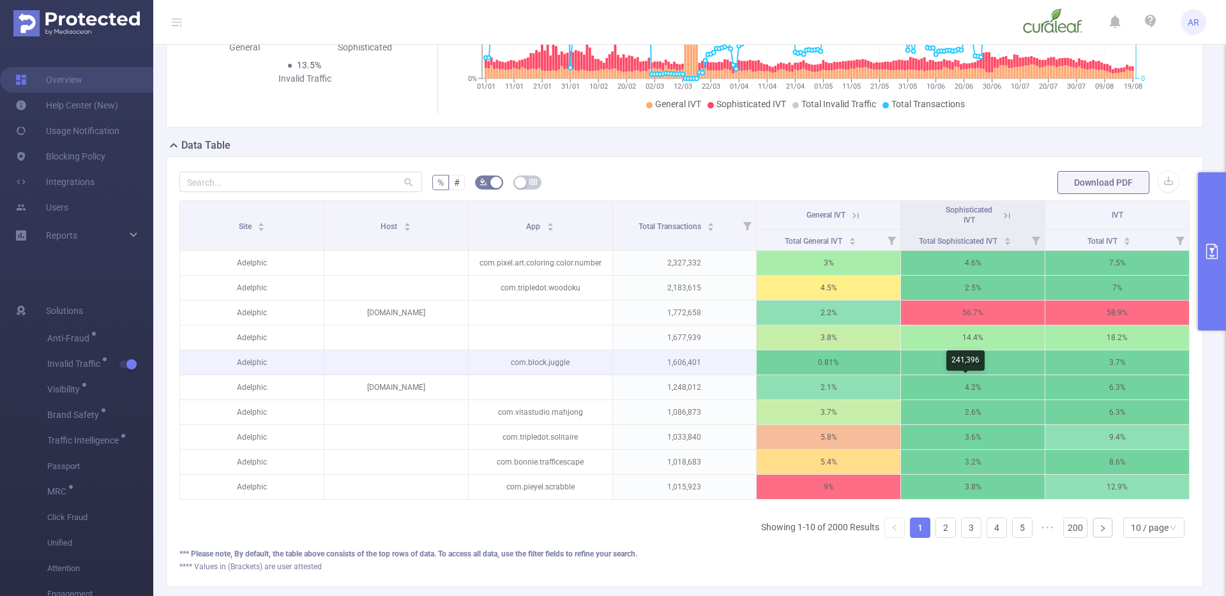
scroll to position [271, 0]
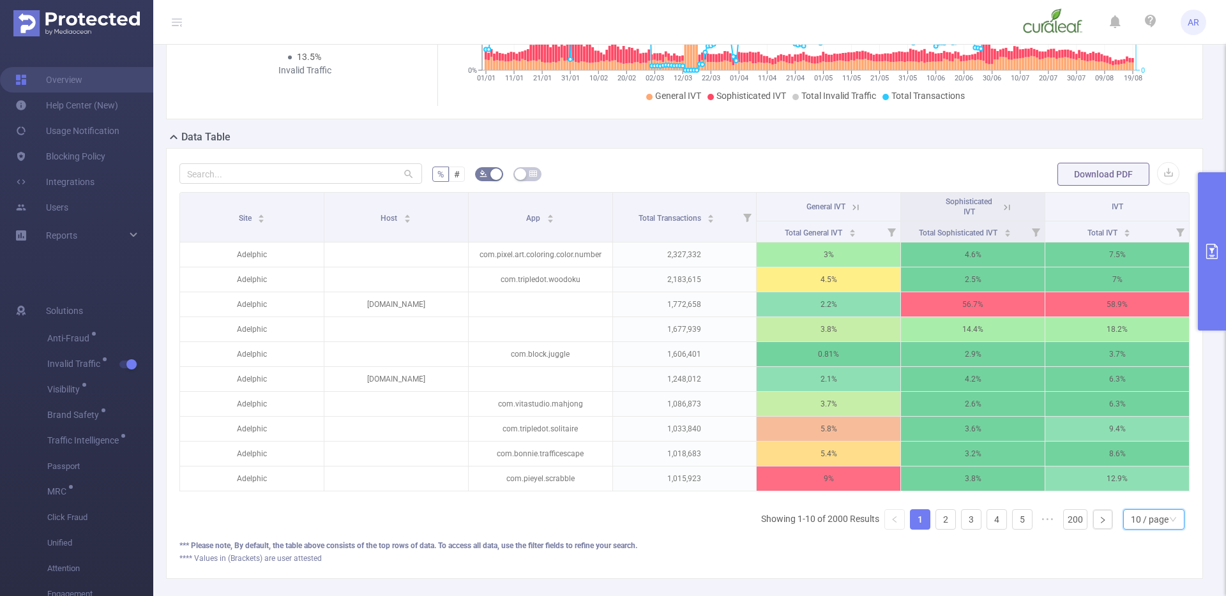
click at [1131, 529] on div "10 / page" at bounding box center [1150, 519] width 38 height 19
click at [1126, 445] on li "20 / page" at bounding box center [1143, 445] width 61 height 20
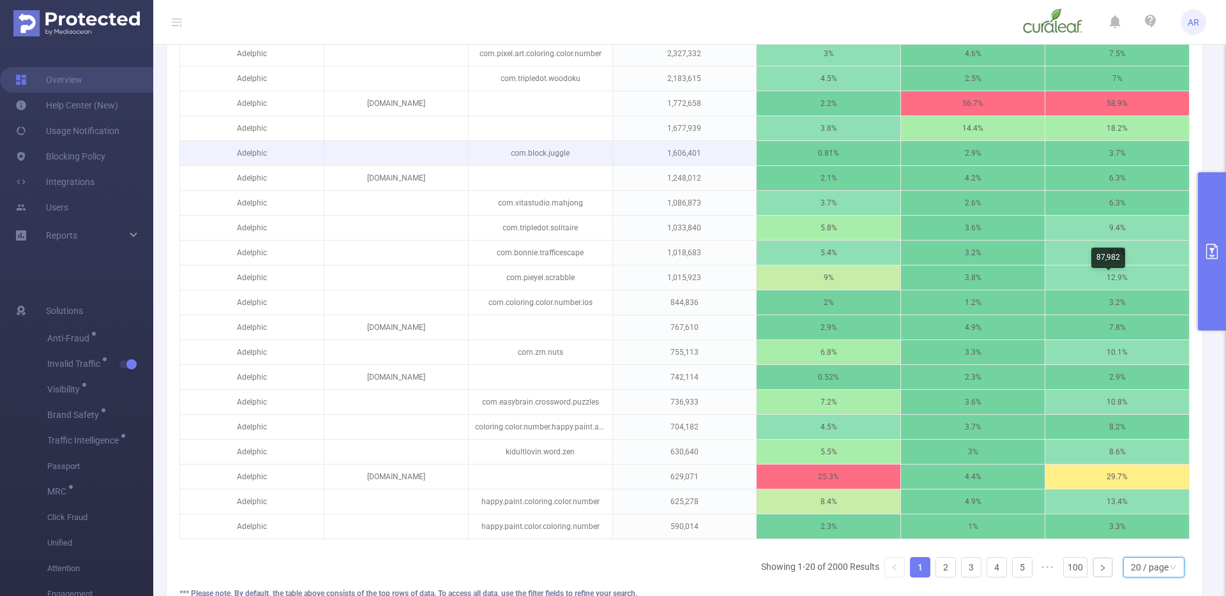
scroll to position [495, 0]
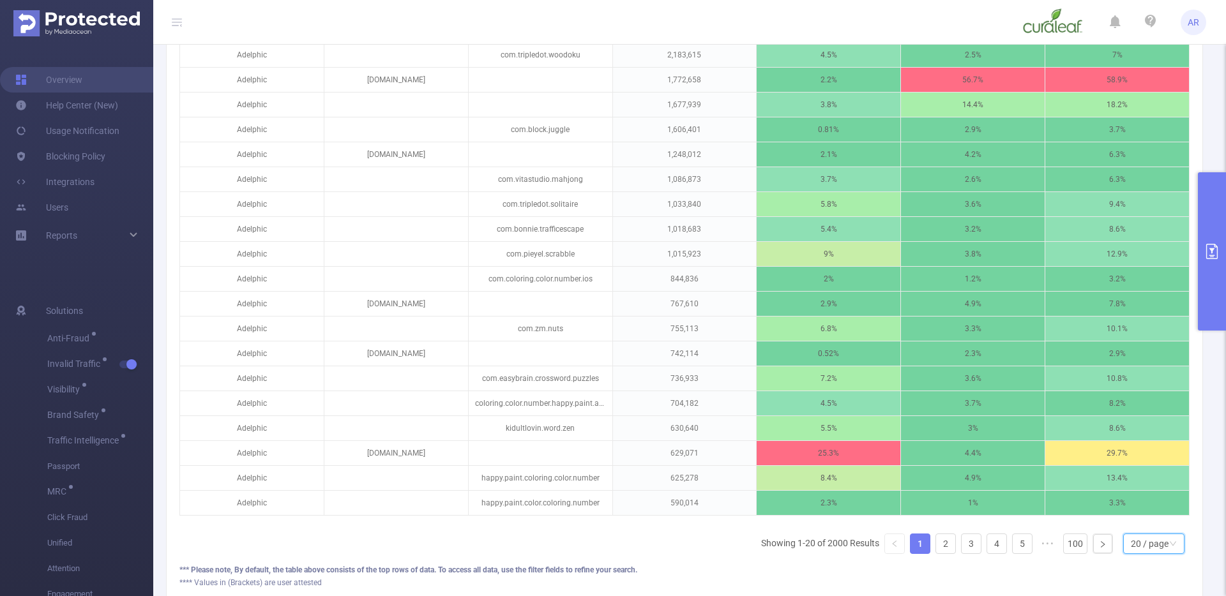
click at [1172, 554] on div "20 / page" at bounding box center [1153, 544] width 61 height 20
click at [1152, 446] on li "10 / page" at bounding box center [1143, 449] width 61 height 20
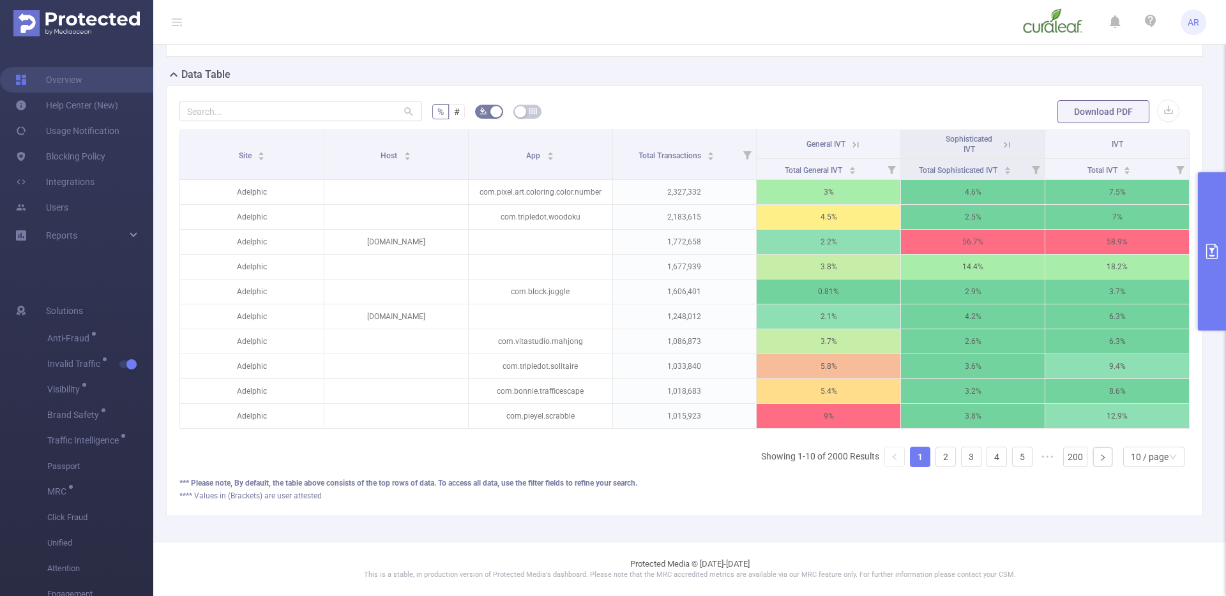
click at [1001, 139] on icon at bounding box center [1006, 144] width 11 height 11
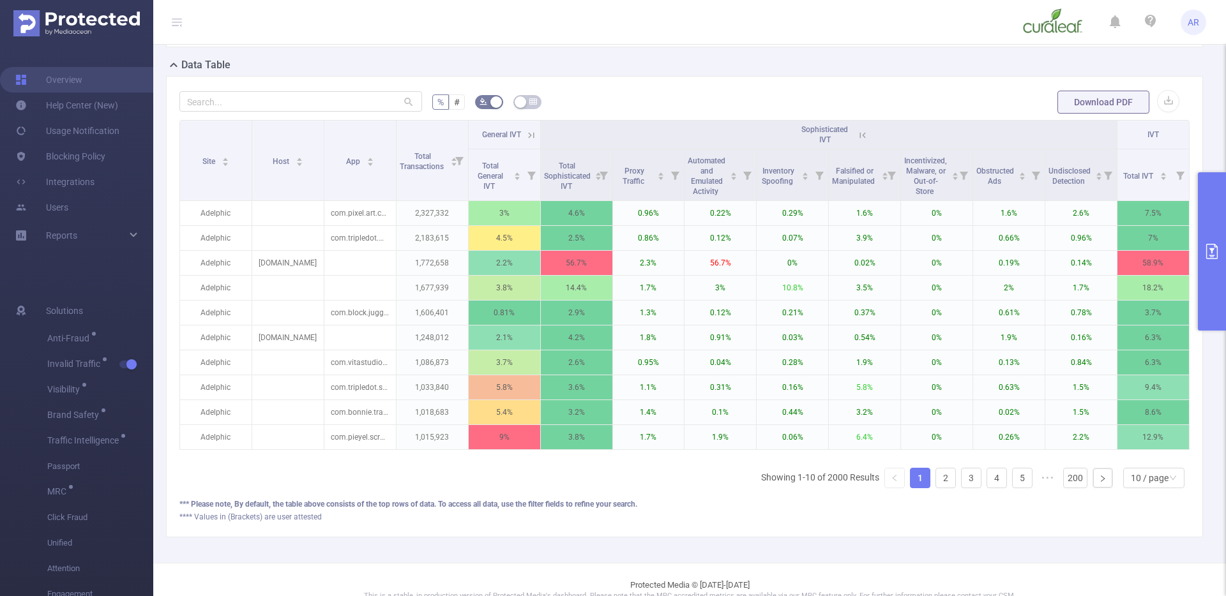
click at [1212, 219] on button "primary" at bounding box center [1212, 251] width 28 height 158
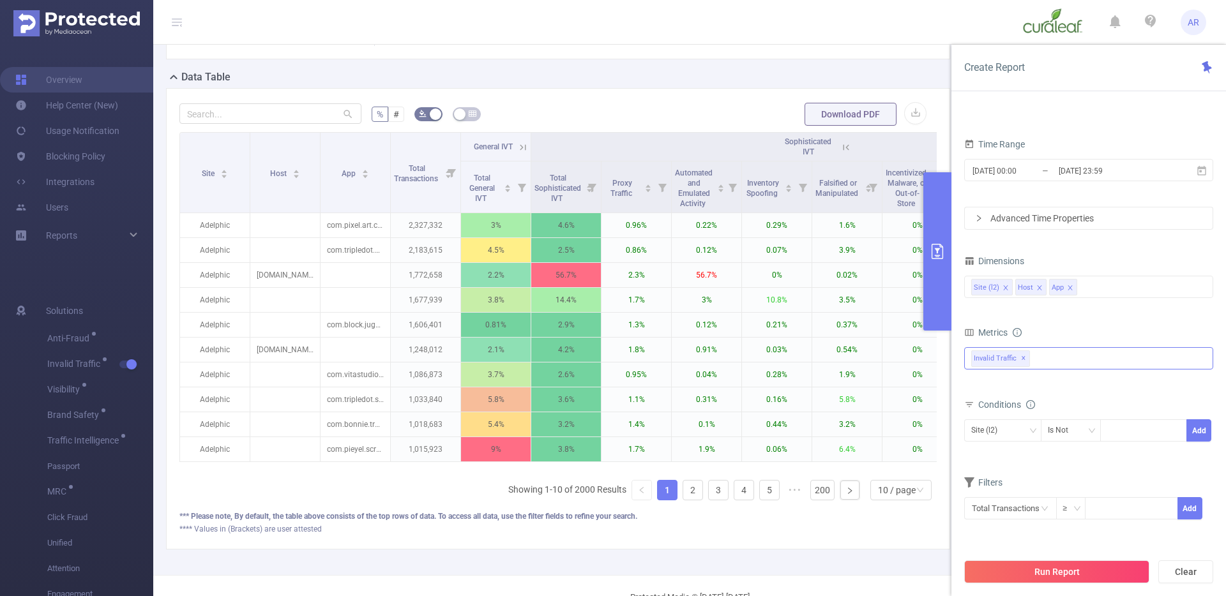
click at [1069, 289] on icon "icon: close" at bounding box center [1070, 288] width 6 height 6
click at [1060, 360] on div "Invalid Traffic ✕ Anti-Fraud Invalid Traffic Visibility Brand Safety Traffic In…" at bounding box center [1088, 358] width 249 height 22
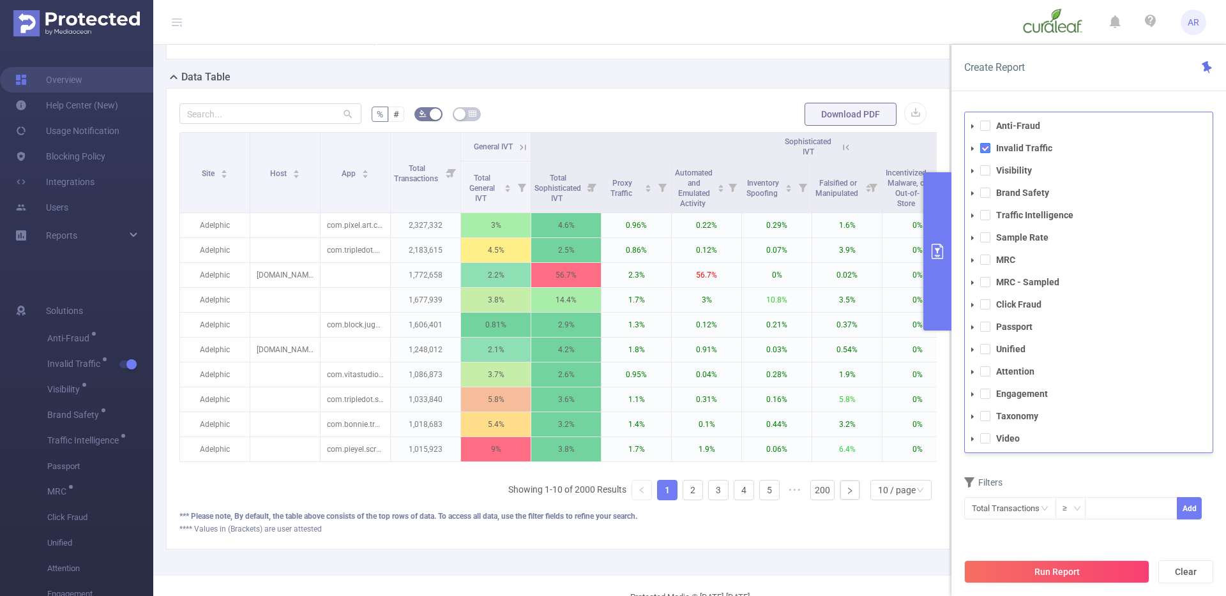
click at [989, 149] on span at bounding box center [985, 148] width 10 height 10
click at [986, 169] on span at bounding box center [985, 172] width 10 height 10
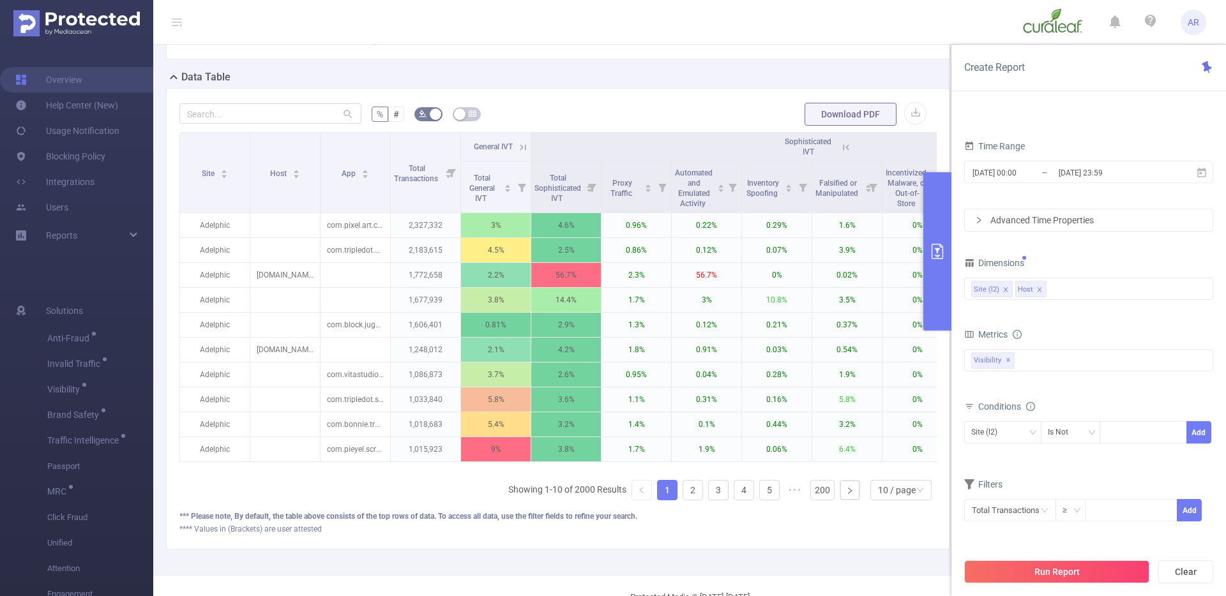
click at [1068, 102] on div "PID 1000889 - FT_Fyllo_Curaleaf 1000889 - FT_Fyllo_Curaleaf Time Range [DATE] 0…" at bounding box center [1088, 359] width 275 height 520
click at [1056, 572] on button "Run Report" at bounding box center [1056, 572] width 185 height 23
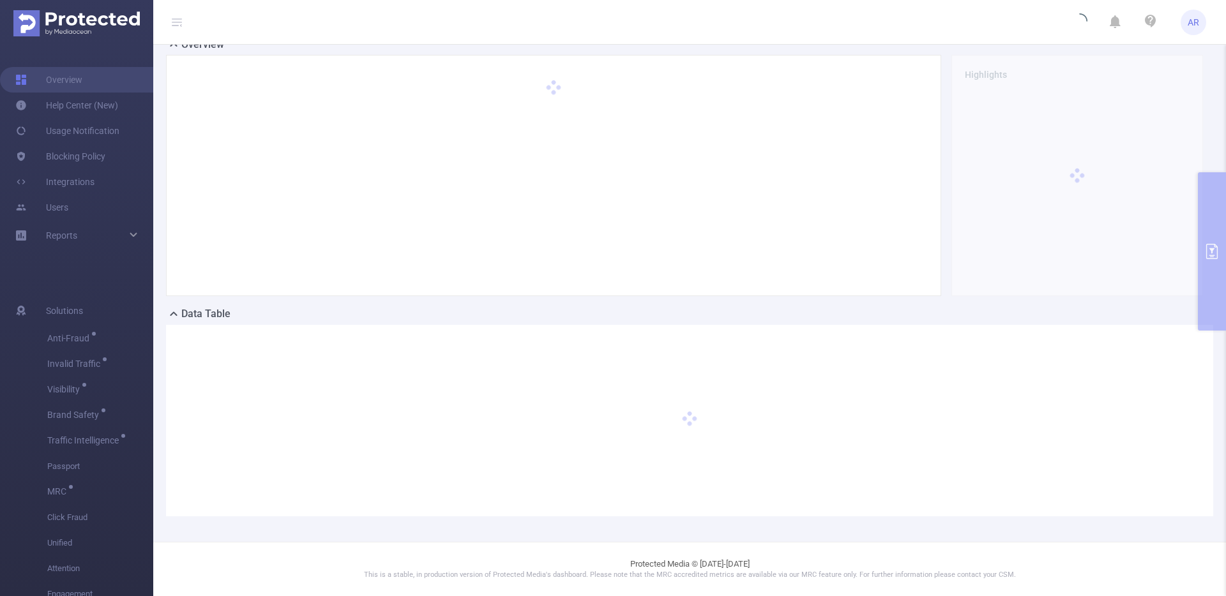
scroll to position [94, 0]
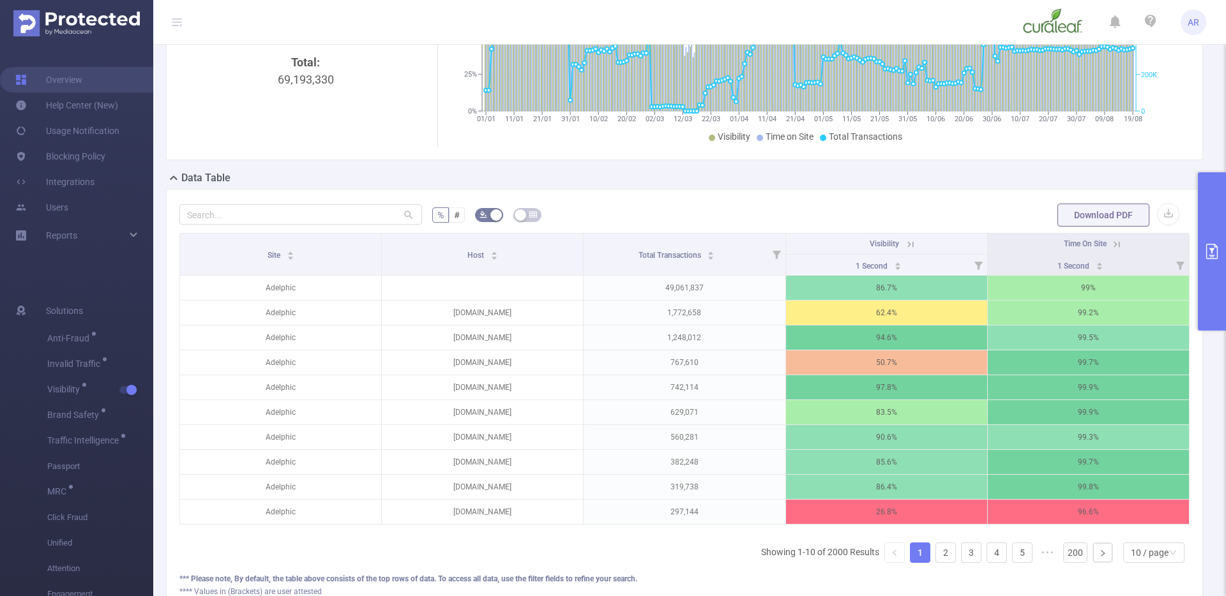
scroll to position [260, 0]
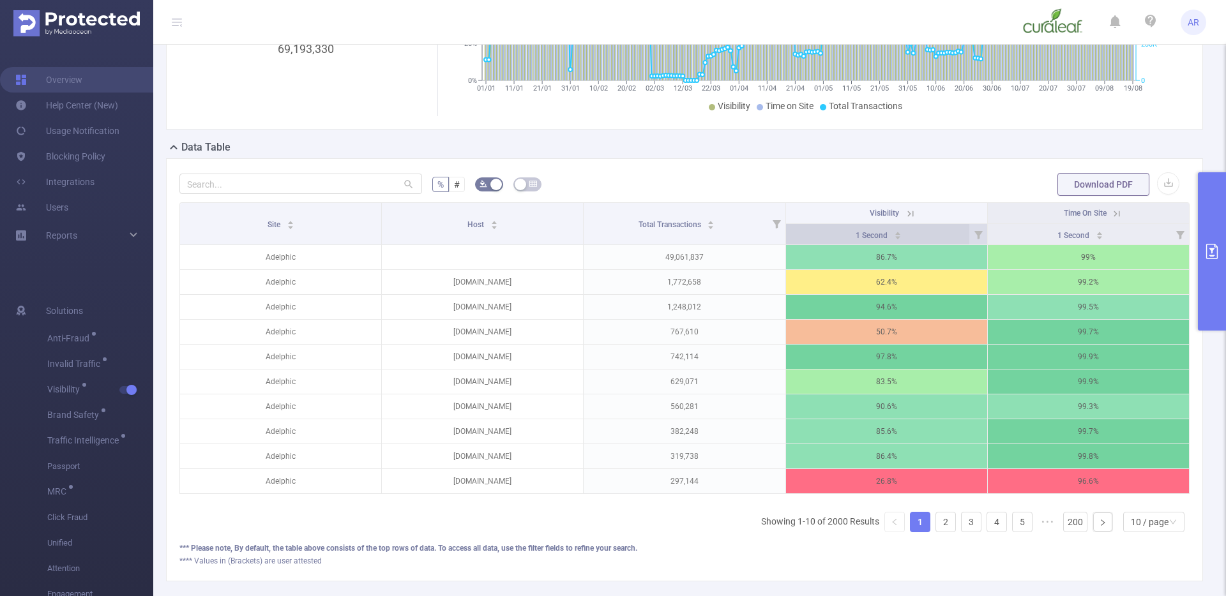
click at [894, 234] on icon "icon: caret-down" at bounding box center [897, 237] width 7 height 7
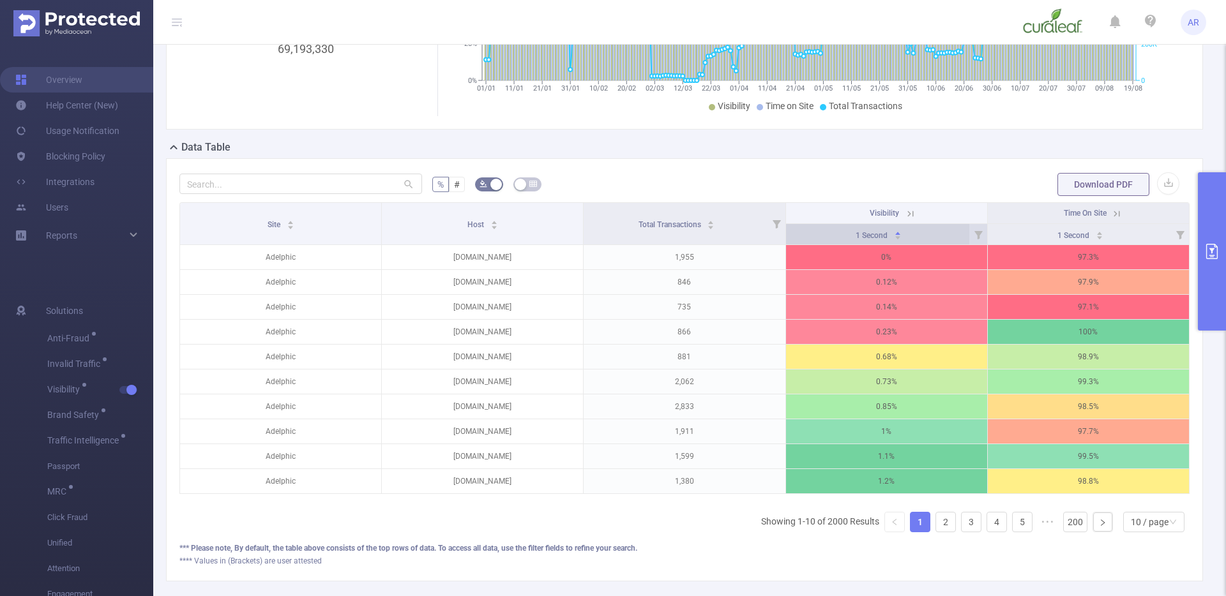
click at [894, 234] on icon "icon: caret-down" at bounding box center [897, 237] width 7 height 7
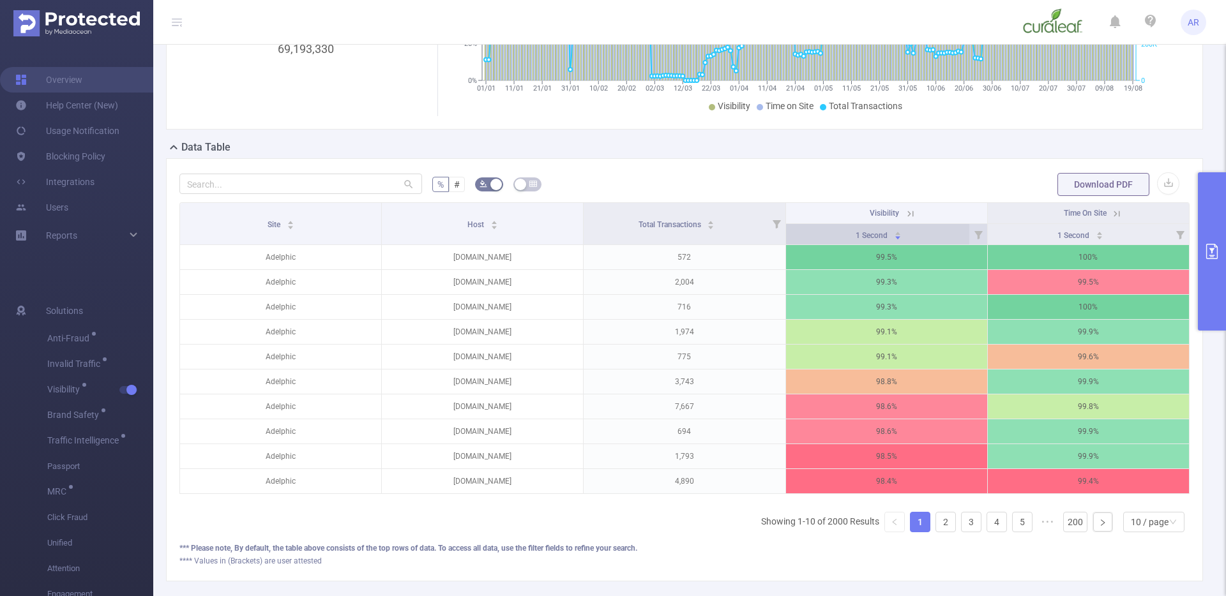
click at [894, 234] on icon "icon: caret-down" at bounding box center [897, 237] width 7 height 7
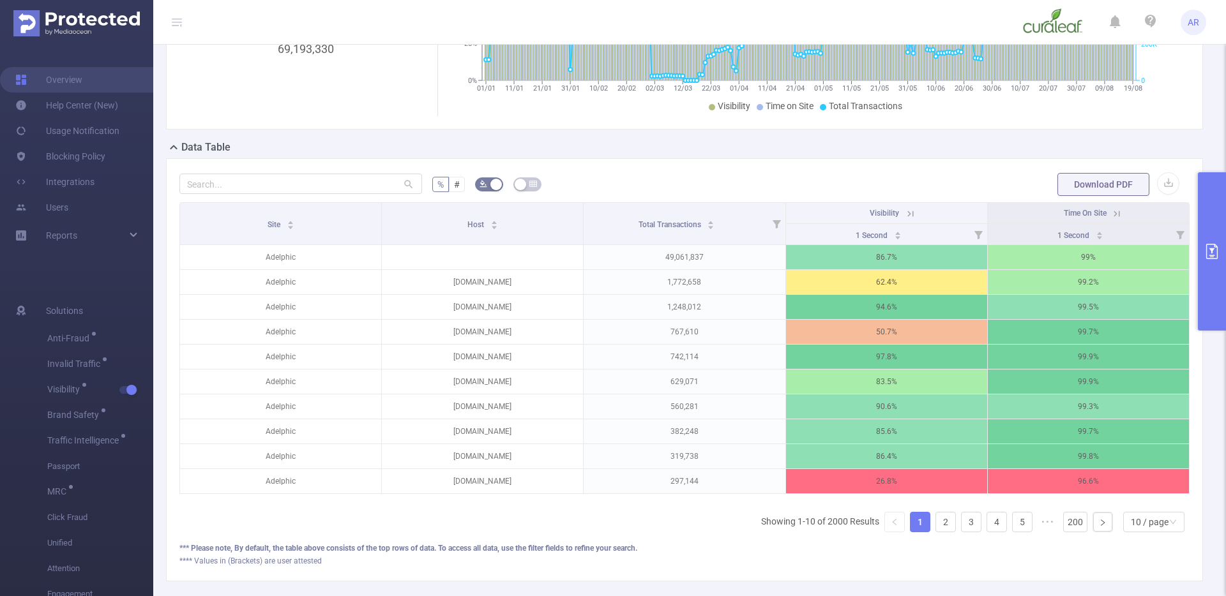
click at [1209, 220] on button "primary" at bounding box center [1212, 251] width 28 height 158
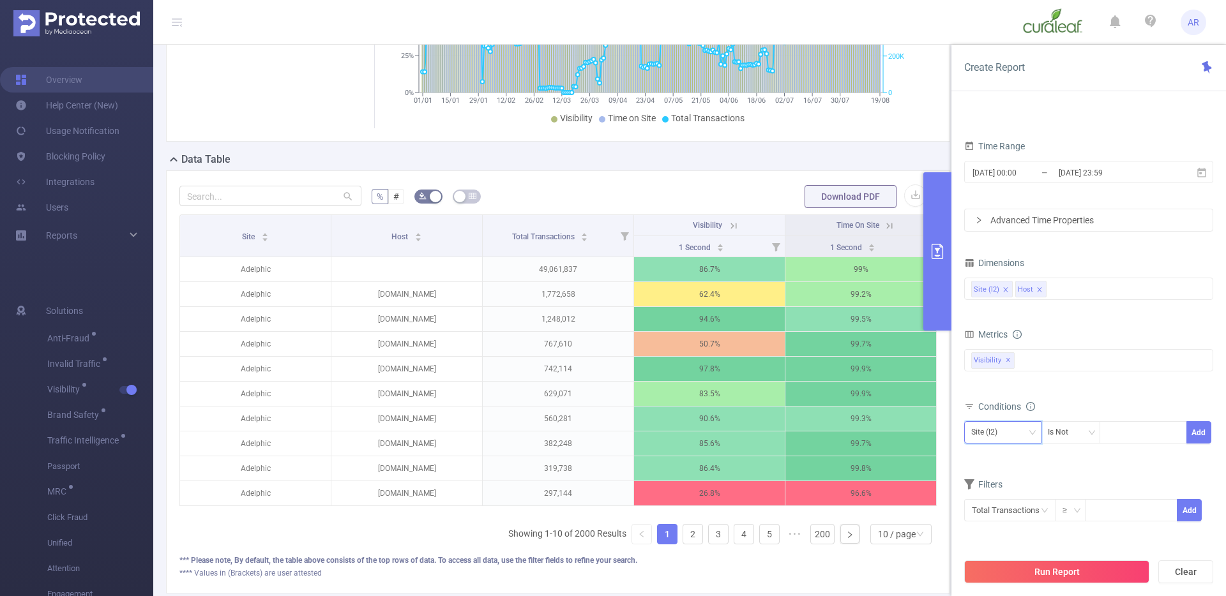
click at [999, 440] on div "Site (l2)" at bounding box center [988, 432] width 35 height 21
click at [1089, 479] on div "Filters" at bounding box center [1088, 486] width 249 height 21
click at [1028, 505] on input "text" at bounding box center [1010, 510] width 92 height 22
click at [1011, 407] on li "Visibility" at bounding box center [1010, 415] width 92 height 20
click at [1096, 393] on li "Visibility" at bounding box center [1089, 394] width 72 height 20
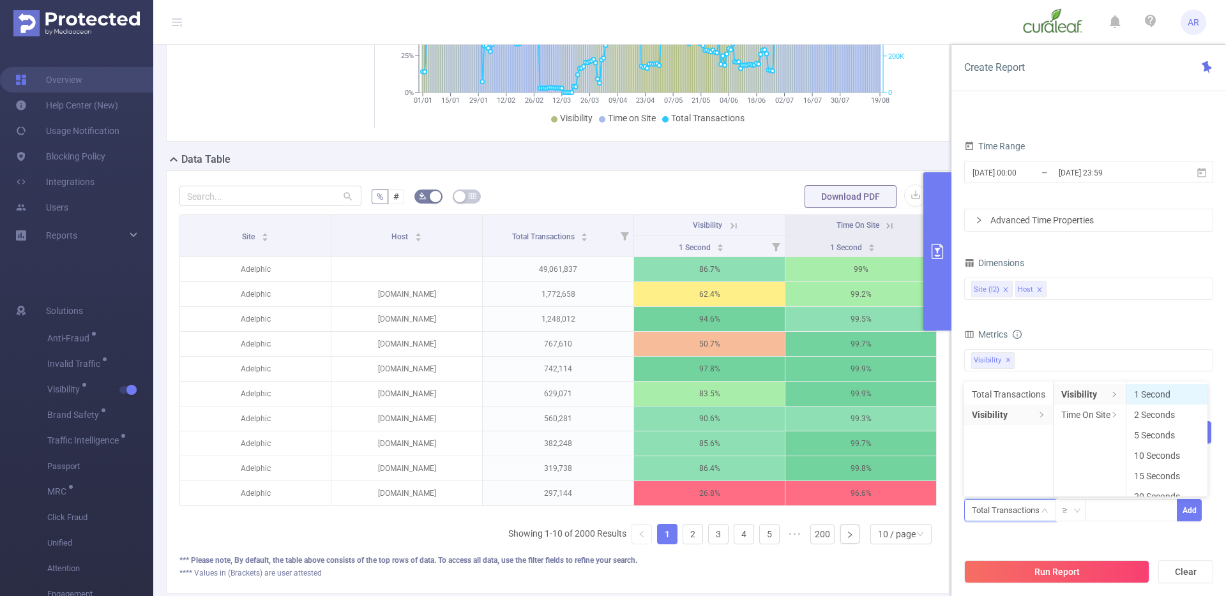
click at [1142, 395] on li "1 Second" at bounding box center [1166, 394] width 81 height 20
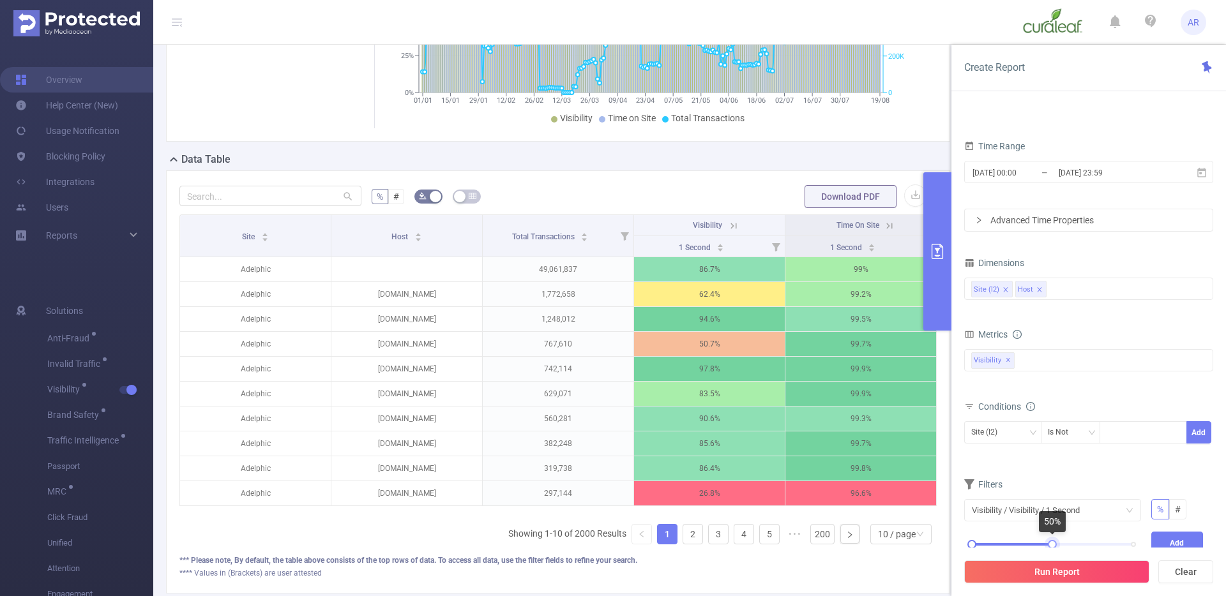
drag, startPoint x: 1131, startPoint y: 543, endPoint x: 1052, endPoint y: 543, distance: 79.8
click at [1052, 543] on div at bounding box center [1052, 544] width 9 height 9
click at [1154, 538] on button "Add" at bounding box center [1177, 543] width 52 height 22
click at [1095, 557] on div "Run Report Clear" at bounding box center [1088, 572] width 275 height 49
click at [1089, 573] on button "Run Report" at bounding box center [1056, 572] width 185 height 23
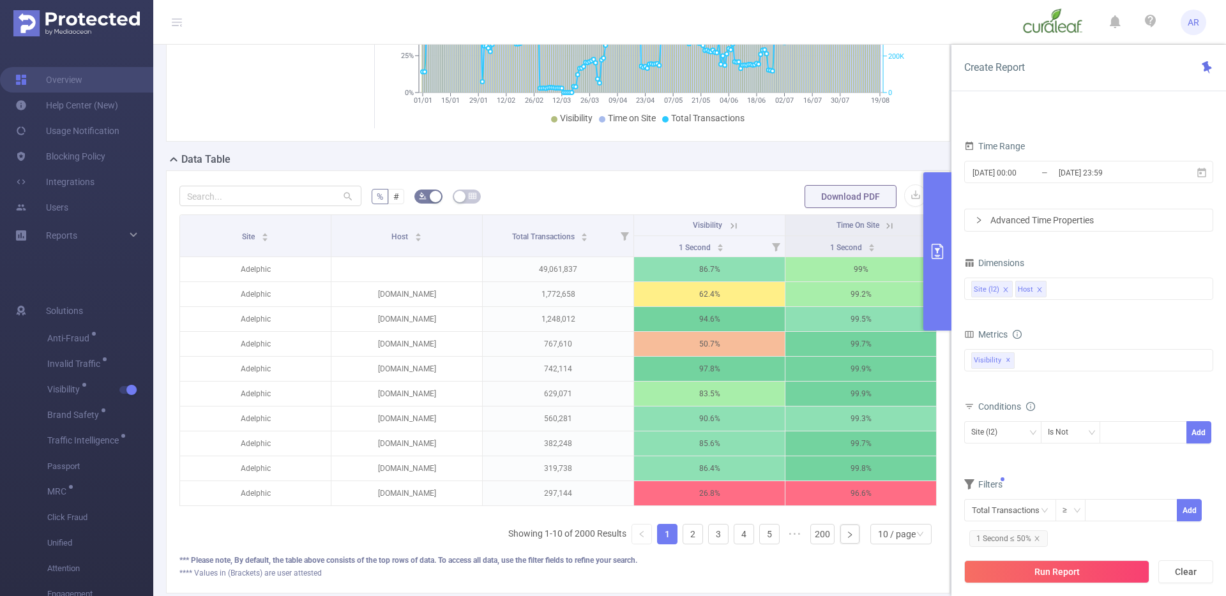
scroll to position [94, 0]
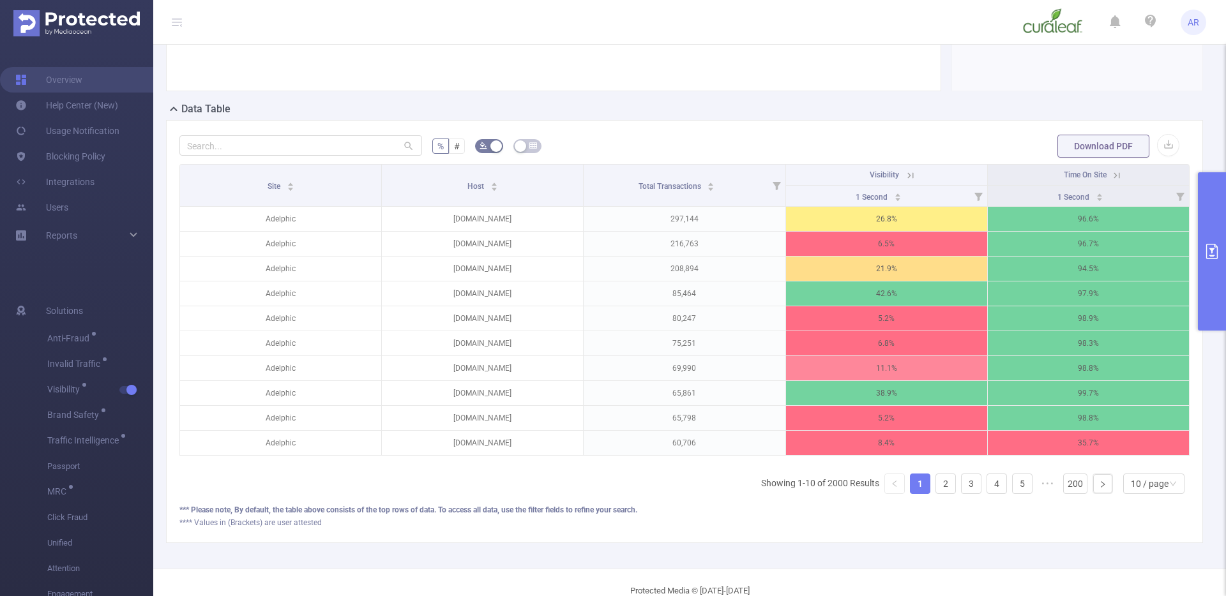
scroll to position [318, 0]
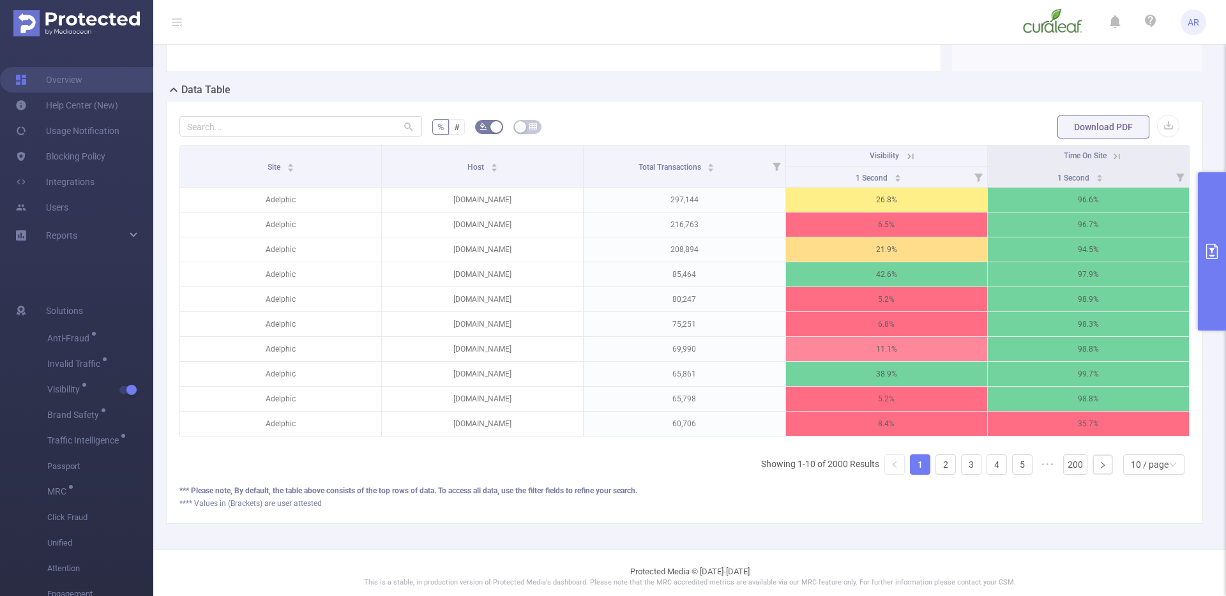
click at [1211, 192] on button "primary" at bounding box center [1212, 251] width 28 height 158
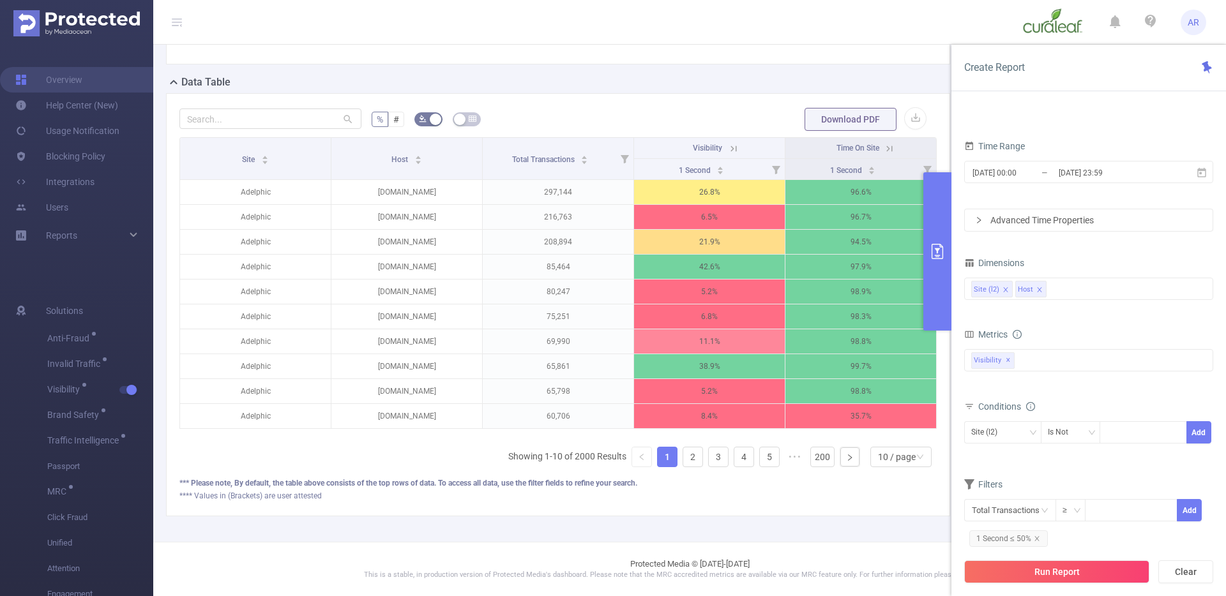
scroll to position [175, 0]
click at [1085, 292] on div "Site (l2) Host" at bounding box center [1088, 288] width 235 height 21
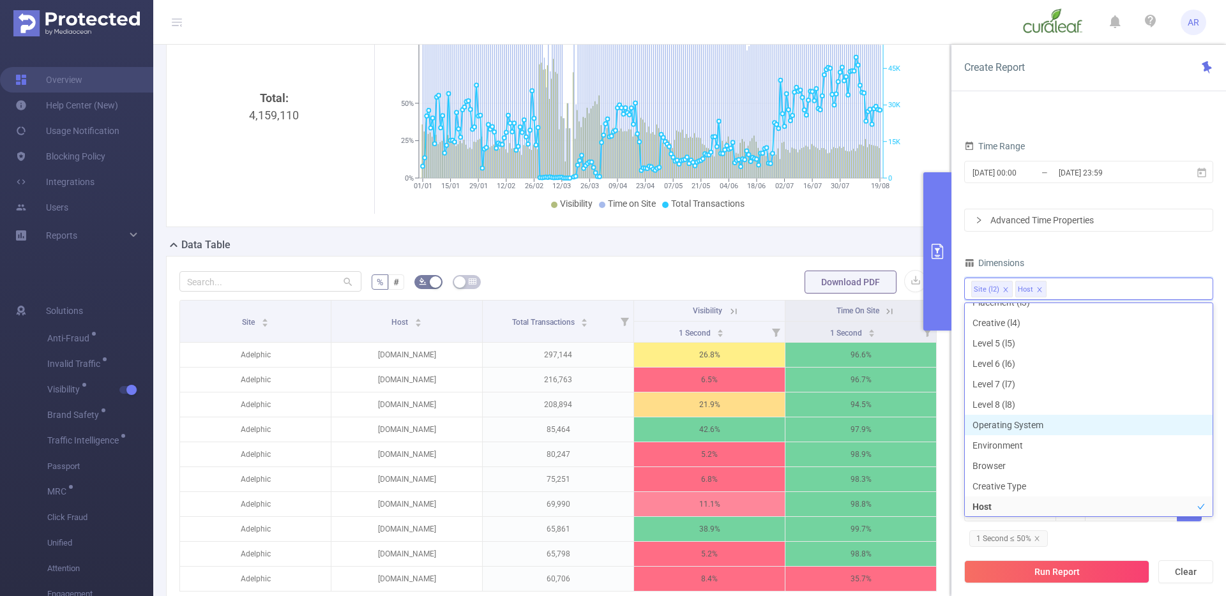
scroll to position [84, 0]
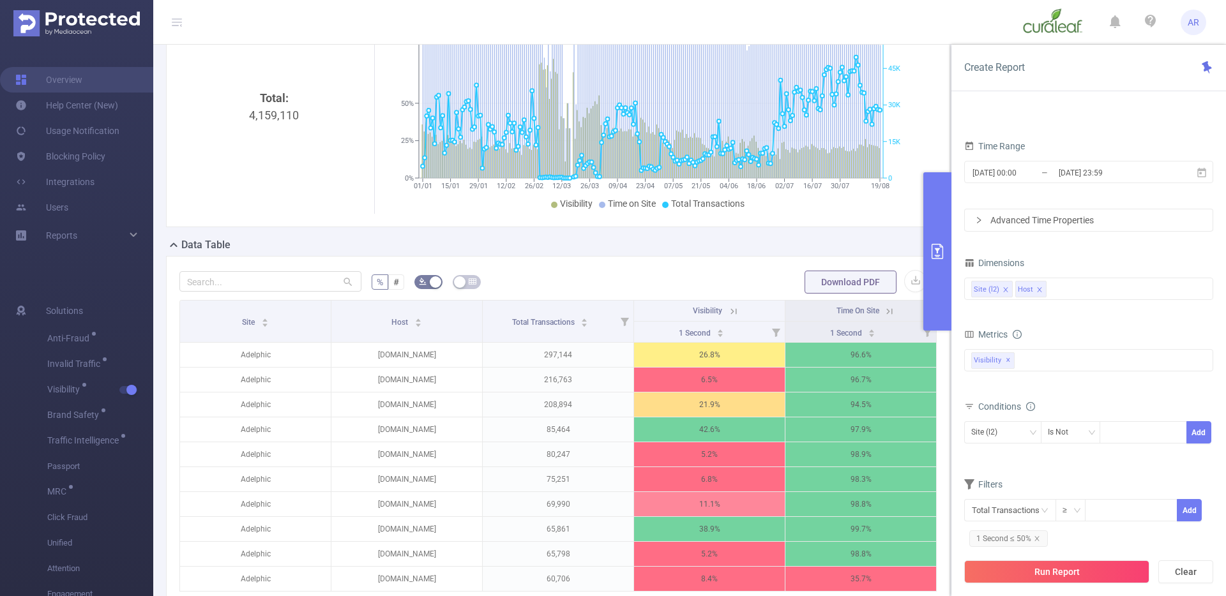
click at [838, 244] on div "Data Table" at bounding box center [563, 247] width 794 height 18
click at [840, 243] on div "Data Table" at bounding box center [563, 247] width 794 height 18
click at [941, 229] on button "primary" at bounding box center [937, 251] width 28 height 158
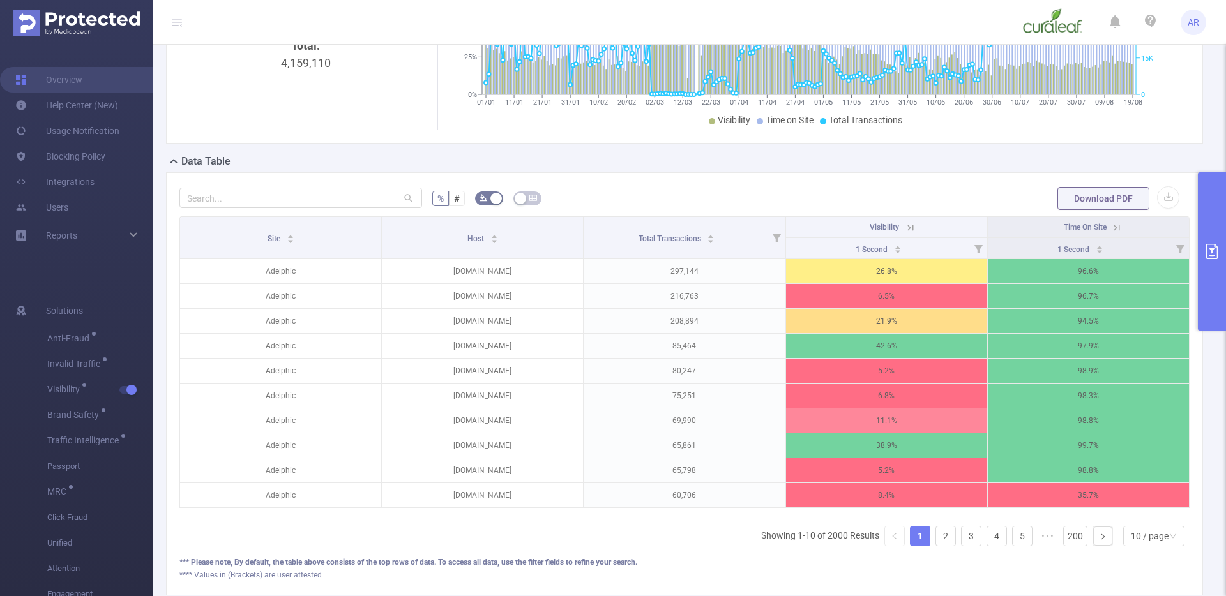
scroll to position [306, 0]
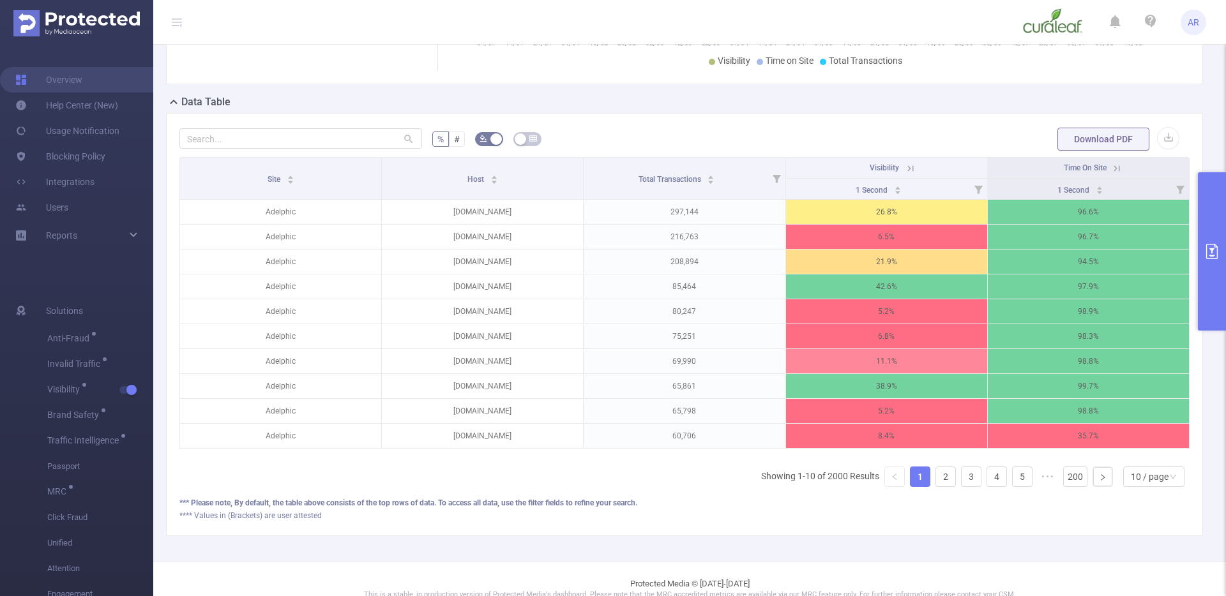
click at [1212, 206] on button "primary" at bounding box center [1212, 251] width 28 height 158
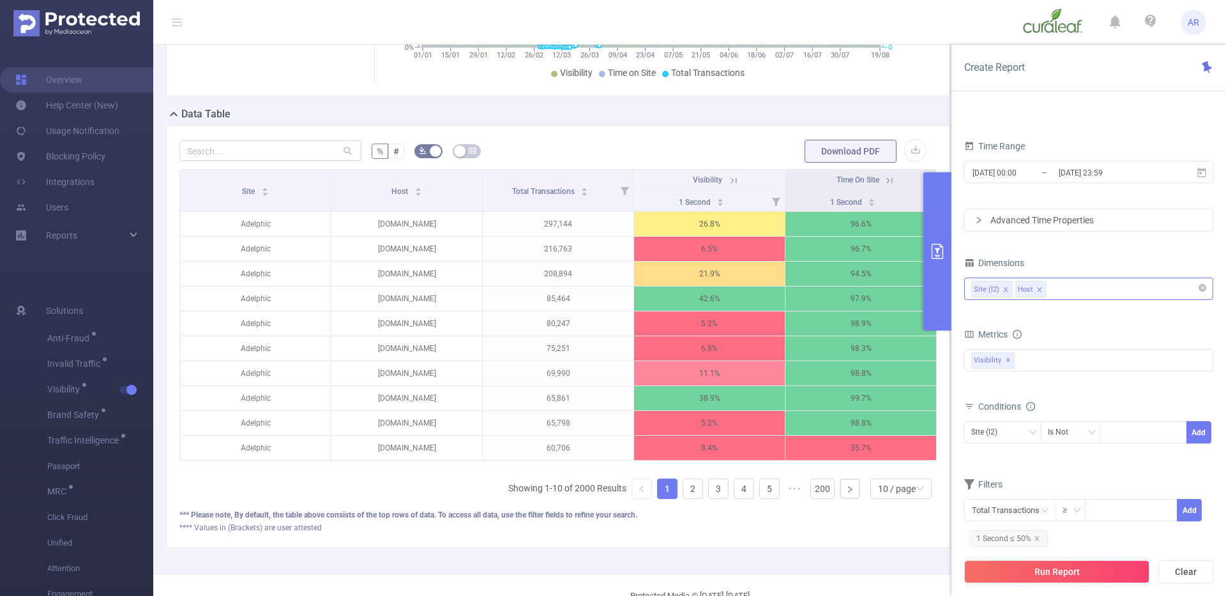
click at [1057, 291] on div "Site (l2) Host" at bounding box center [1088, 288] width 235 height 21
click at [1075, 270] on div "Dimensions" at bounding box center [1088, 264] width 249 height 21
click at [1023, 367] on div "Anti-Fraud Invalid Traffic Visibility Brand Safety Traffic Intelligence Sample …" at bounding box center [1088, 360] width 249 height 22
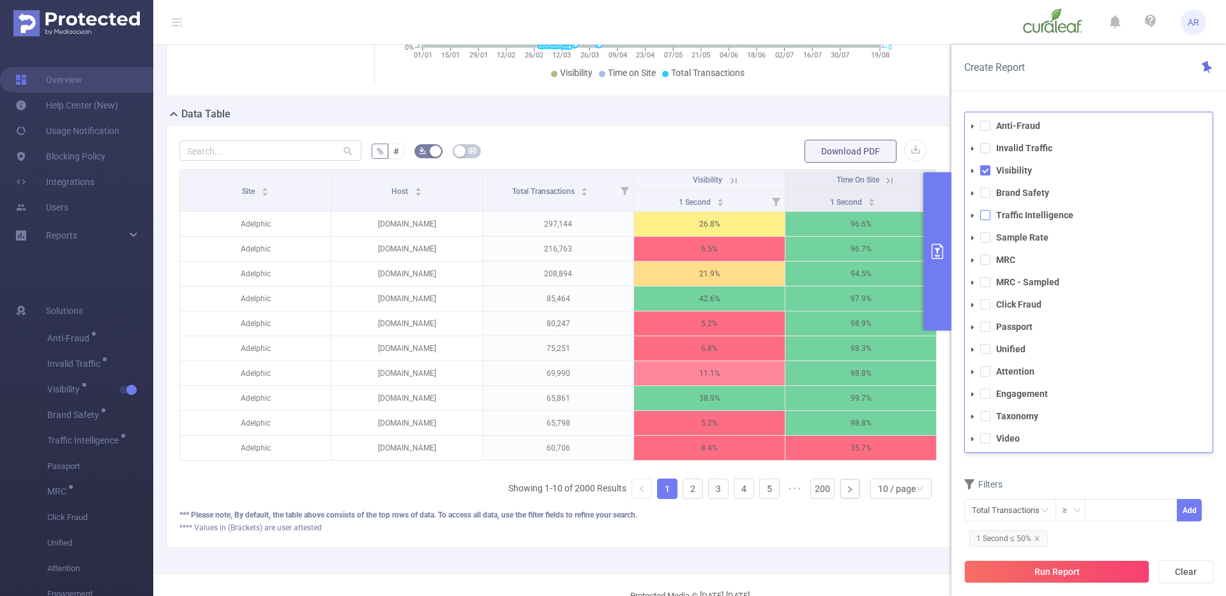
click at [986, 218] on span at bounding box center [985, 215] width 10 height 10
click at [987, 175] on span at bounding box center [985, 170] width 10 height 10
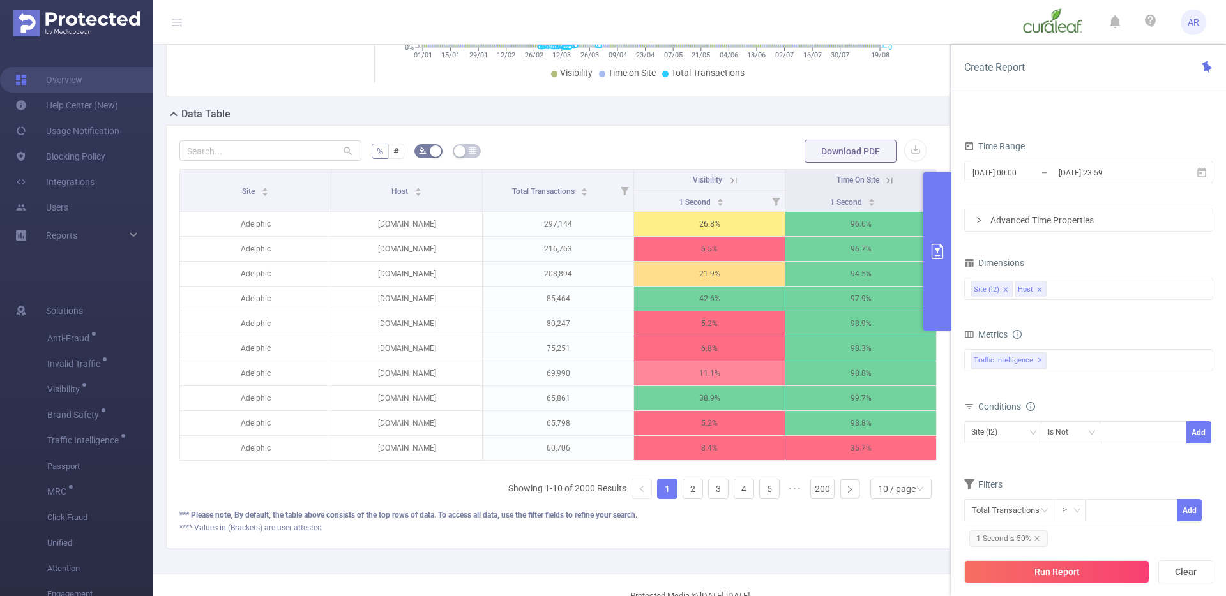
click at [1124, 468] on form "Dimensions Site (l2) Host Metrics Total General IVT Data Centers Disclosed Bots…" at bounding box center [1088, 407] width 249 height 306
click at [1038, 534] on span "1 Second ≤ 50%" at bounding box center [1008, 539] width 79 height 17
click at [1034, 541] on icon "icon: close" at bounding box center [1036, 538] width 4 height 4
click at [1055, 567] on button "Run Report" at bounding box center [1056, 572] width 185 height 23
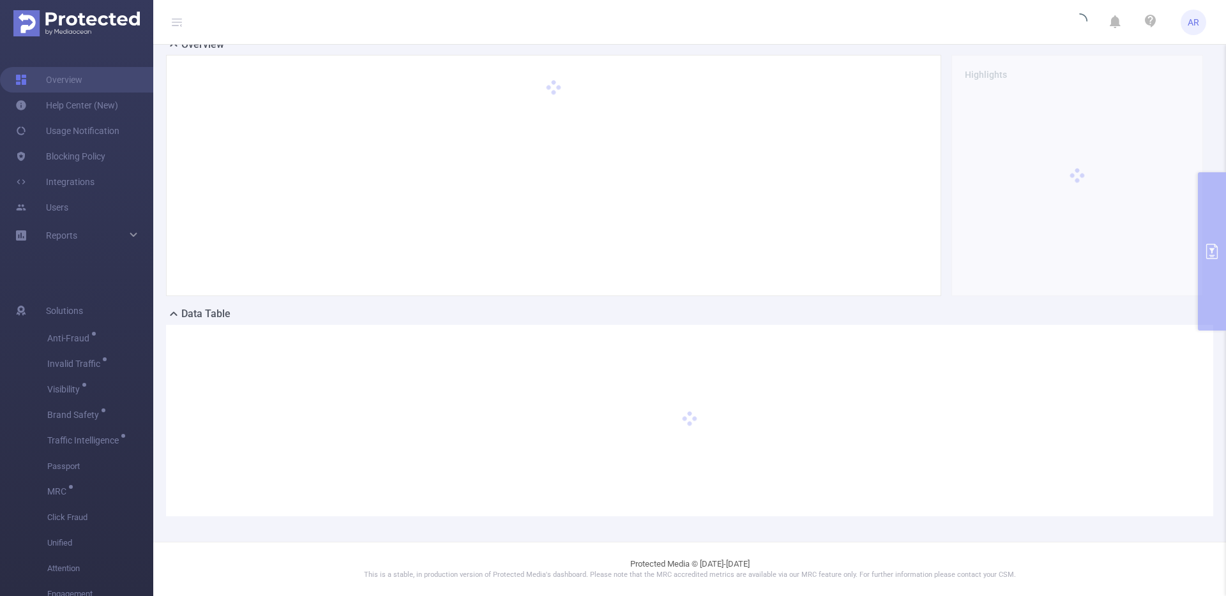
scroll to position [94, 0]
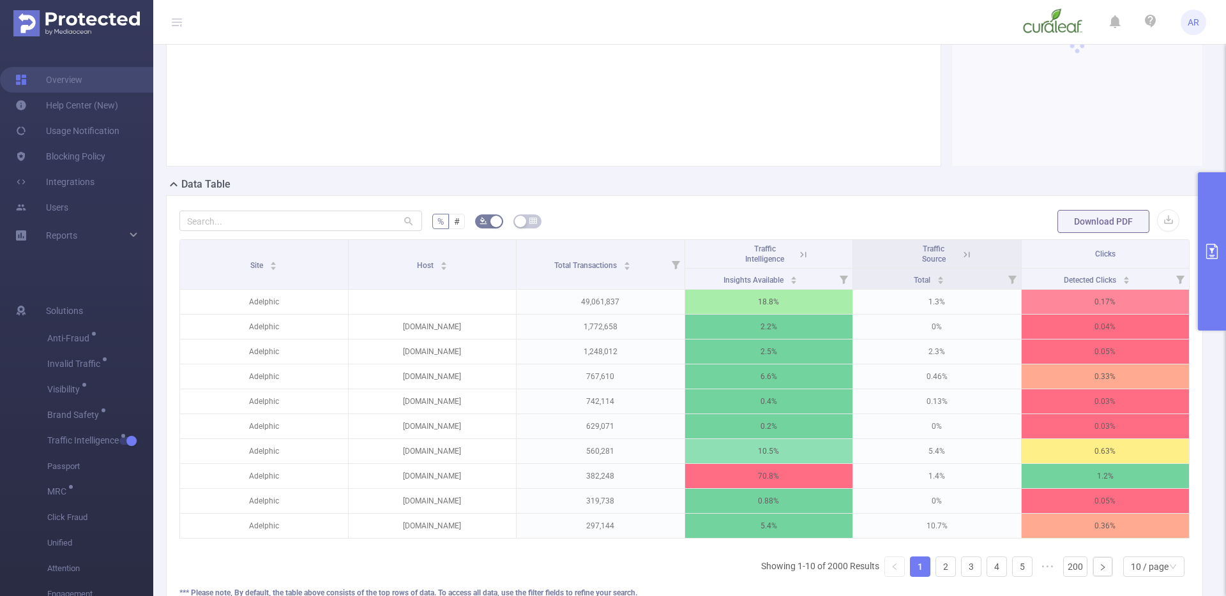
scroll to position [248, 0]
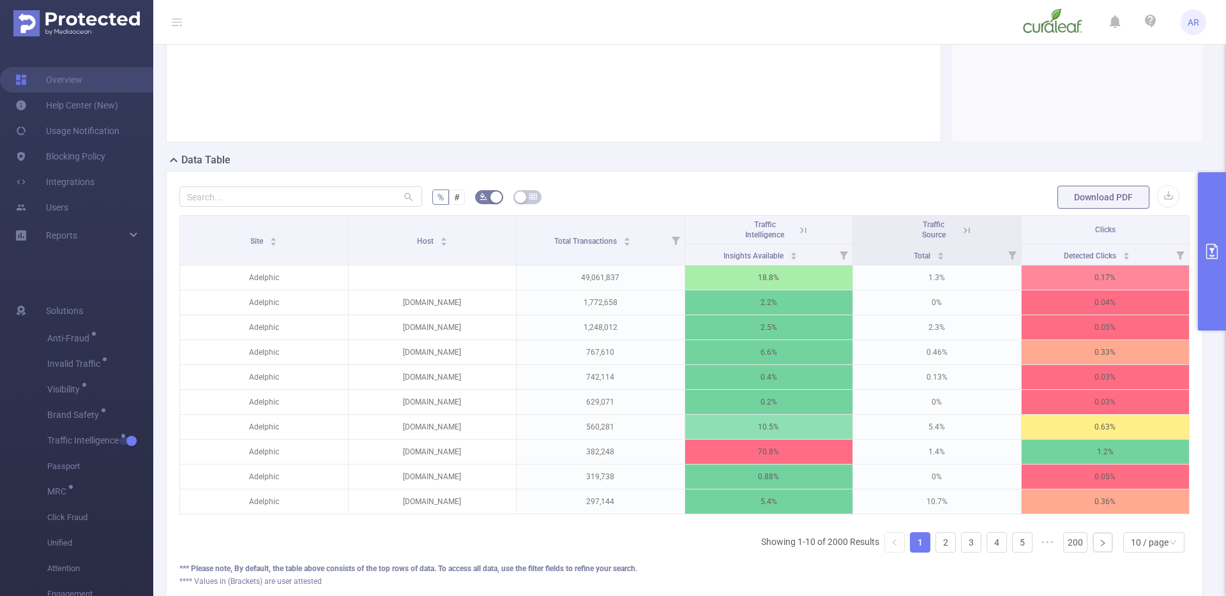
click at [797, 228] on icon at bounding box center [802, 230] width 11 height 11
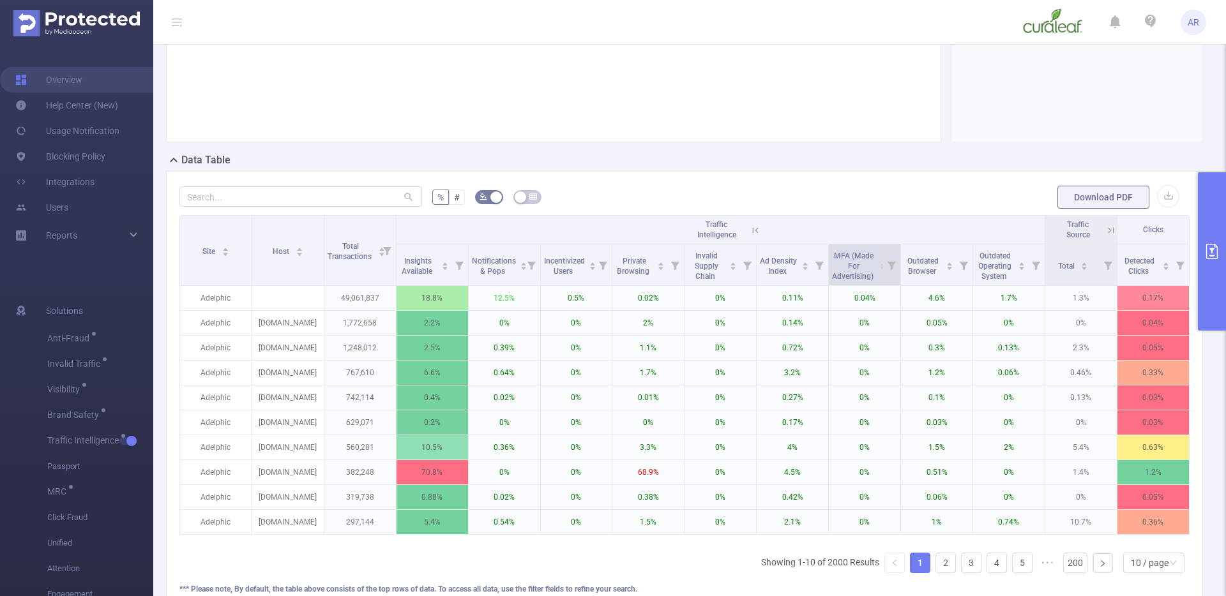
click at [887, 264] on icon at bounding box center [891, 266] width 8 height 8
drag, startPoint x: 737, startPoint y: 319, endPoint x: 759, endPoint y: 319, distance: 21.7
click at [759, 319] on div at bounding box center [761, 318] width 9 height 9
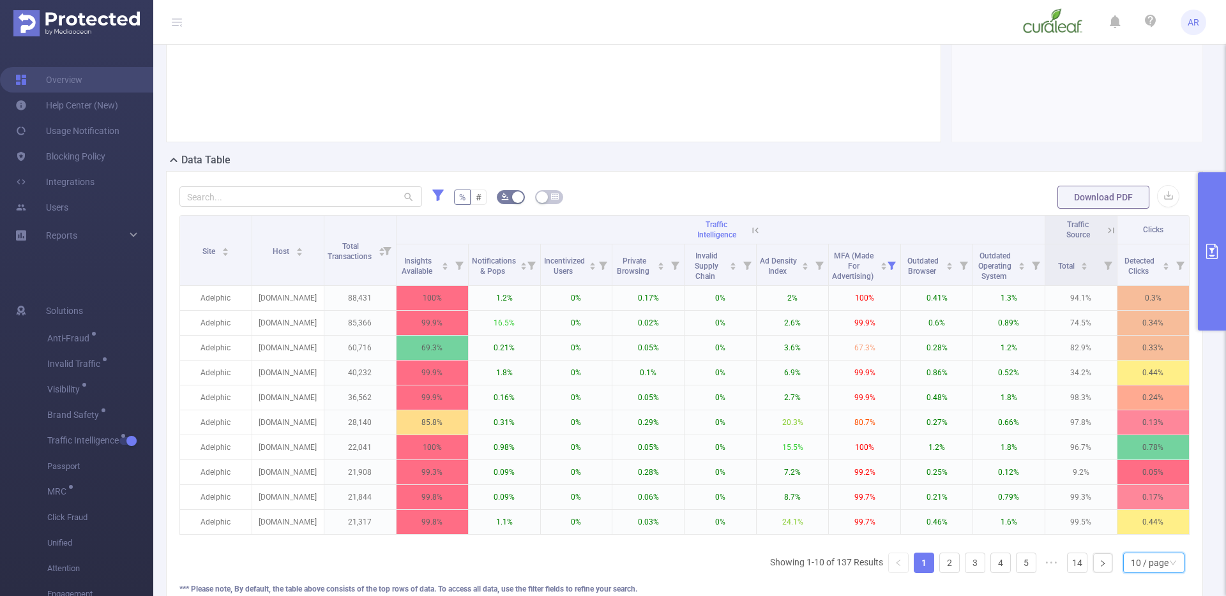
click at [1131, 570] on div "10 / page" at bounding box center [1150, 563] width 38 height 19
click at [1149, 572] on div "10 / page" at bounding box center [1150, 563] width 38 height 19
click at [1129, 491] on li "20 / page" at bounding box center [1143, 488] width 61 height 20
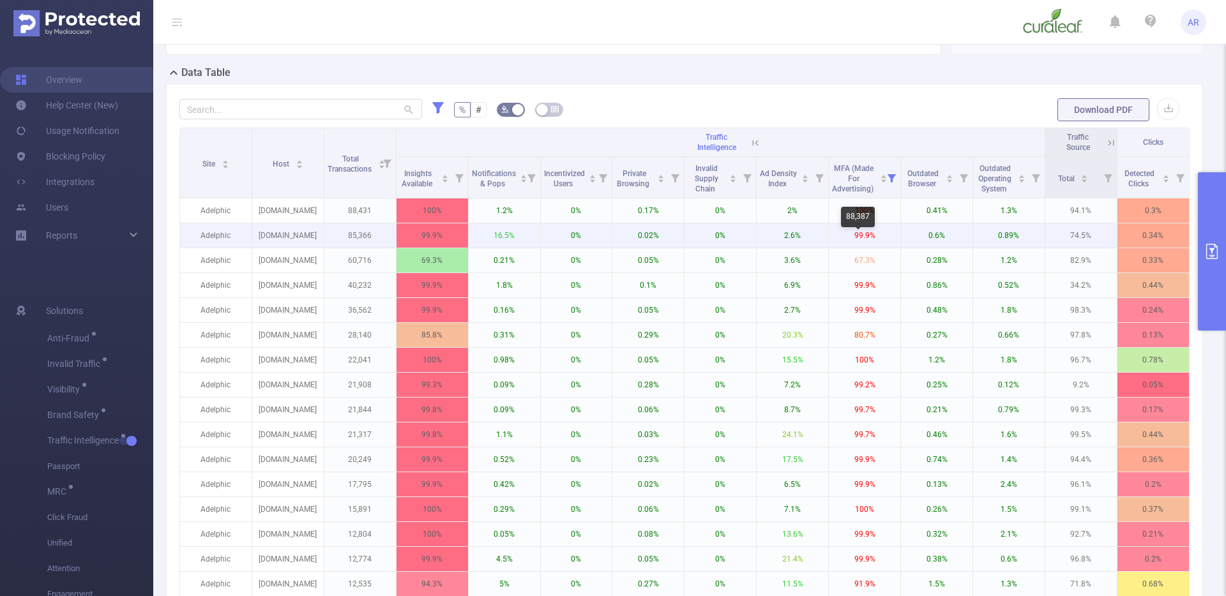
scroll to position [338, 0]
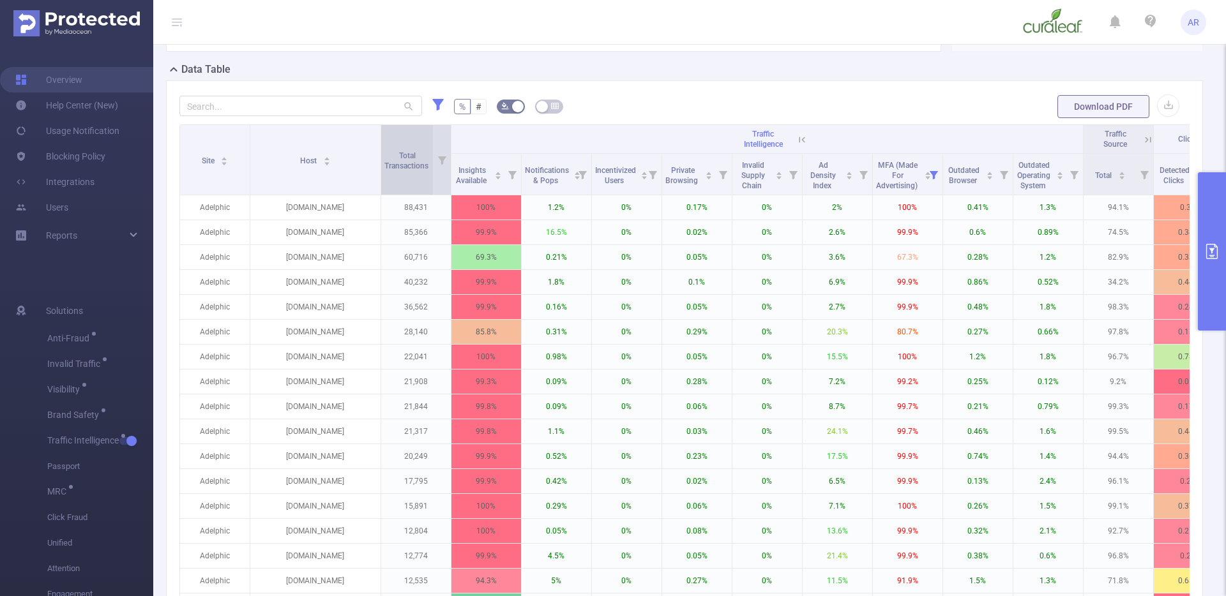
drag, startPoint x: 321, startPoint y: 147, endPoint x: 381, endPoint y: 149, distance: 59.4
click at [381, 149] on tr "Site Host Total Transactions Traffic Intelligence Traffic Source Clicks" at bounding box center [702, 139] width 1044 height 29
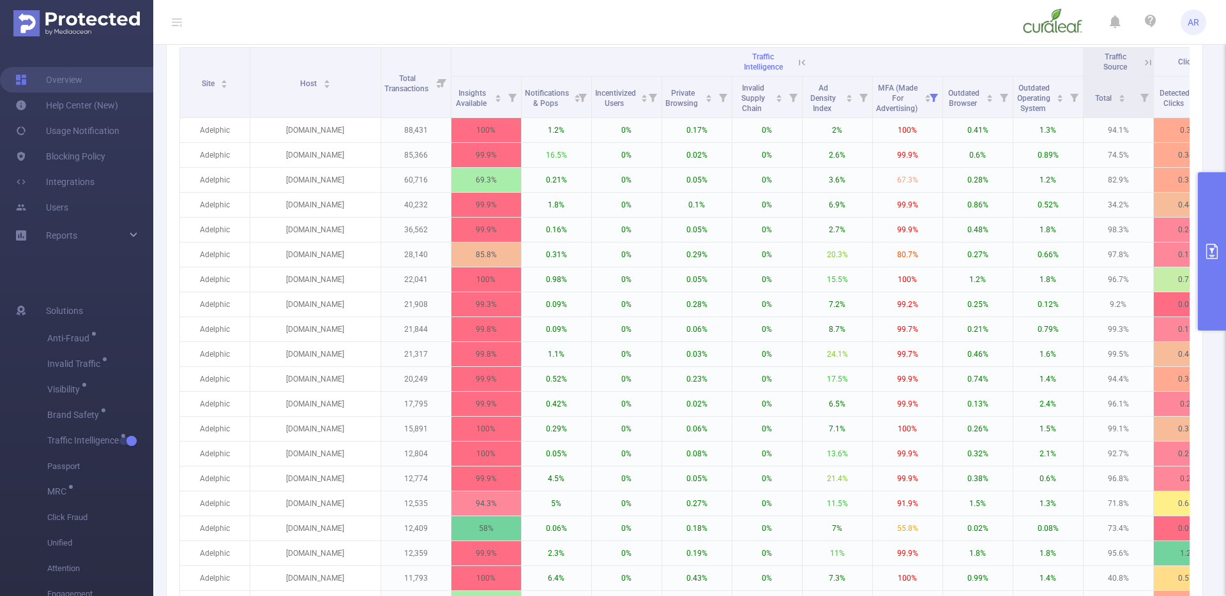
scroll to position [416, 0]
click at [575, 104] on icon at bounding box center [582, 96] width 18 height 41
click at [698, 57] on th "Traffic Intelligence" at bounding box center [767, 61] width 632 height 29
click at [561, 64] on th "Traffic Intelligence" at bounding box center [767, 61] width 632 height 29
click at [641, 54] on th "Traffic Intelligence" at bounding box center [767, 61] width 632 height 29
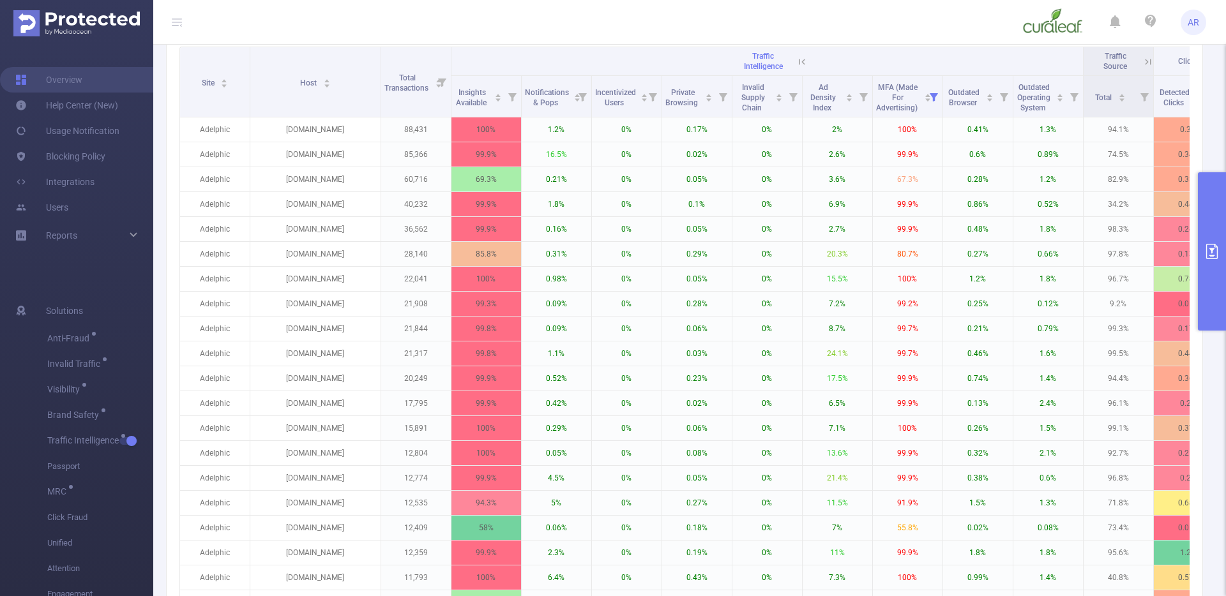
click at [1201, 218] on button "primary" at bounding box center [1212, 251] width 28 height 158
click at [1202, 238] on button "primary" at bounding box center [1212, 251] width 28 height 158
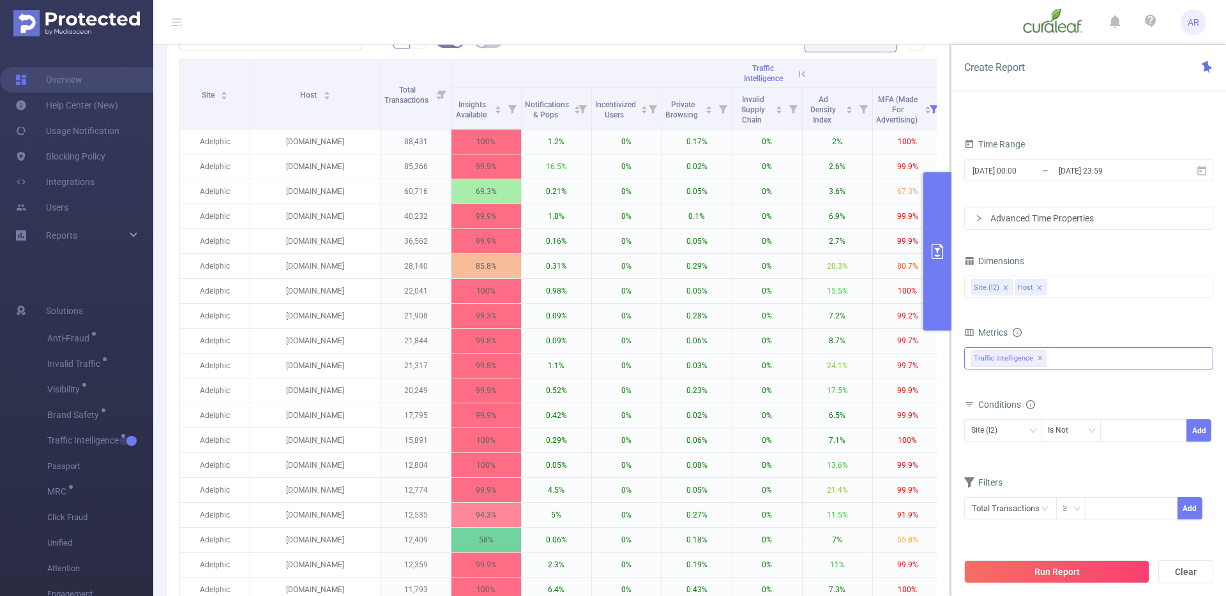
click at [1040, 360] on span "Traffic Intelligence ✕" at bounding box center [1008, 359] width 75 height 17
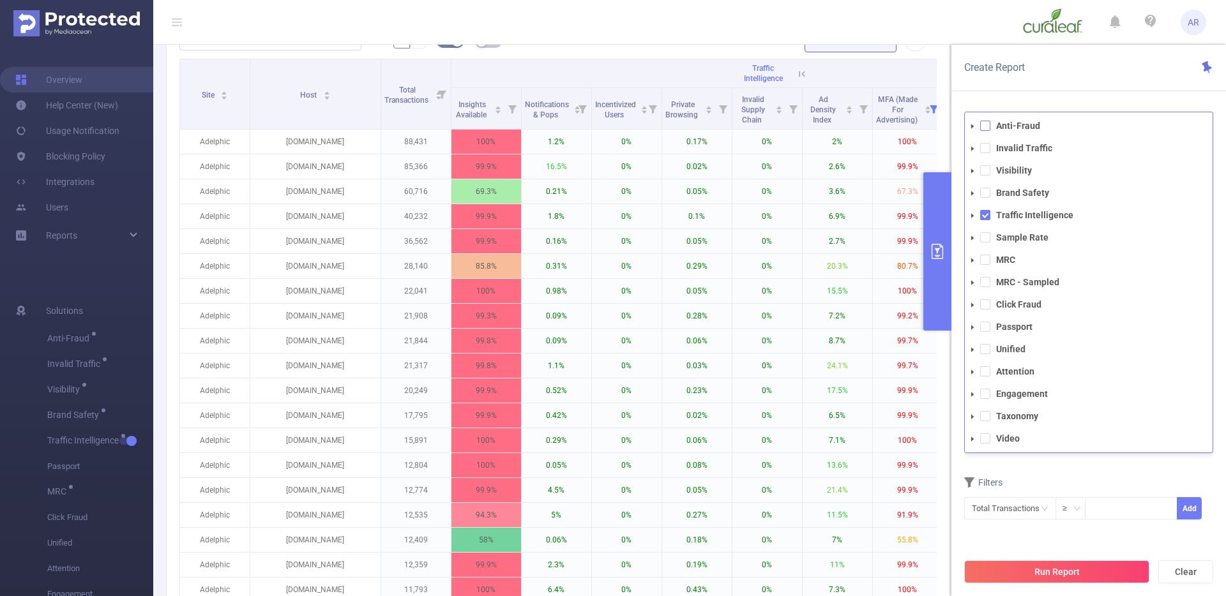
click at [988, 124] on span at bounding box center [985, 126] width 10 height 10
click at [983, 216] on span at bounding box center [985, 215] width 10 height 10
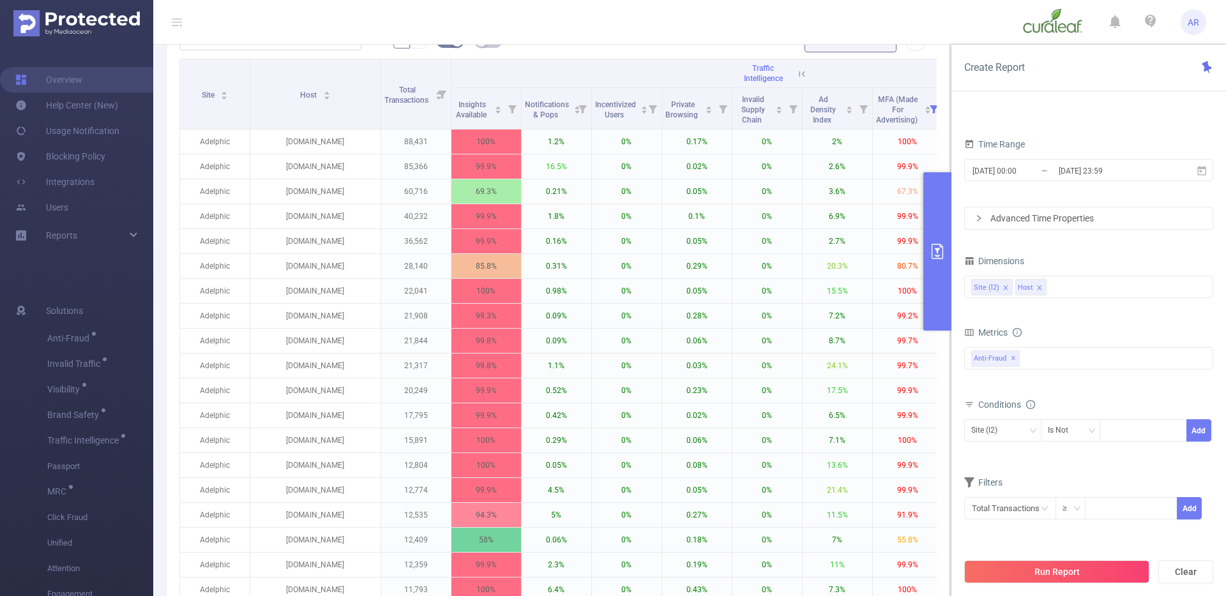
click at [1043, 478] on div "Filters" at bounding box center [1088, 484] width 249 height 21
click at [1043, 582] on button "Run Report" at bounding box center [1056, 572] width 185 height 23
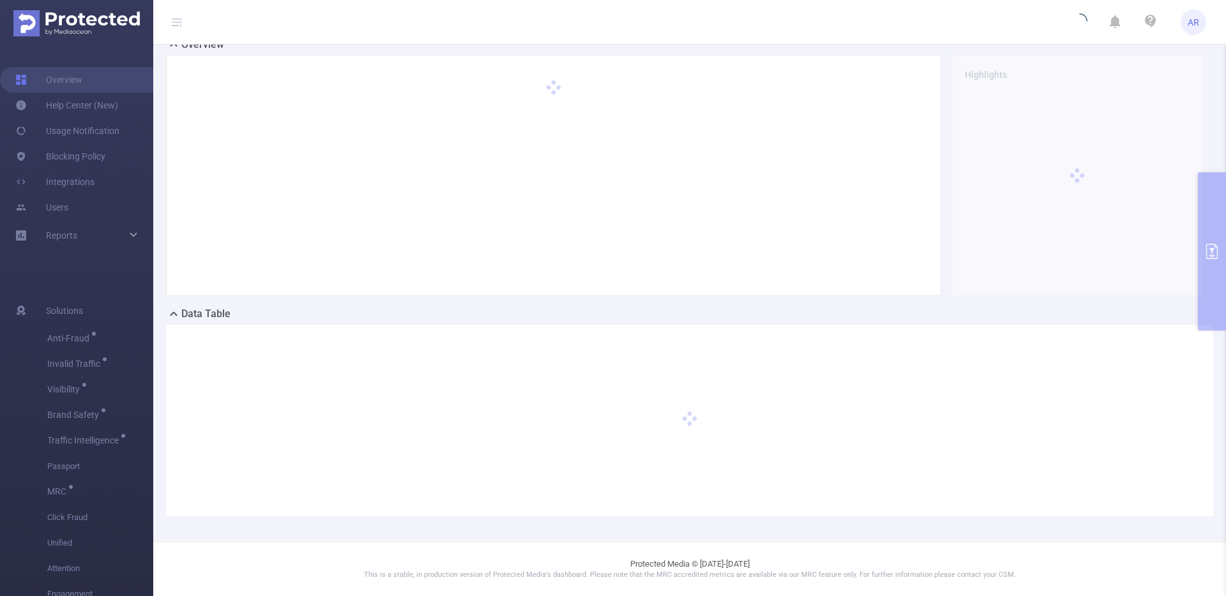
scroll to position [94, 0]
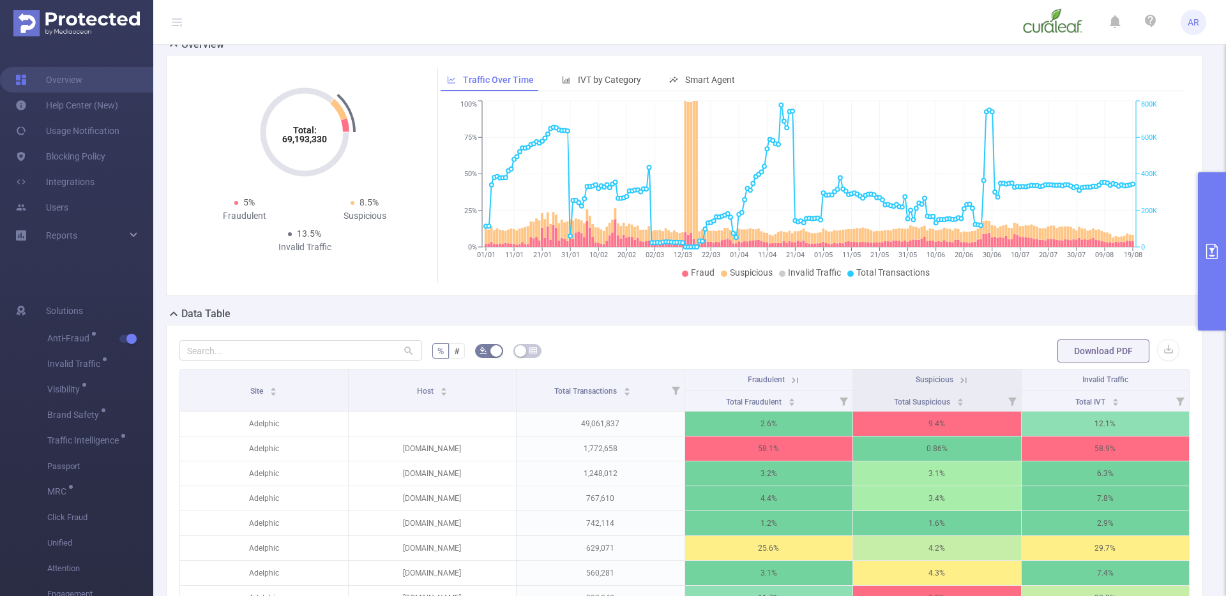
click at [1214, 282] on button "primary" at bounding box center [1212, 251] width 28 height 158
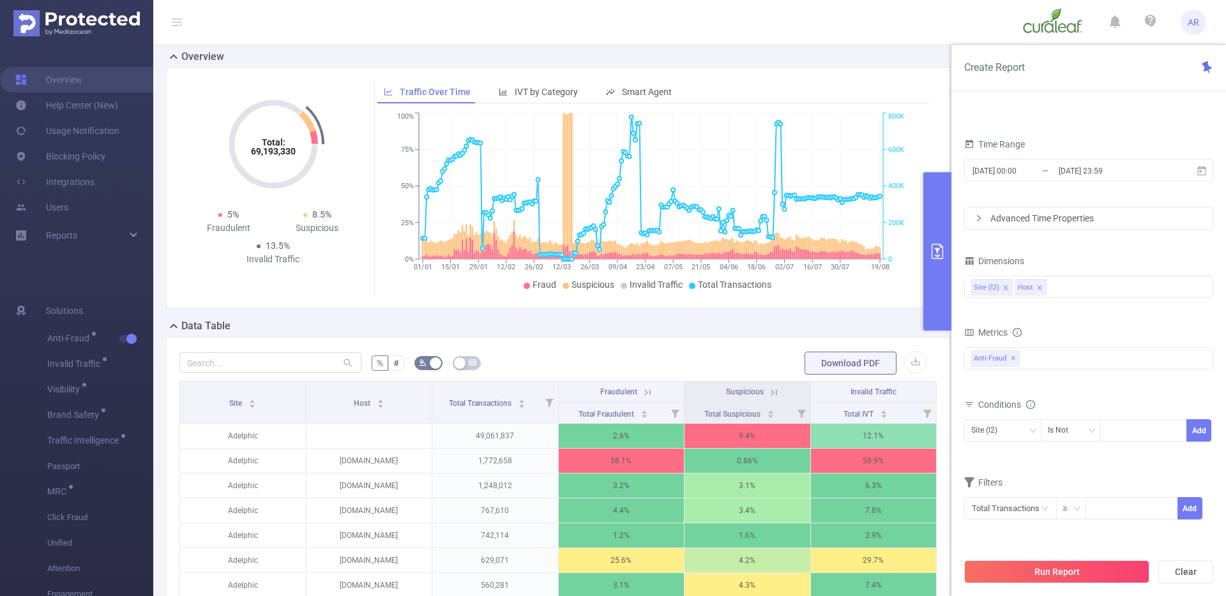
click at [1039, 290] on icon "icon: close" at bounding box center [1039, 288] width 6 height 6
click at [1045, 290] on div "Site (l2)" at bounding box center [1088, 286] width 235 height 21
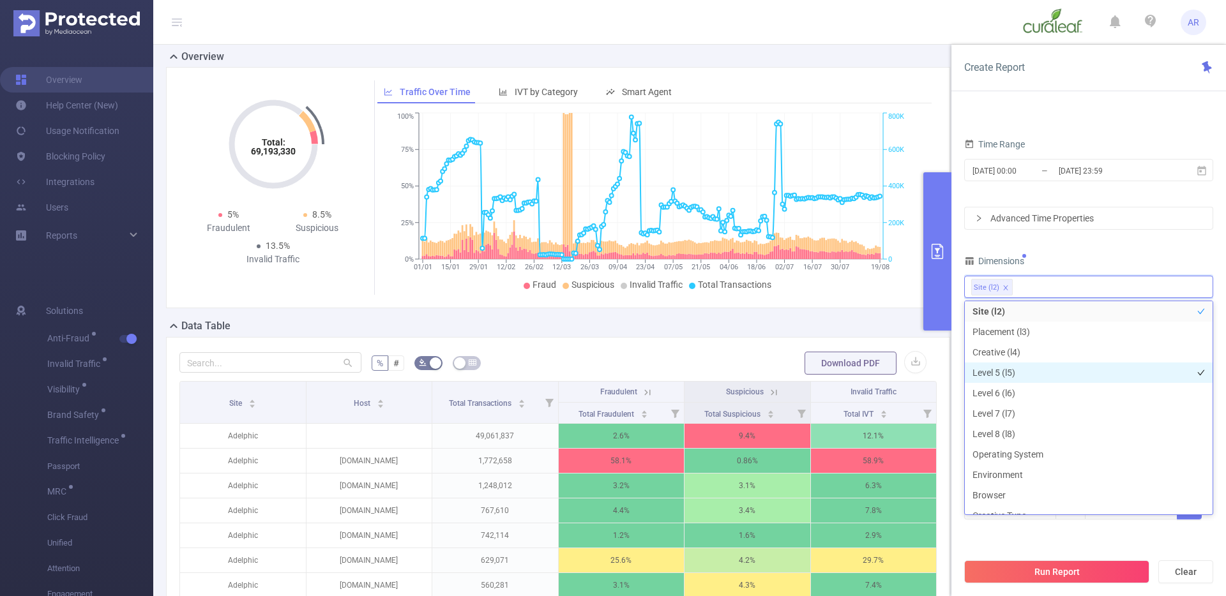
click at [1025, 374] on li "Level 5 (l5)" at bounding box center [1089, 373] width 248 height 20
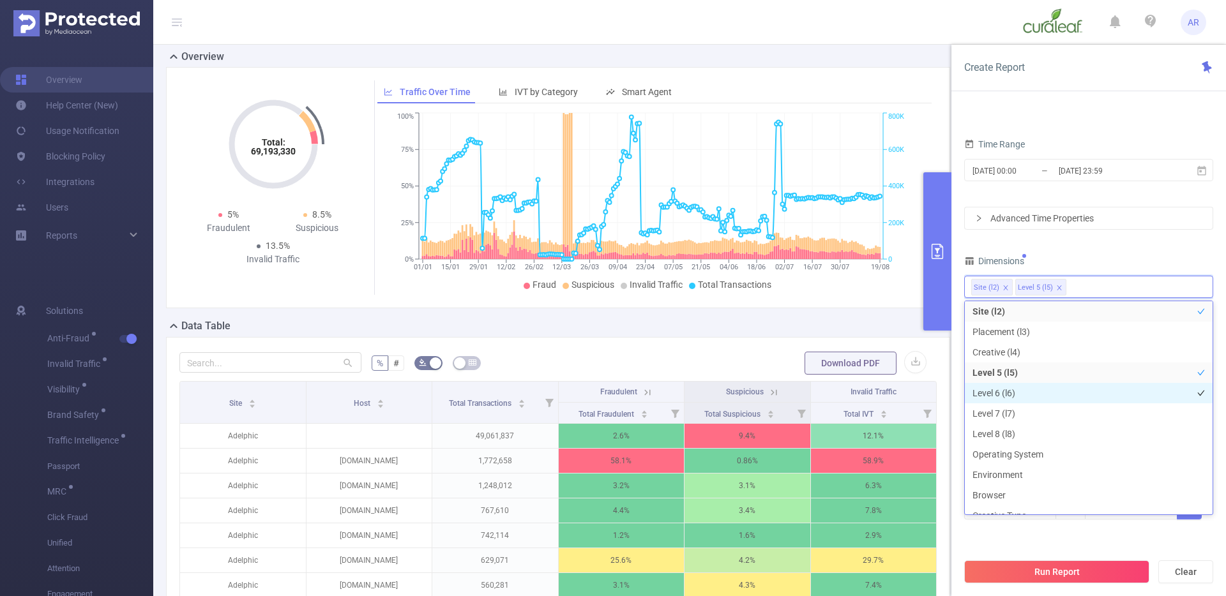
click at [1025, 395] on li "Level 6 (l6)" at bounding box center [1089, 393] width 248 height 20
click at [1026, 389] on li "Level 6 (l6)" at bounding box center [1089, 393] width 248 height 20
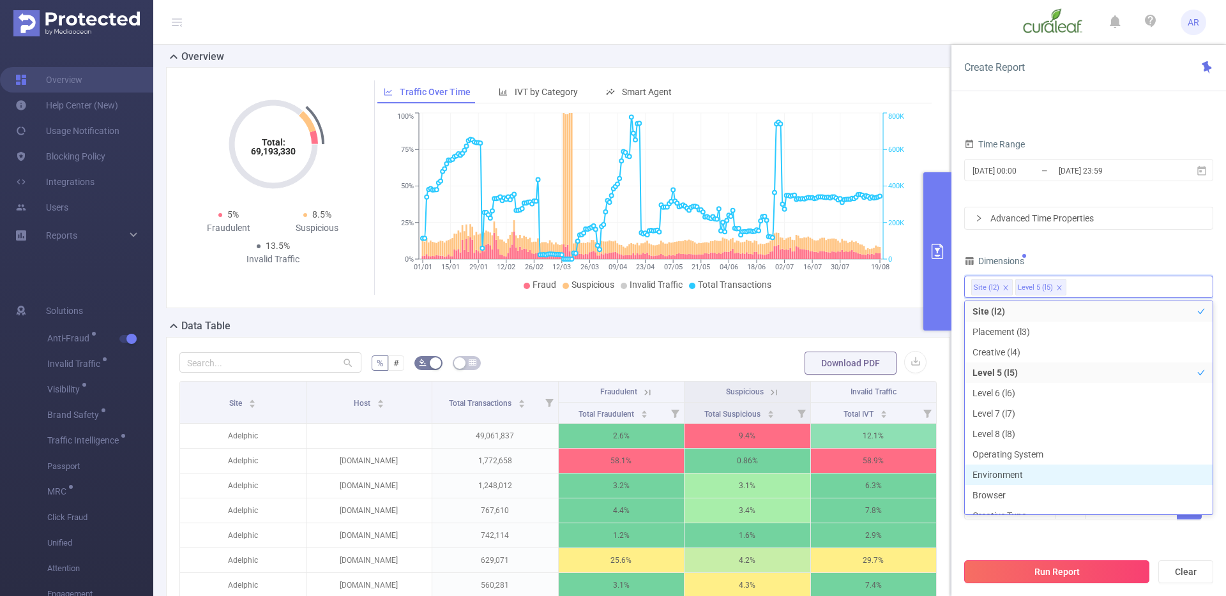
scroll to position [75, 0]
click at [1034, 575] on button "Run Report" at bounding box center [1056, 572] width 185 height 23
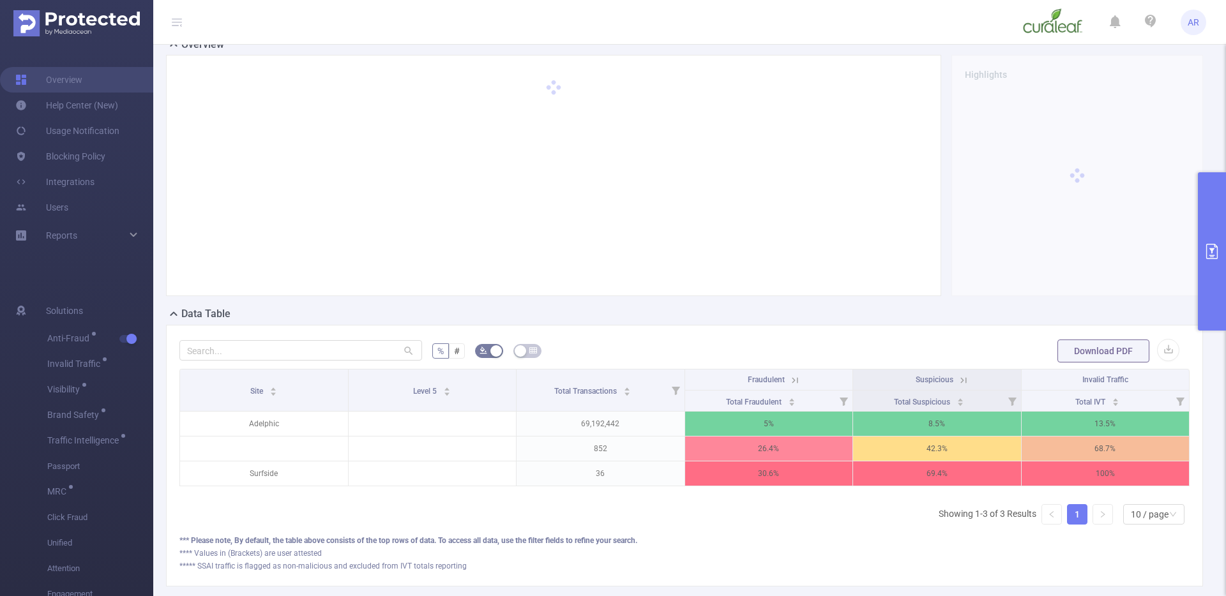
click at [1211, 277] on button "primary" at bounding box center [1212, 251] width 28 height 158
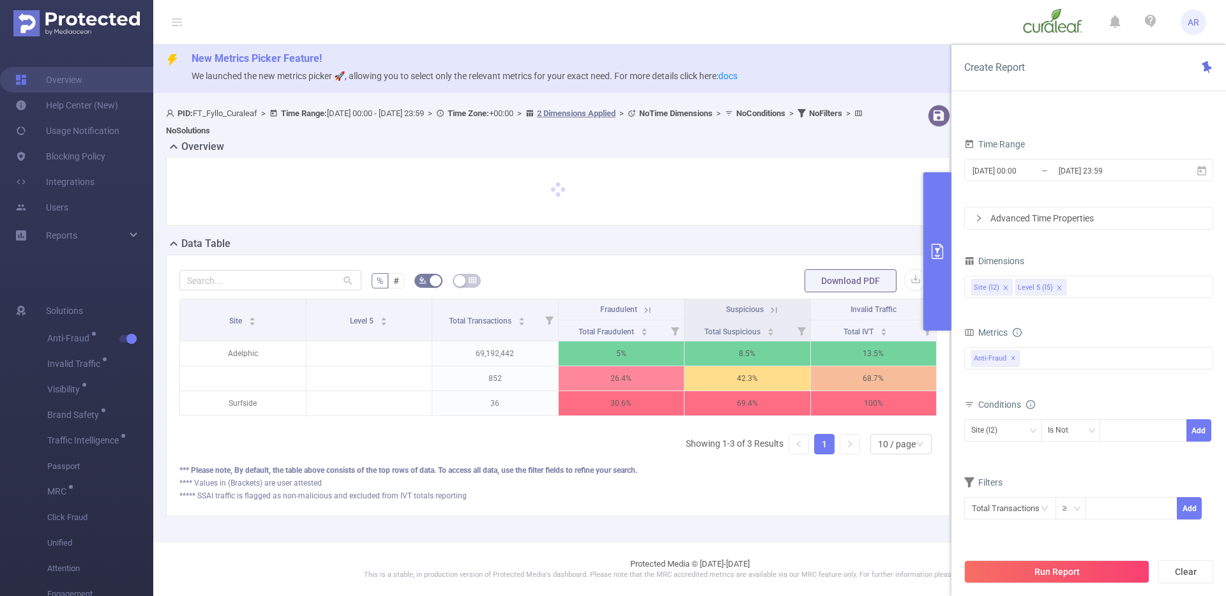
scroll to position [13, 0]
click at [1087, 286] on div "Site (l2) Level 5 (l5)" at bounding box center [1088, 286] width 235 height 21
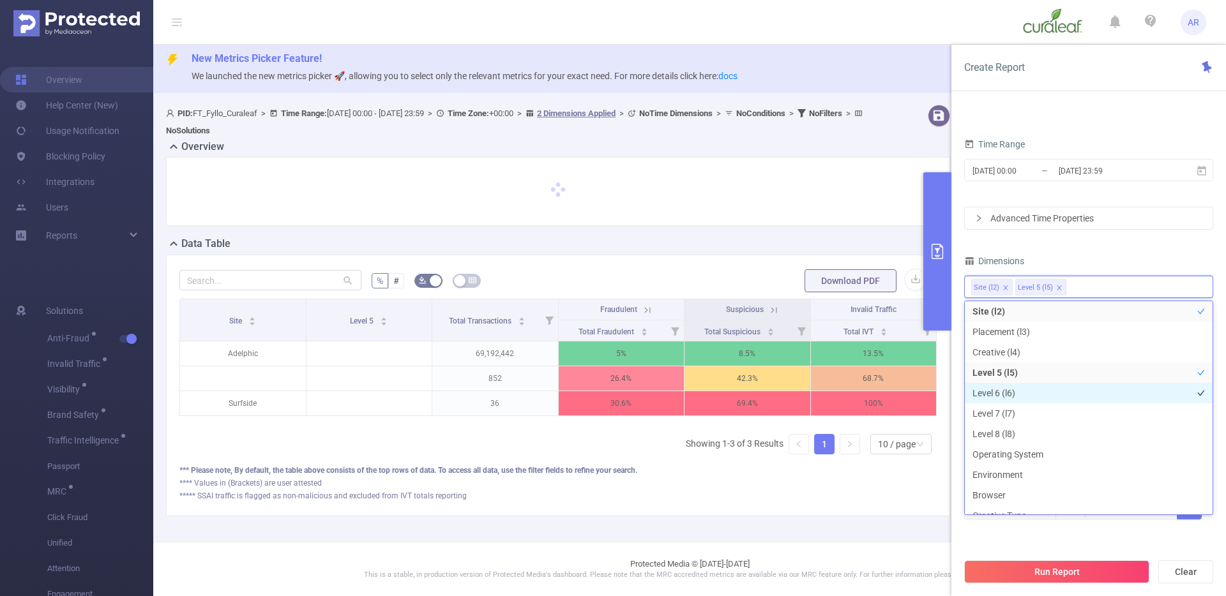
click at [1008, 393] on li "Level 6 (l6)" at bounding box center [1089, 393] width 248 height 20
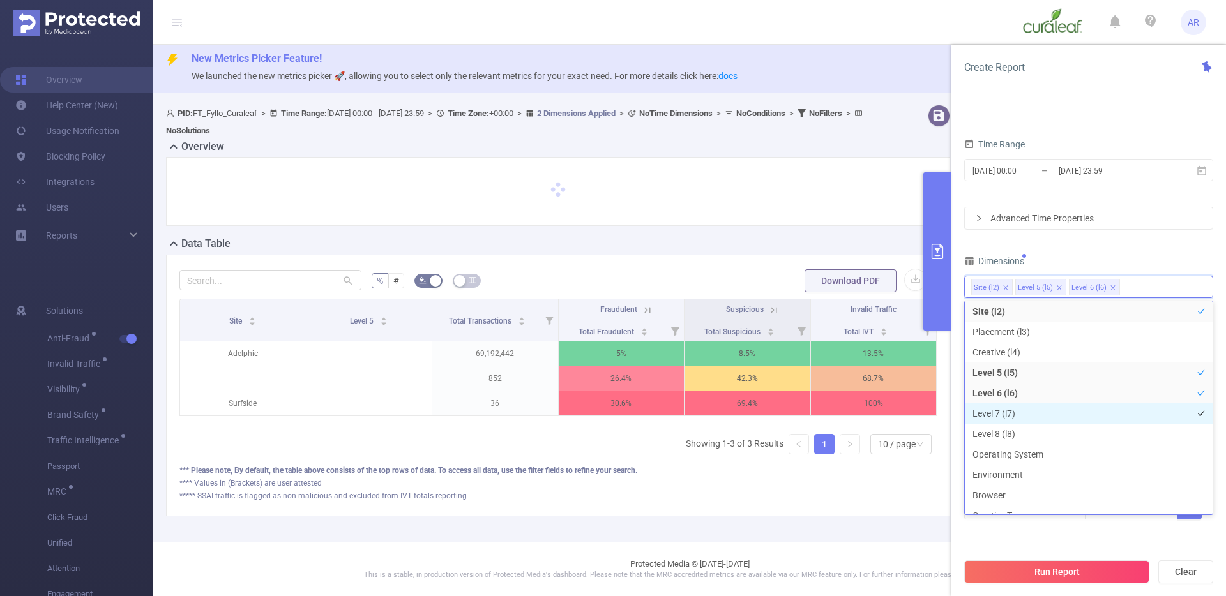
click at [1006, 413] on li "Level 7 (l7)" at bounding box center [1089, 414] width 248 height 20
drag, startPoint x: 1004, startPoint y: 426, endPoint x: 1005, endPoint y: 434, distance: 7.1
click at [1004, 426] on li "Level 8 (l8)" at bounding box center [1089, 434] width 248 height 20
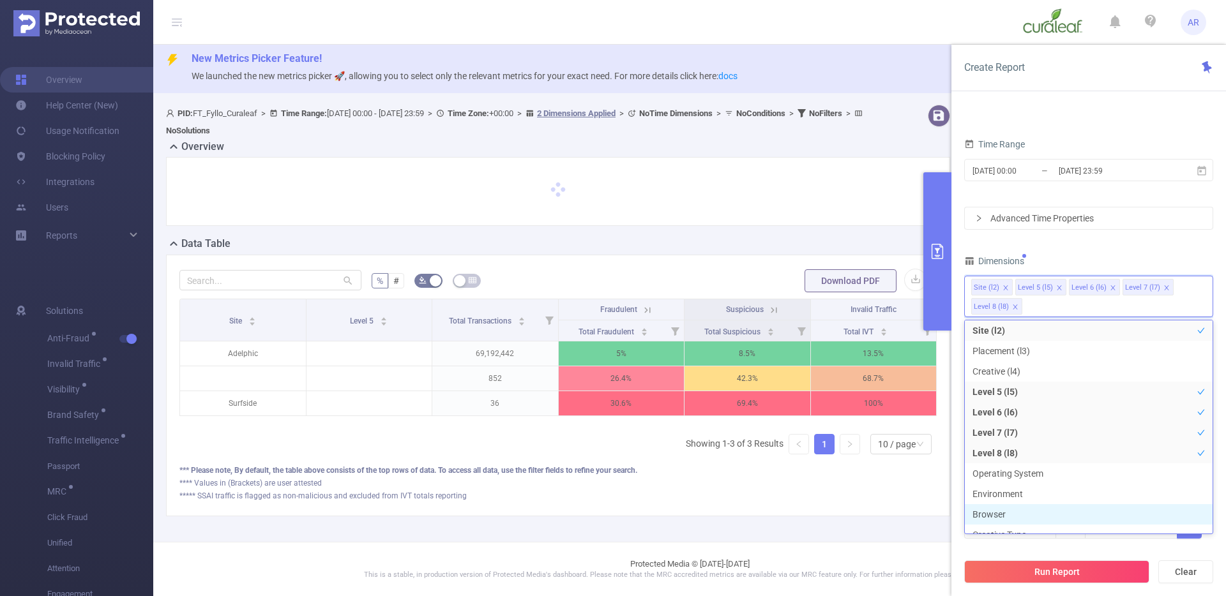
scroll to position [75, 0]
click at [1022, 576] on button "Run Report" at bounding box center [1056, 572] width 185 height 23
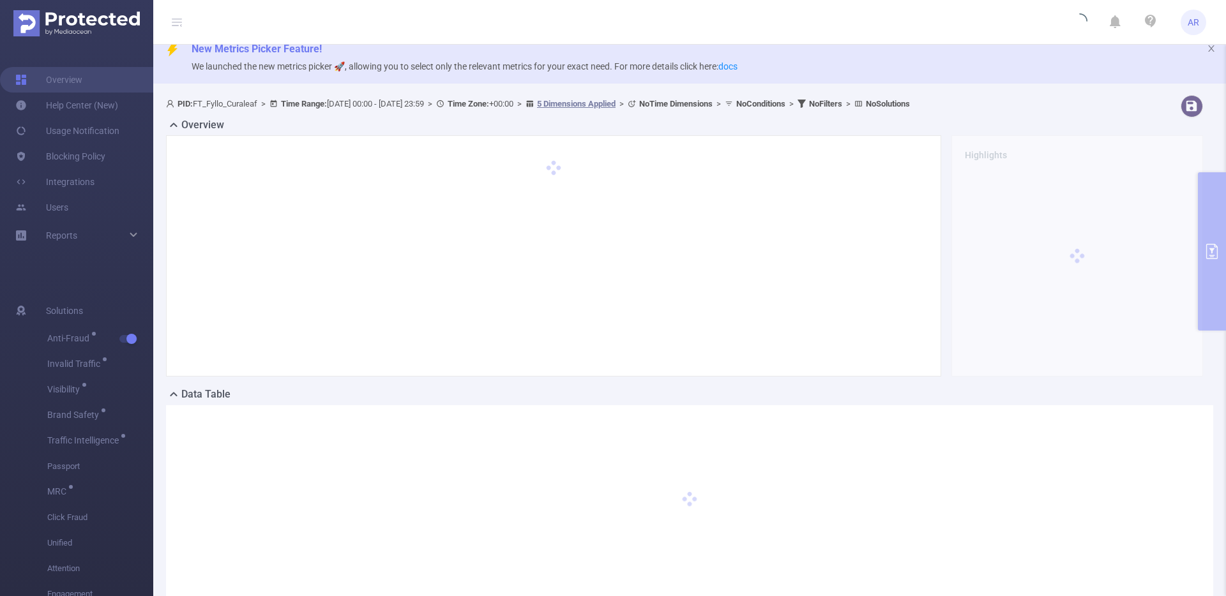
scroll to position [0, 0]
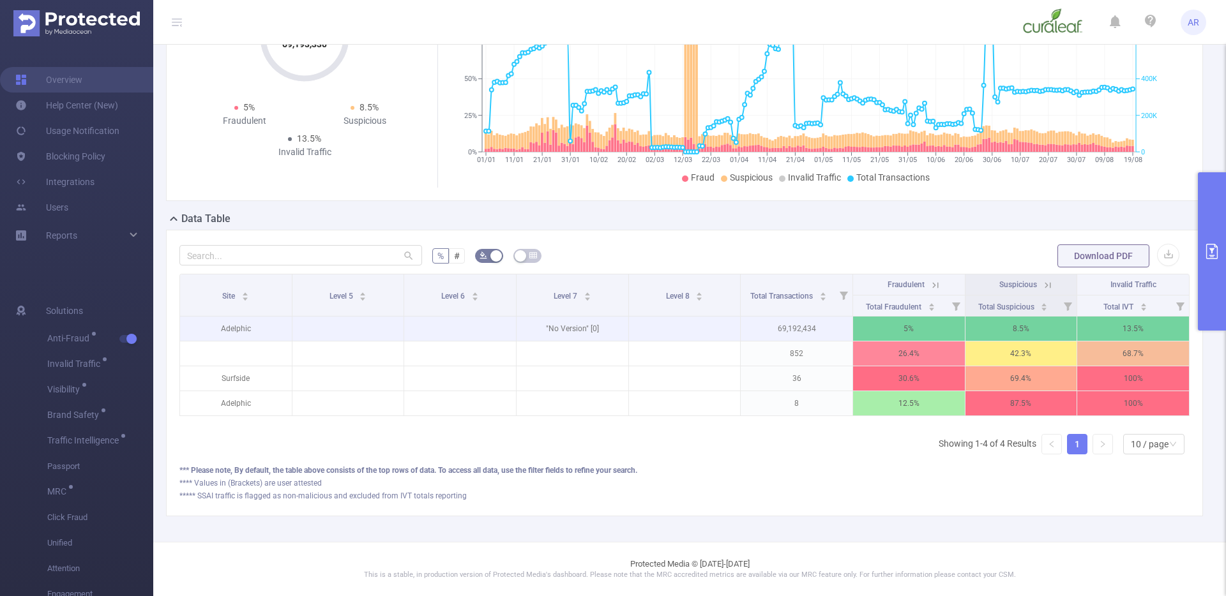
scroll to position [199, 0]
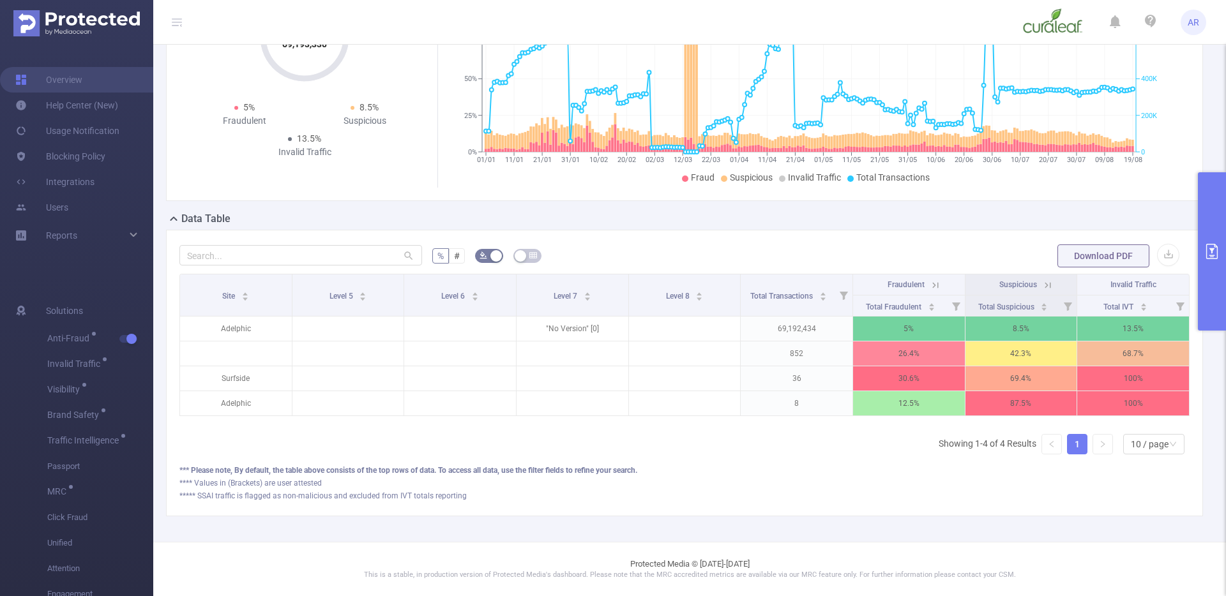
click at [1205, 264] on button "primary" at bounding box center [1212, 251] width 28 height 158
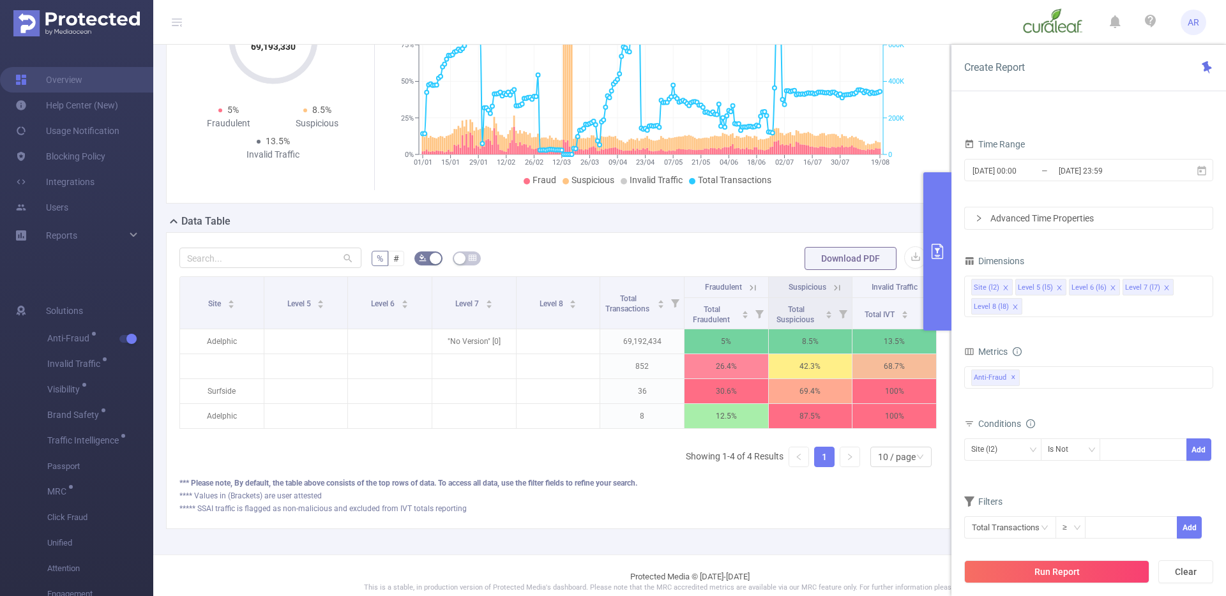
click at [1057, 287] on icon "icon: close" at bounding box center [1059, 287] width 4 height 4
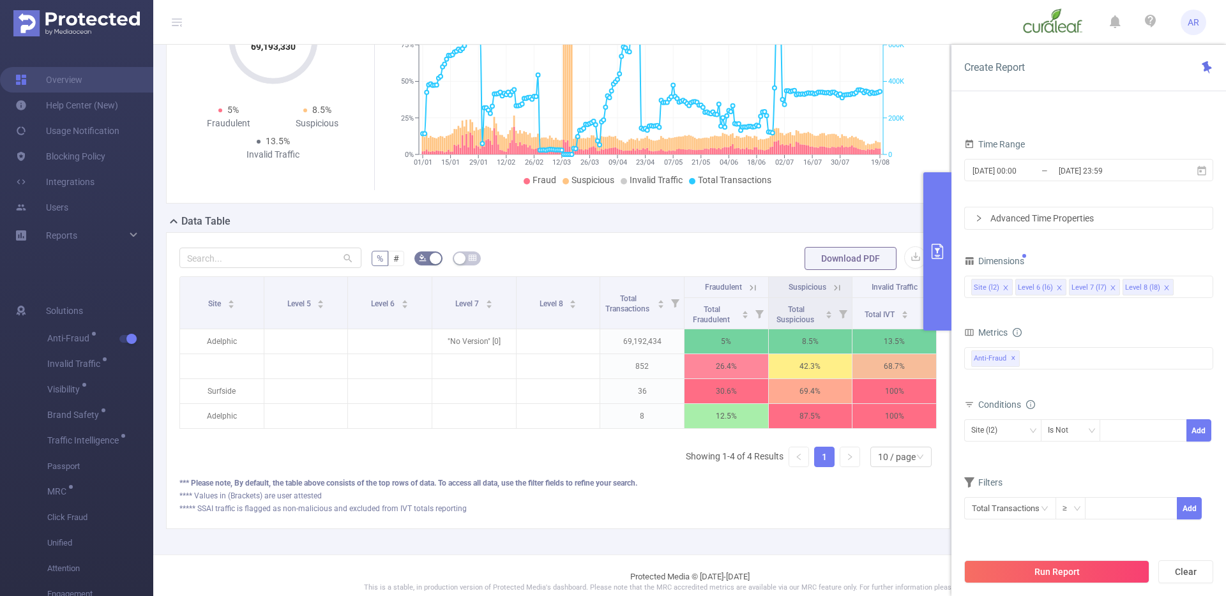
click at [1057, 287] on icon "icon: close" at bounding box center [1059, 287] width 4 height 4
click at [1045, 377] on div "Total General IVT Data Centers Disclosed Bots Known Crawlers Irregular Activity…" at bounding box center [1088, 366] width 249 height 38
click at [1045, 360] on div "Anti-Fraud Invalid Traffic Visibility Brand Safety Traffic Intelligence Sample …" at bounding box center [1088, 358] width 249 height 22
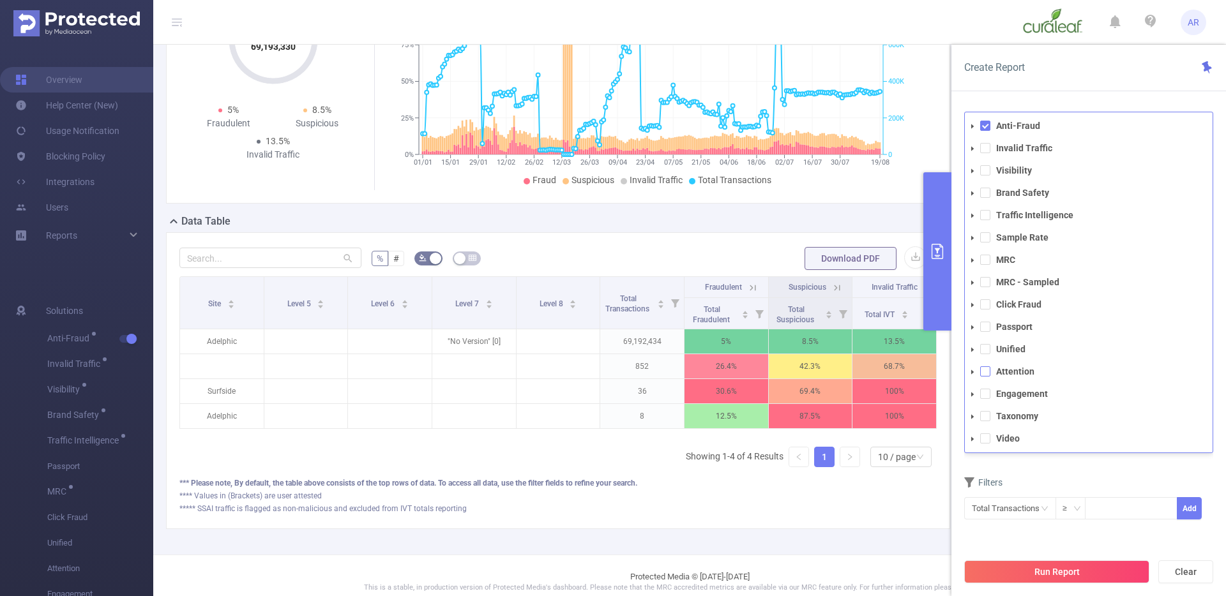
click at [984, 368] on span at bounding box center [985, 371] width 10 height 10
click at [983, 124] on span at bounding box center [985, 126] width 10 height 10
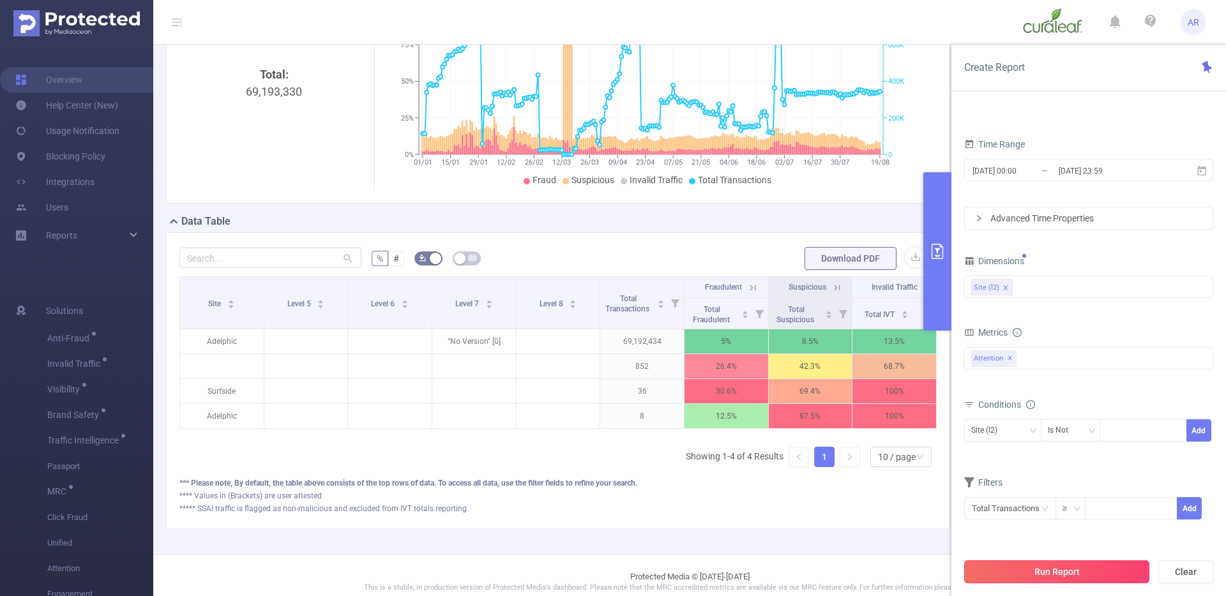
click at [1082, 575] on button "Run Report" at bounding box center [1056, 572] width 185 height 23
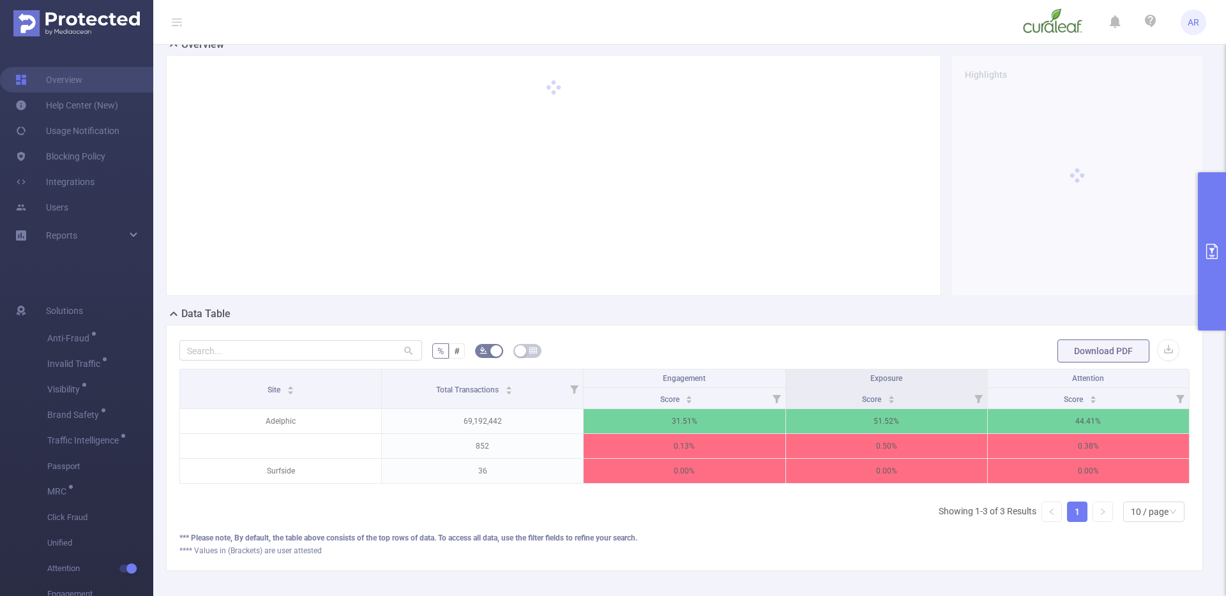
click at [1210, 264] on button "primary" at bounding box center [1212, 251] width 28 height 158
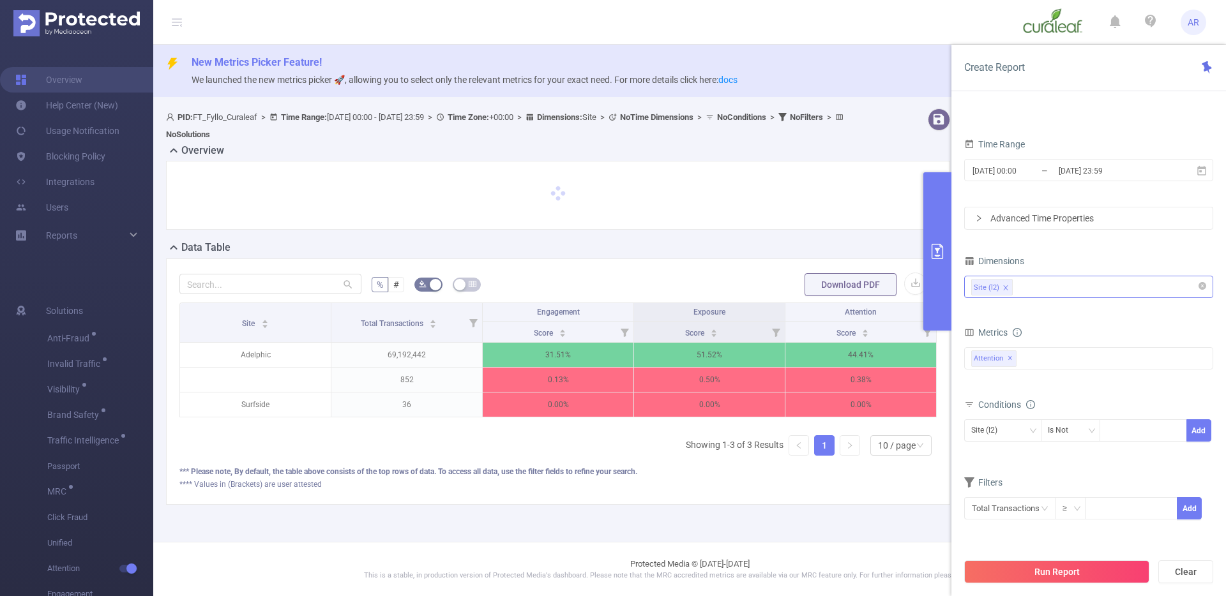
click at [1087, 291] on div "Site (l2)" at bounding box center [1088, 286] width 235 height 21
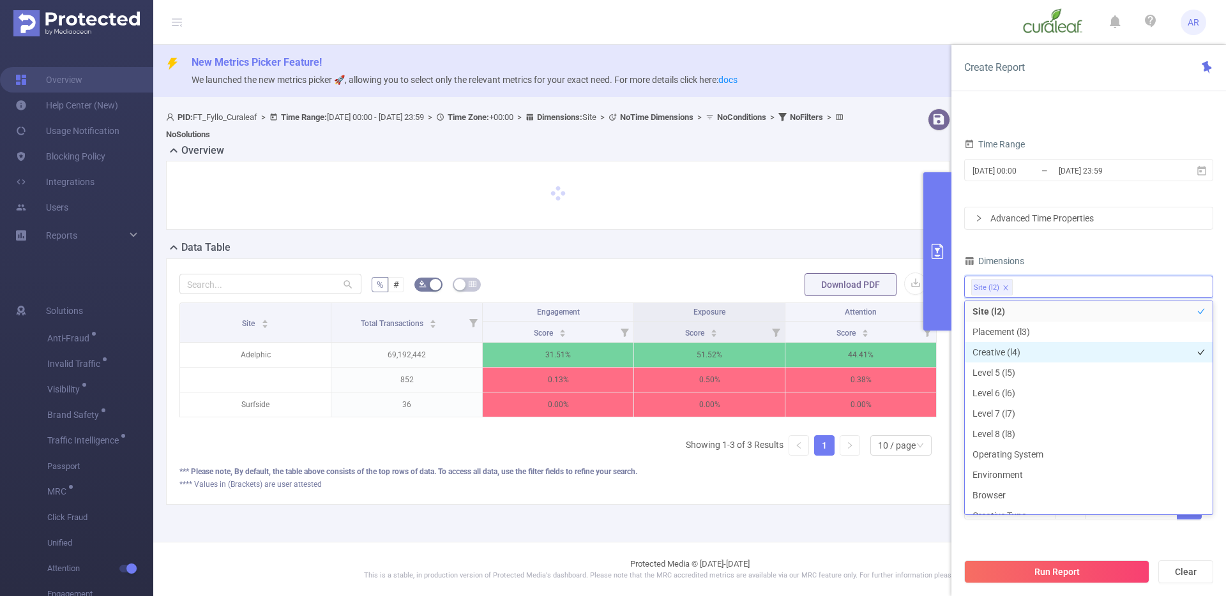
click at [1018, 357] on li "Creative (l4)" at bounding box center [1089, 352] width 248 height 20
click at [1006, 571] on button "Run Report" at bounding box center [1056, 572] width 185 height 23
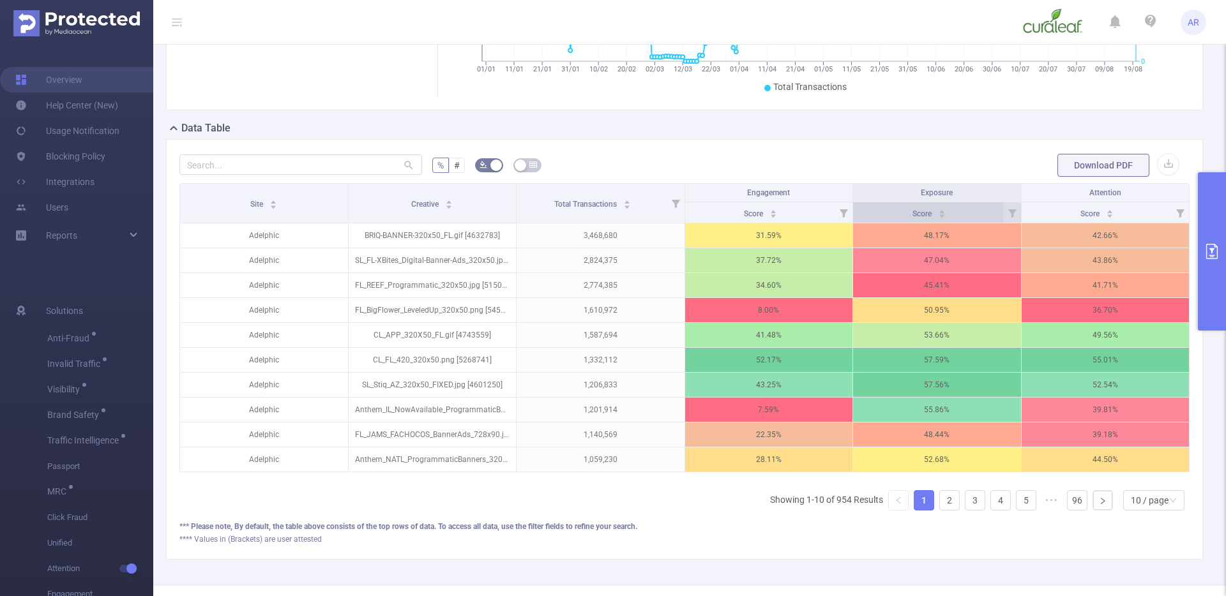
scroll to position [296, 0]
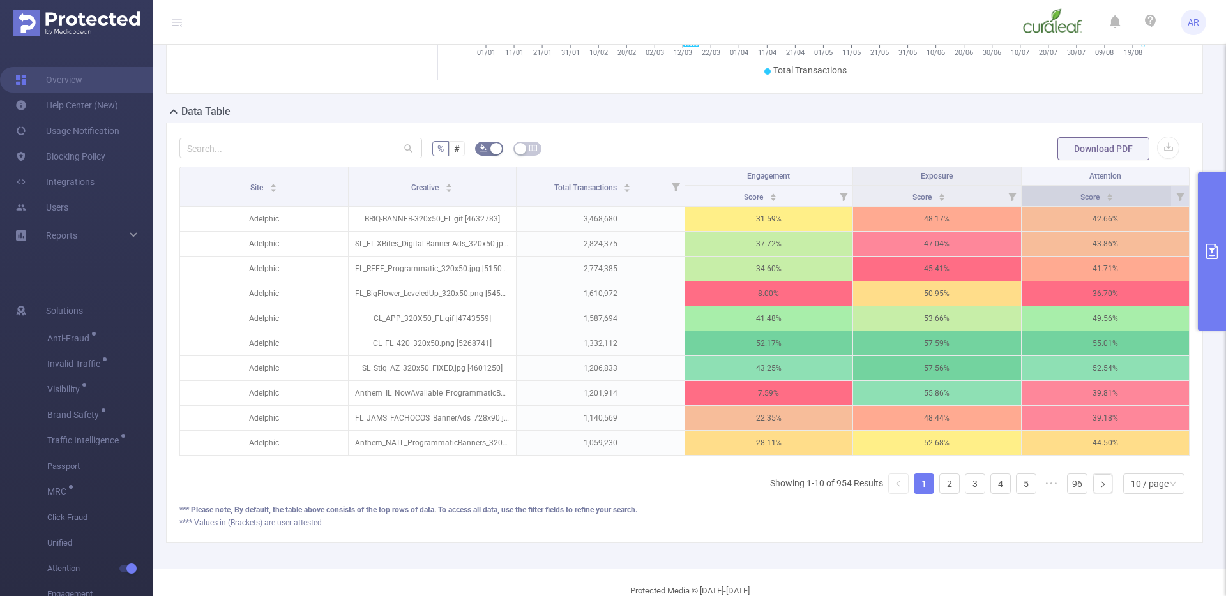
click at [1106, 202] on icon "icon: caret-down" at bounding box center [1109, 199] width 7 height 7
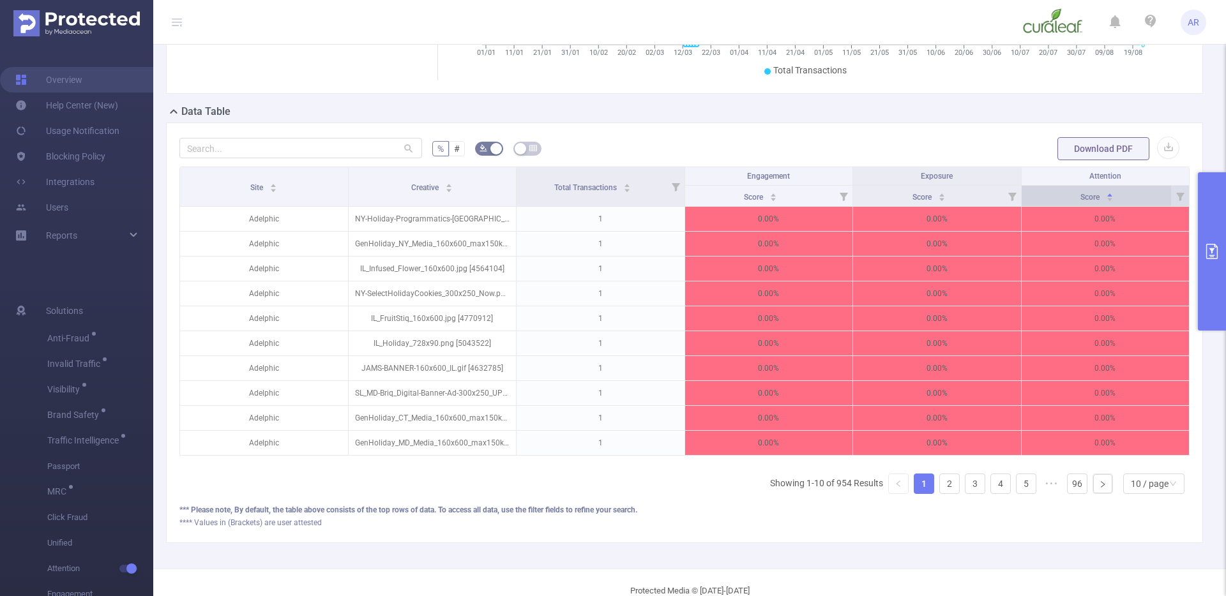
click at [1106, 202] on icon "icon: caret-down" at bounding box center [1109, 199] width 7 height 7
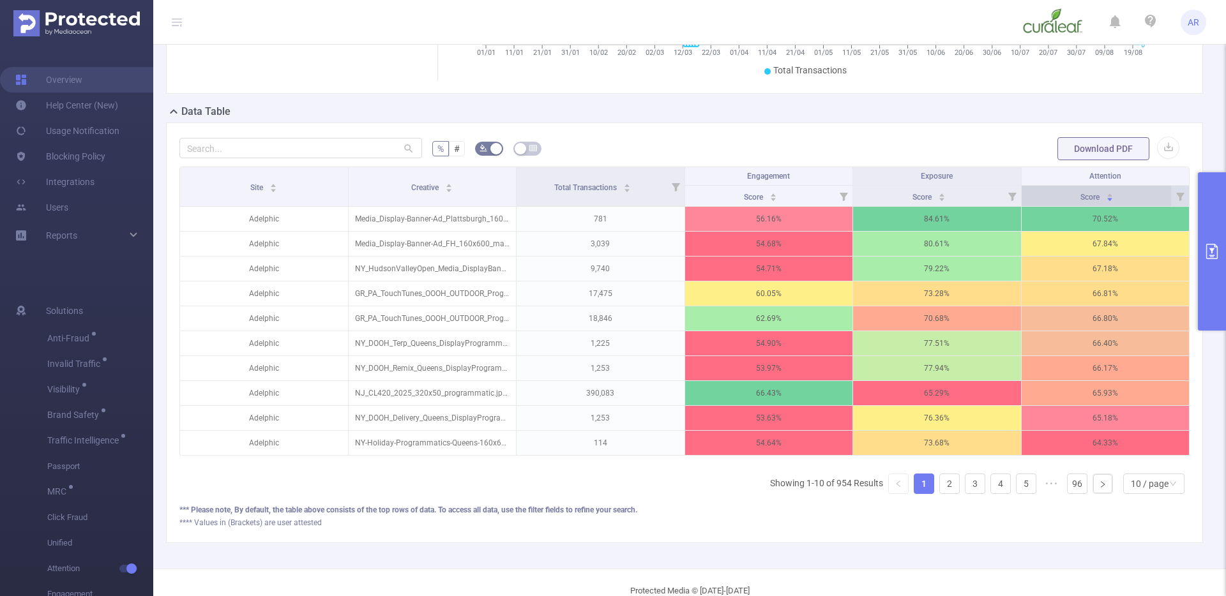
click at [1106, 202] on icon "icon: caret-down" at bounding box center [1109, 199] width 7 height 7
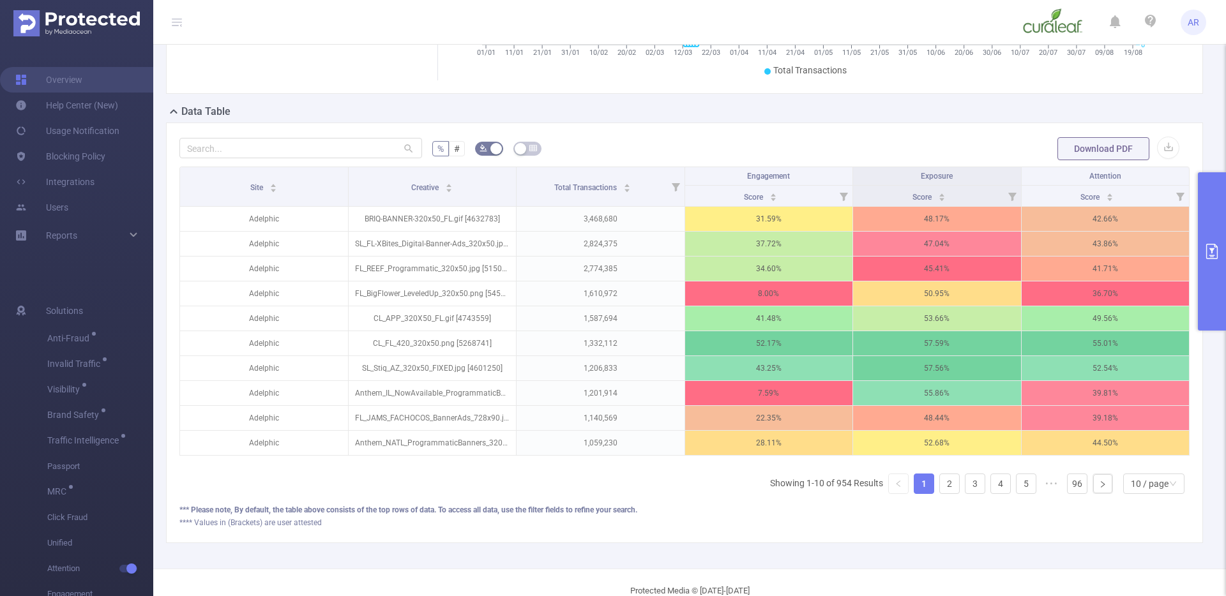
click at [1202, 305] on button "primary" at bounding box center [1212, 251] width 28 height 158
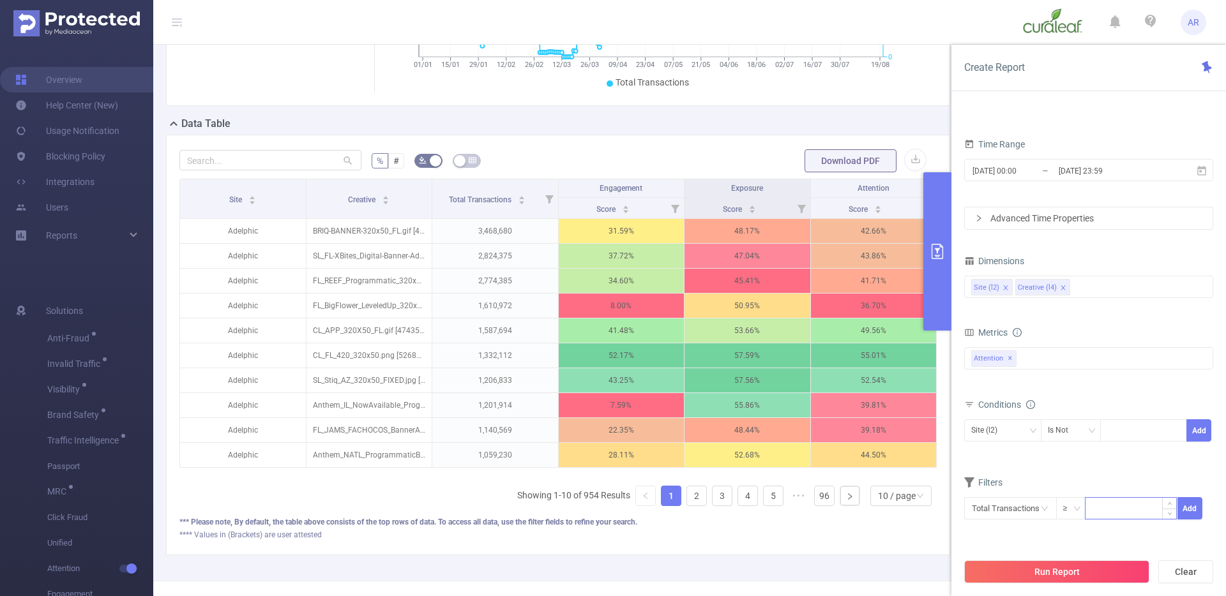
click at [1099, 509] on input at bounding box center [1130, 507] width 91 height 19
type input "20,000"
click at [1198, 510] on button "Add" at bounding box center [1189, 508] width 25 height 22
click at [1060, 577] on button "Run Report" at bounding box center [1056, 572] width 185 height 23
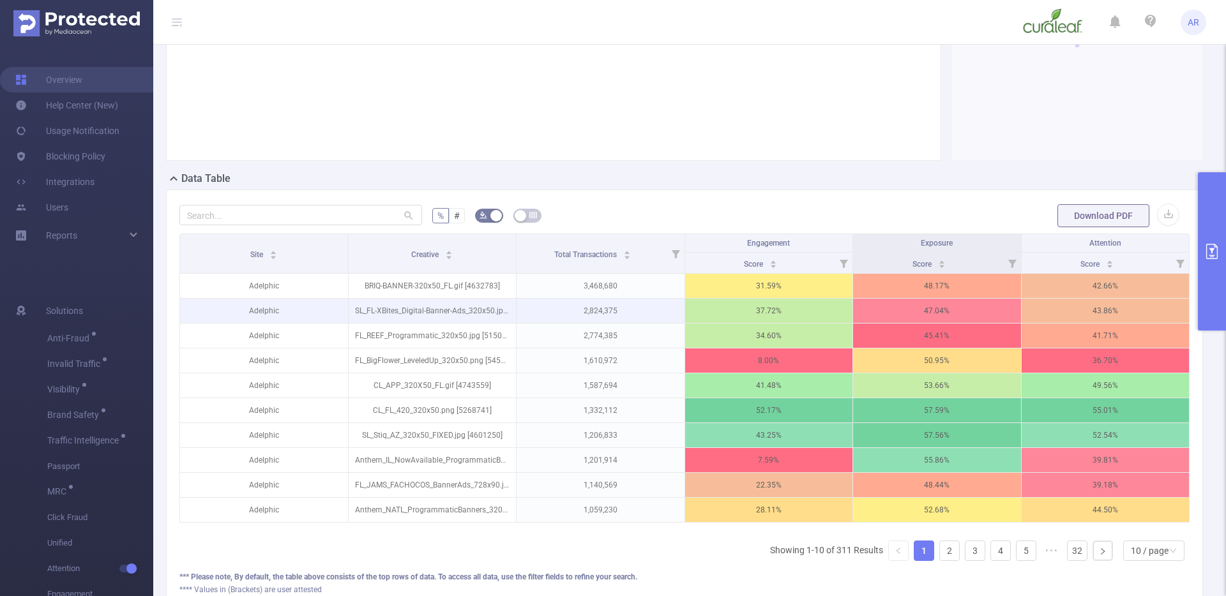
scroll to position [238, 0]
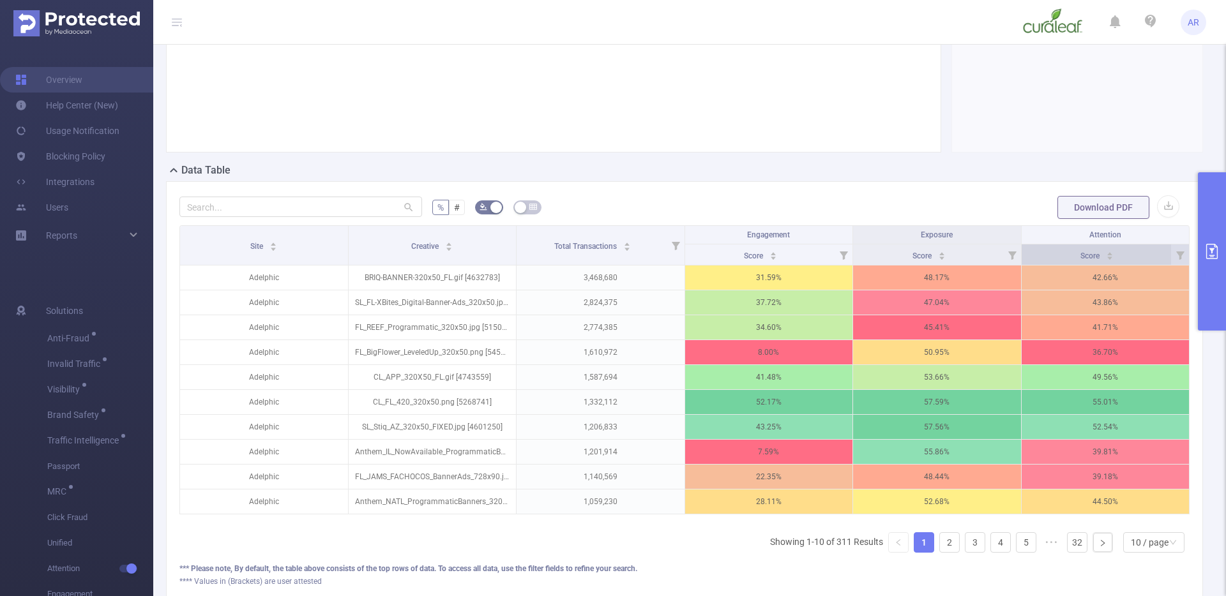
click at [1106, 259] on icon "icon: caret-down" at bounding box center [1109, 258] width 7 height 7
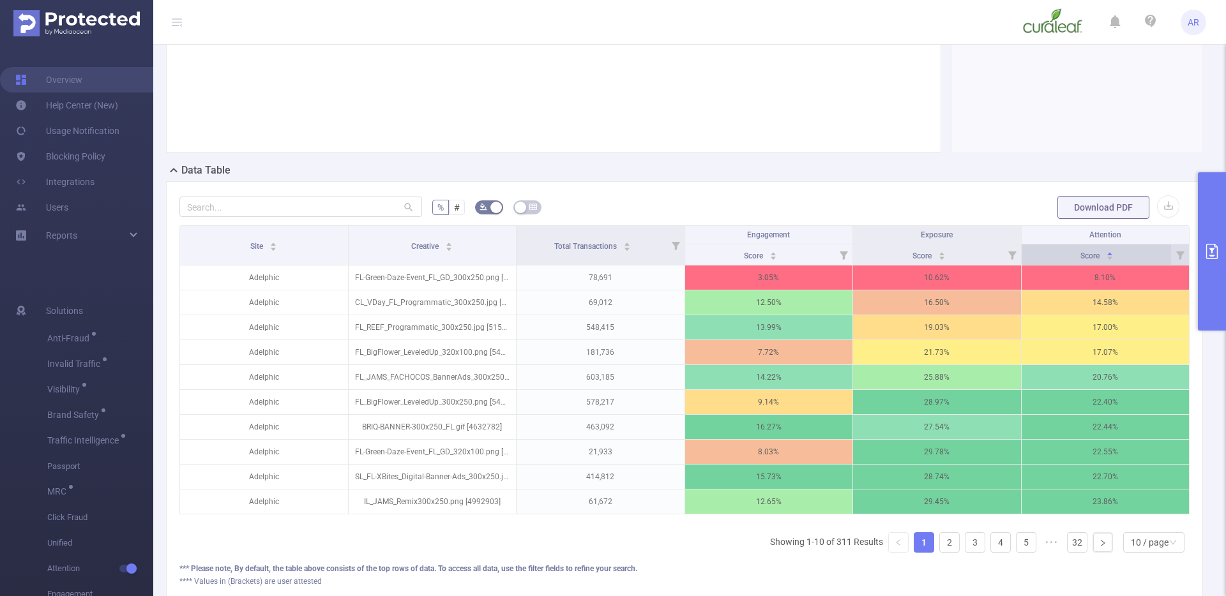
click at [1106, 259] on icon "icon: caret-down" at bounding box center [1109, 258] width 7 height 7
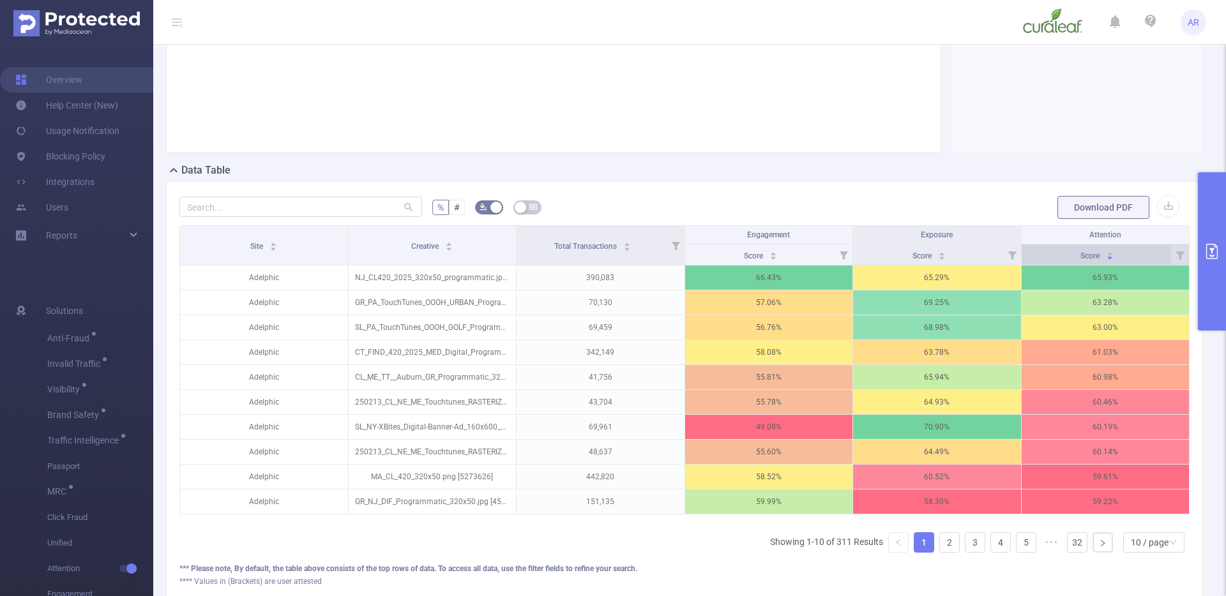
click at [1106, 259] on icon "icon: caret-down" at bounding box center [1109, 258] width 7 height 7
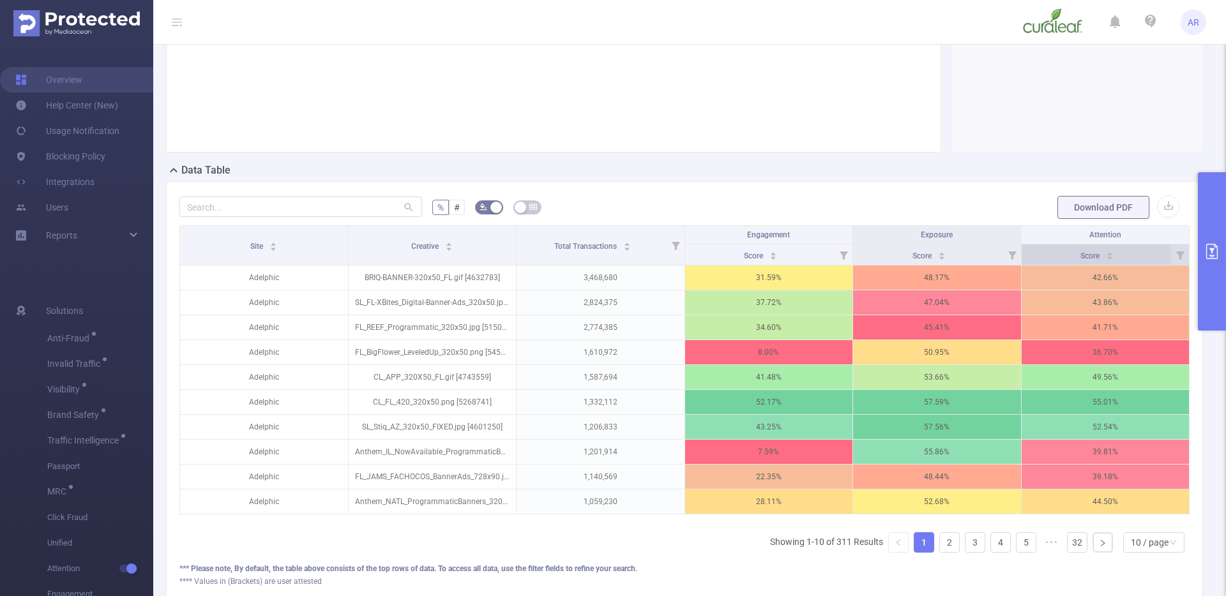
click at [1106, 259] on icon "icon: caret-down" at bounding box center [1109, 258] width 7 height 7
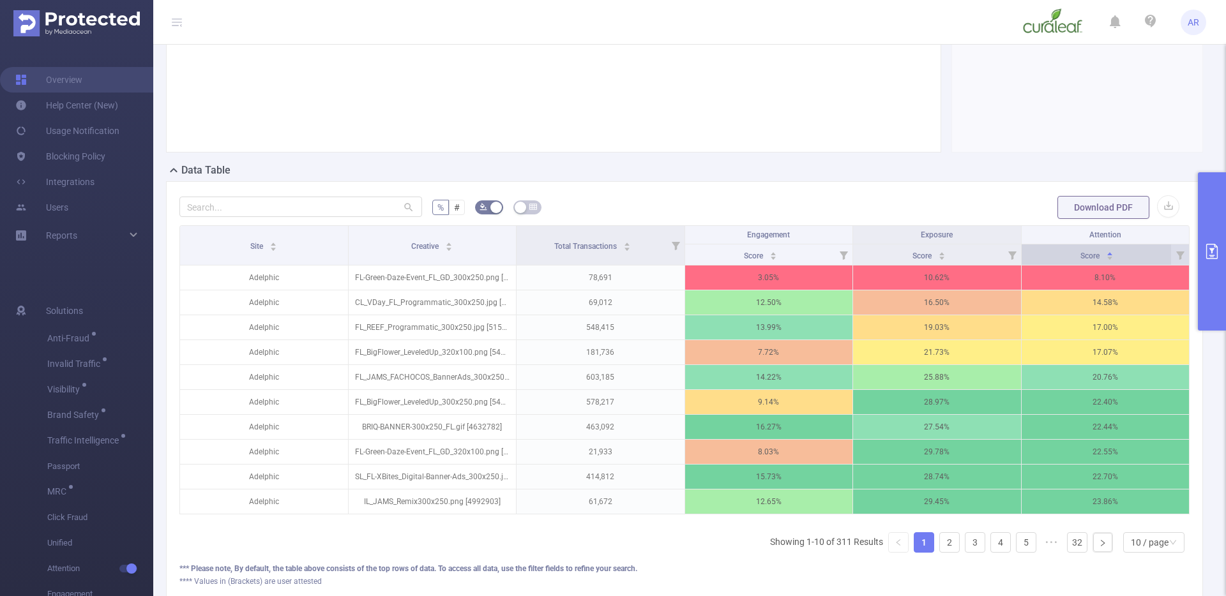
click at [1106, 259] on icon "icon: caret-down" at bounding box center [1109, 258] width 7 height 7
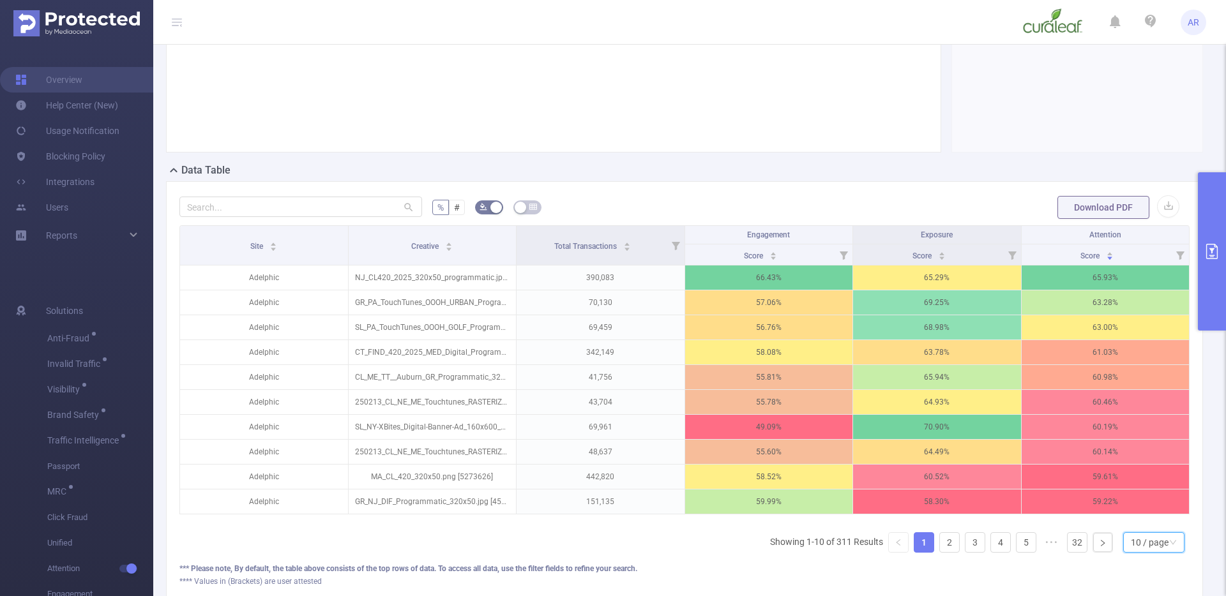
click at [1131, 552] on div "10 / page" at bounding box center [1150, 542] width 38 height 19
click at [1128, 471] on li "20 / page" at bounding box center [1143, 468] width 61 height 20
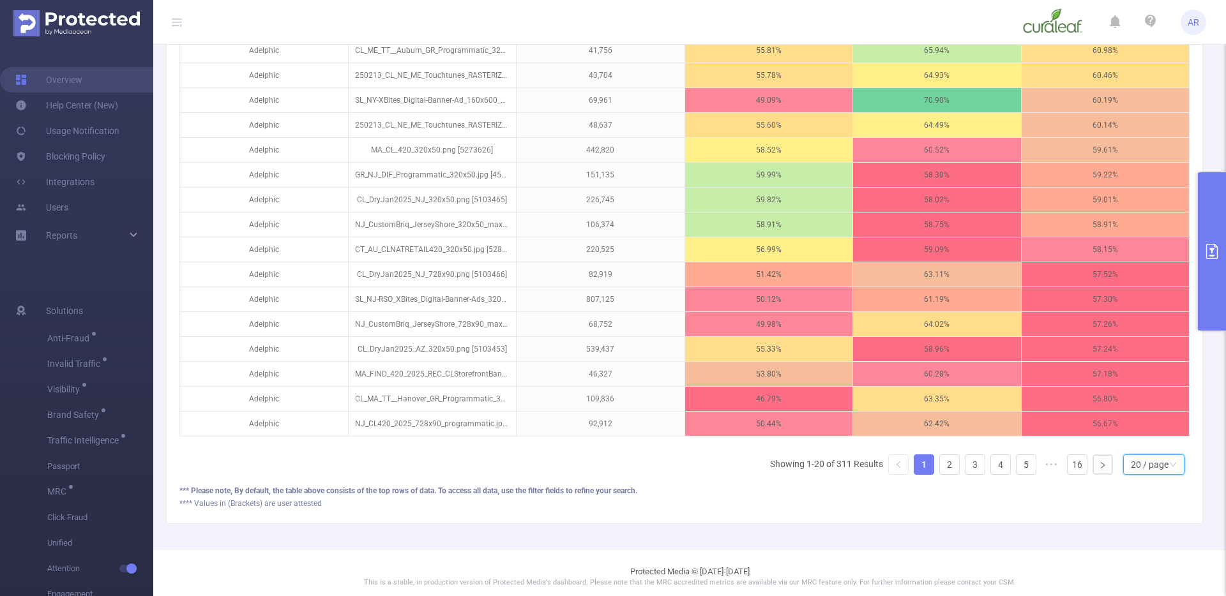
scroll to position [582, 0]
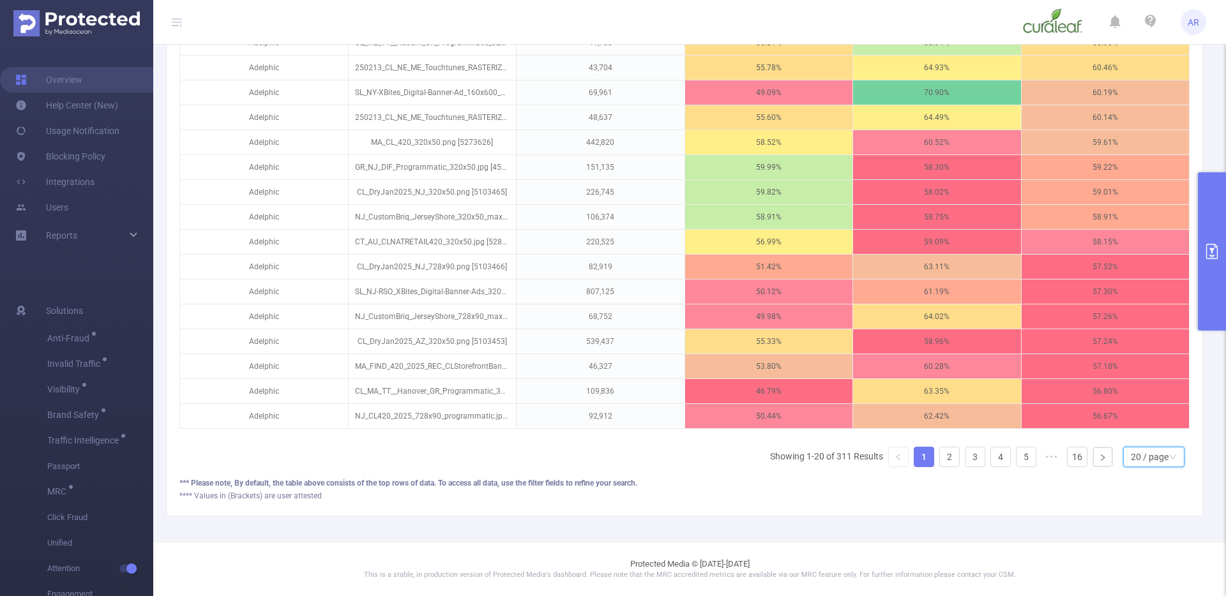
click at [1136, 458] on div "20 / page" at bounding box center [1150, 457] width 38 height 19
click at [1140, 393] on li "30 / page" at bounding box center [1143, 403] width 61 height 20
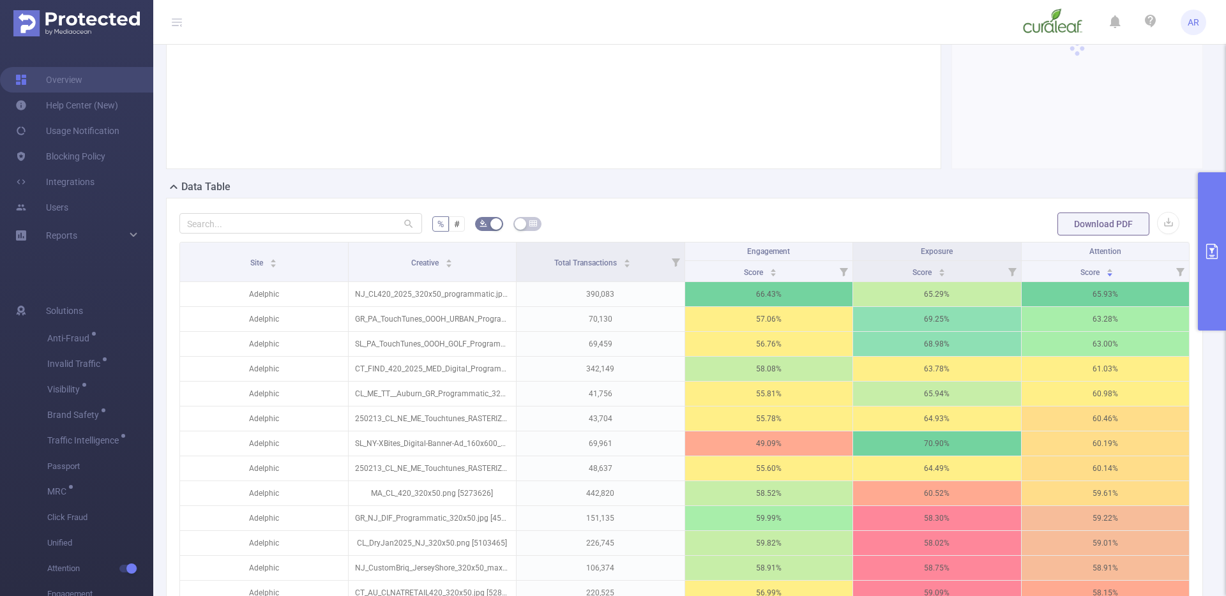
scroll to position [218, 0]
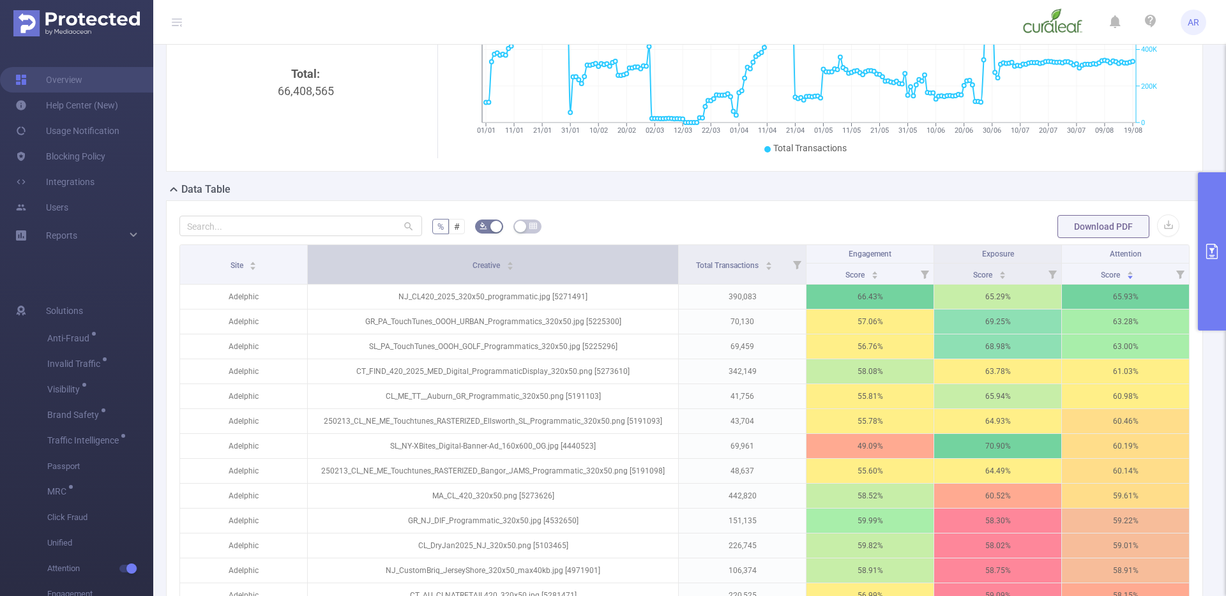
drag, startPoint x: 511, startPoint y: 255, endPoint x: 605, endPoint y: 256, distance: 93.9
click at [605, 256] on th "Creative" at bounding box center [493, 265] width 371 height 40
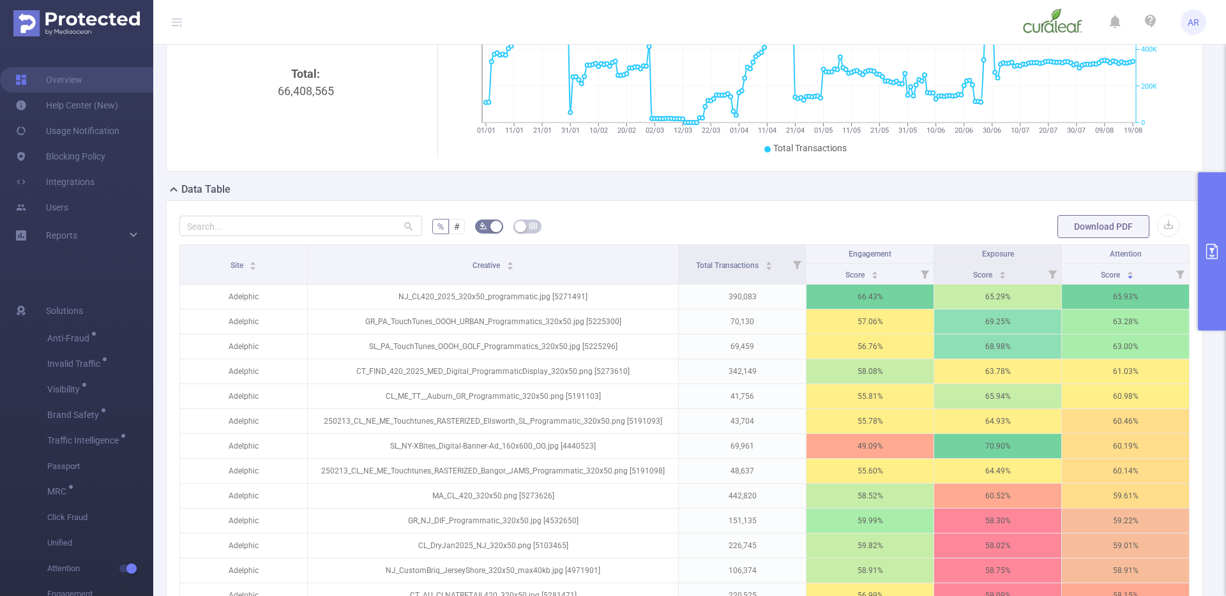
click at [1214, 249] on icon "primary" at bounding box center [1211, 251] width 15 height 15
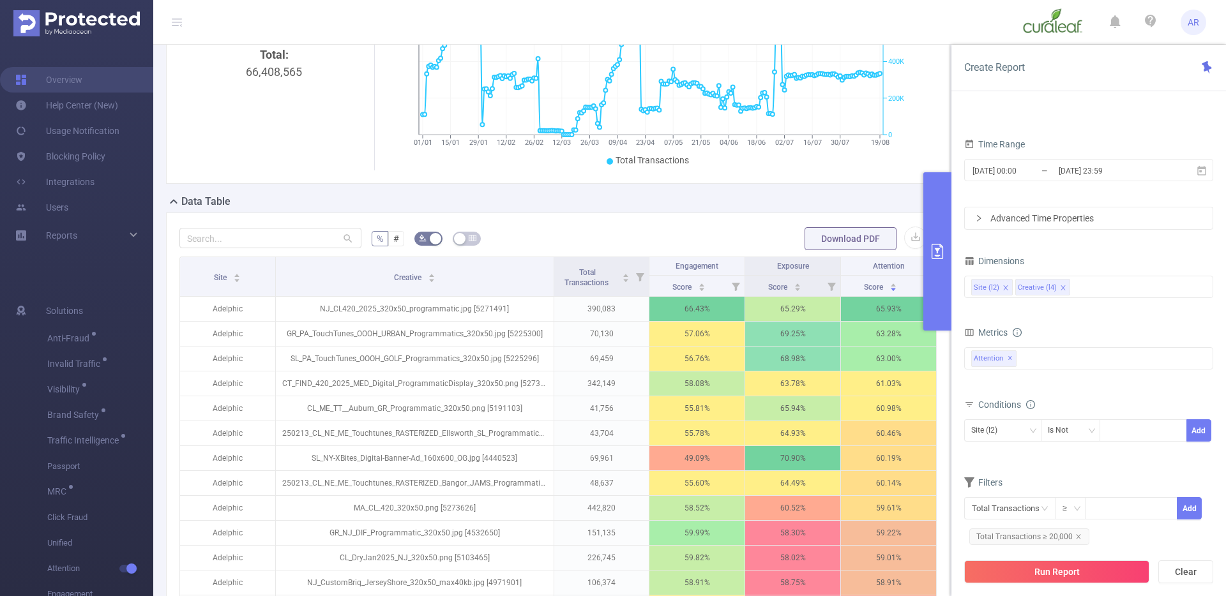
click at [1213, 248] on section "PID 1000889 - FT_Fyllo_Curaleaf 1000889 - FT_Fyllo_Curaleaf Time Range [DATE] 0…" at bounding box center [1088, 332] width 249 height 440
click at [1091, 284] on div "Site (l2) Creative (l4)" at bounding box center [1086, 286] width 235 height 21
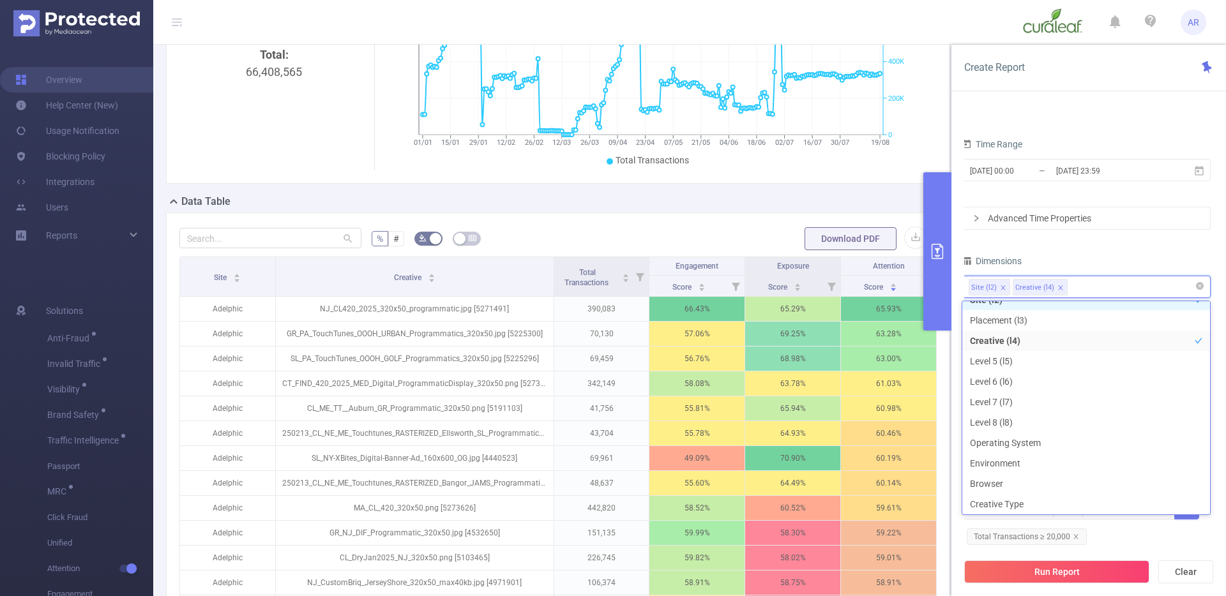
scroll to position [64, 0]
click at [1168, 240] on div "PID 1000889 - FT_Fyllo_Curaleaf 1000889 - FT_Fyllo_Curaleaf Time Range [DATE] 0…" at bounding box center [1086, 311] width 249 height 494
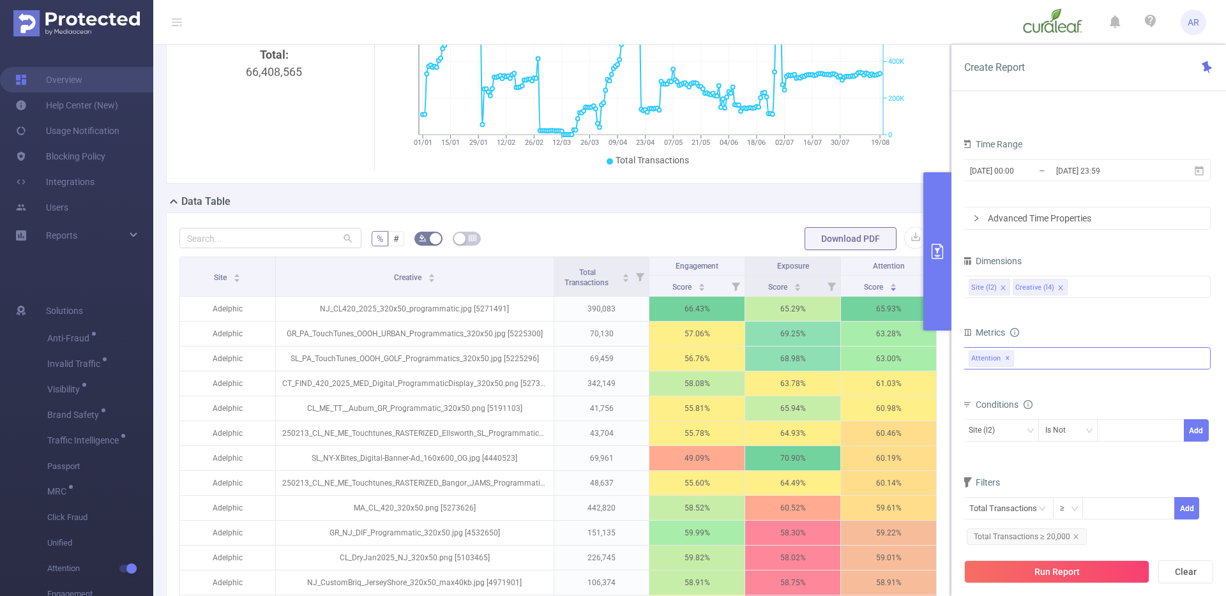
click at [1043, 364] on div "Anti-Fraud Invalid Traffic Visibility Brand Safety Traffic Intelligence Sample …" at bounding box center [1086, 358] width 249 height 22
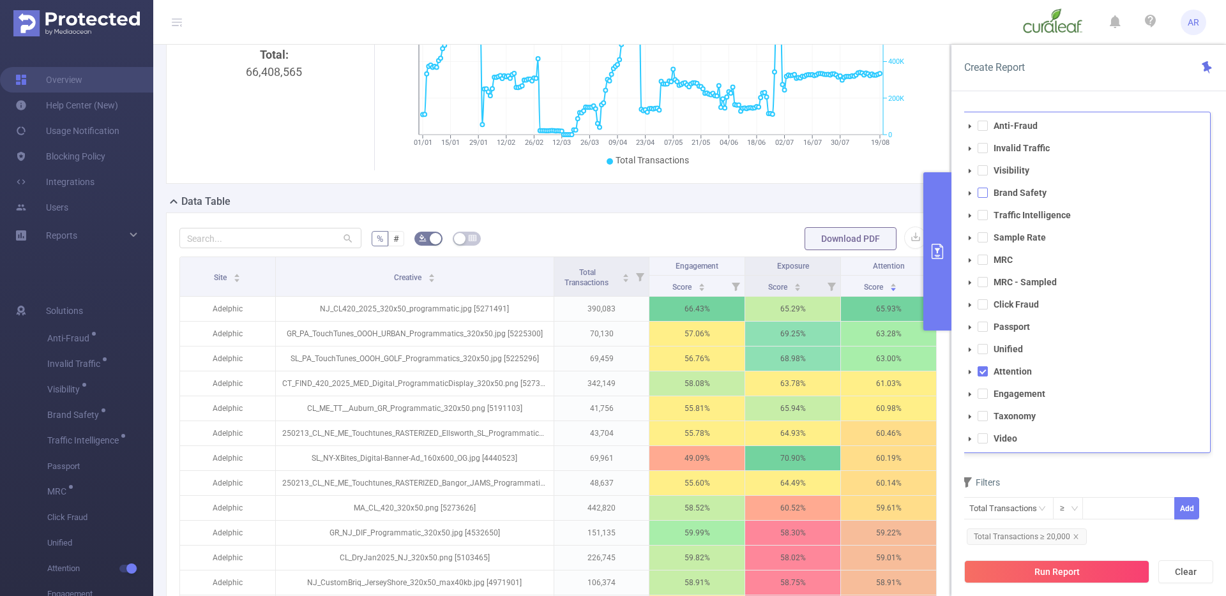
click at [981, 197] on span at bounding box center [982, 193] width 10 height 10
click at [1074, 538] on icon "icon: close" at bounding box center [1075, 536] width 4 height 4
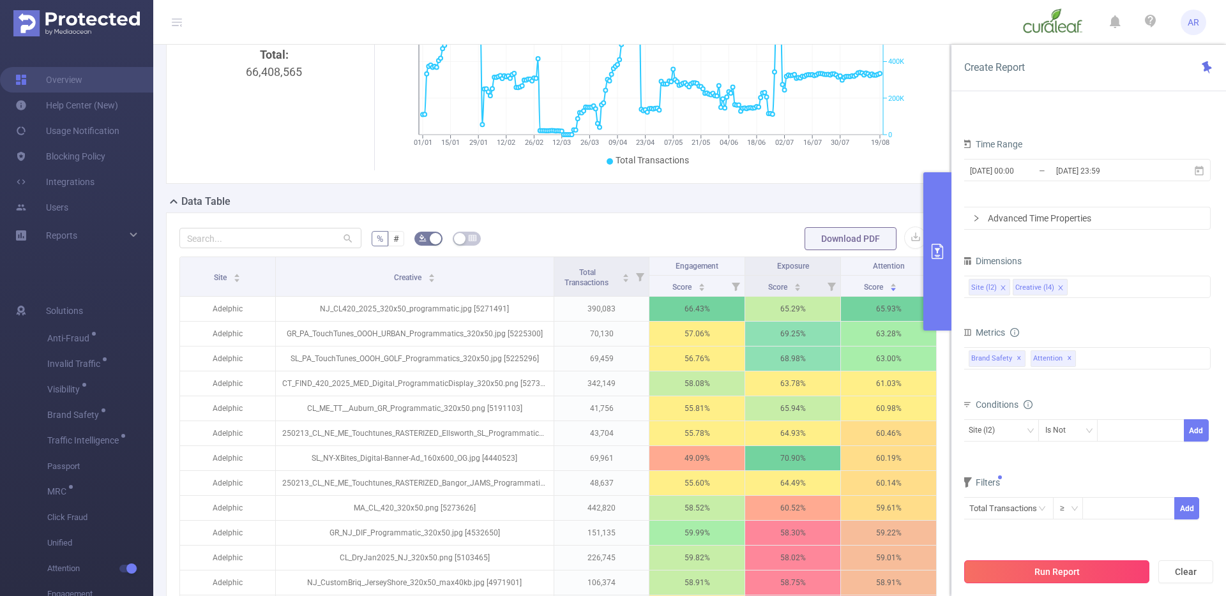
click at [1073, 568] on button "Run Report" at bounding box center [1056, 572] width 185 height 23
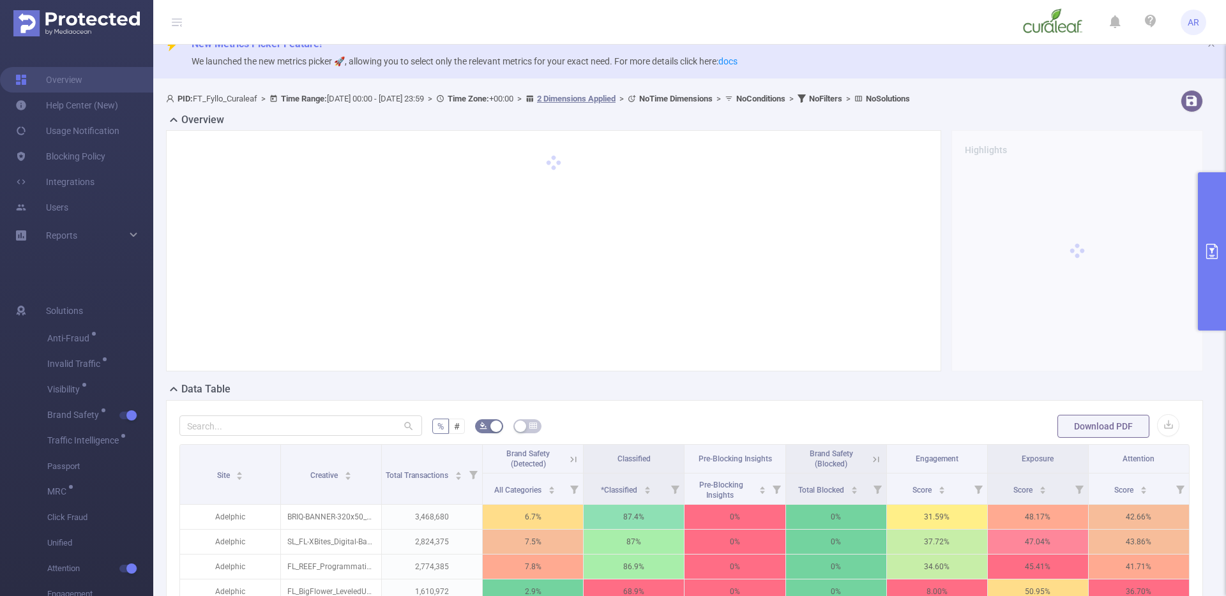
scroll to position [11, 0]
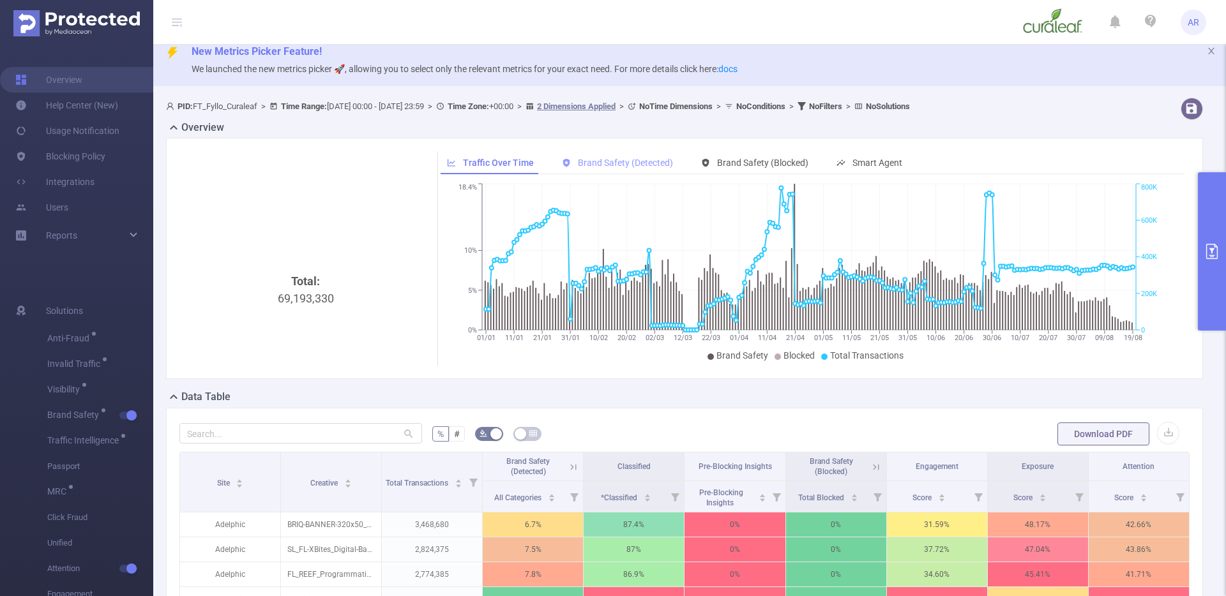
click at [643, 167] on span "Brand Safety (Detected)" at bounding box center [625, 163] width 95 height 10
